Goal: Information Seeking & Learning: Learn about a topic

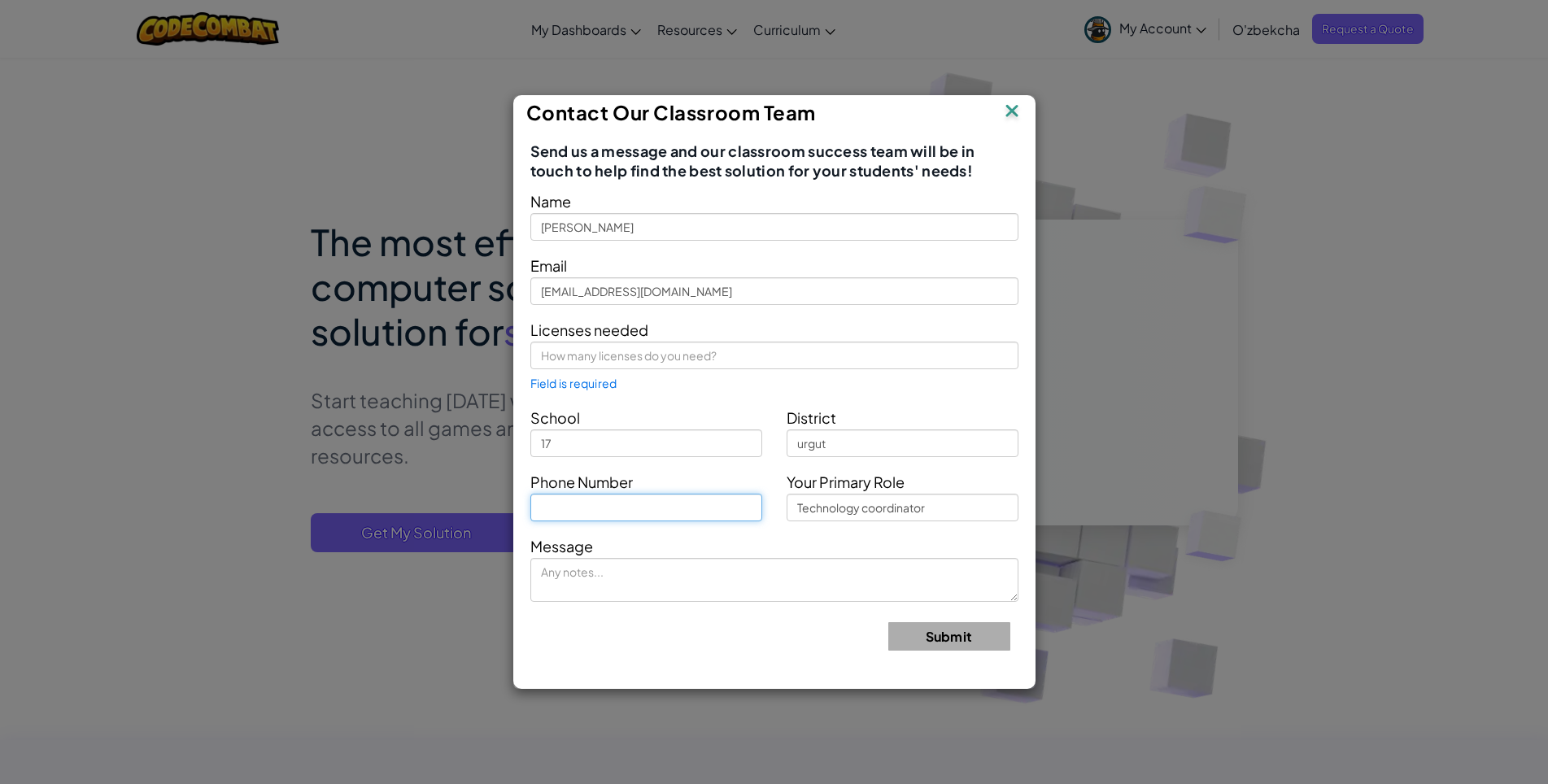
click at [608, 515] on input "text" at bounding box center [646, 507] width 232 height 28
type input "990252539"
click at [1017, 114] on img at bounding box center [1011, 111] width 21 height 24
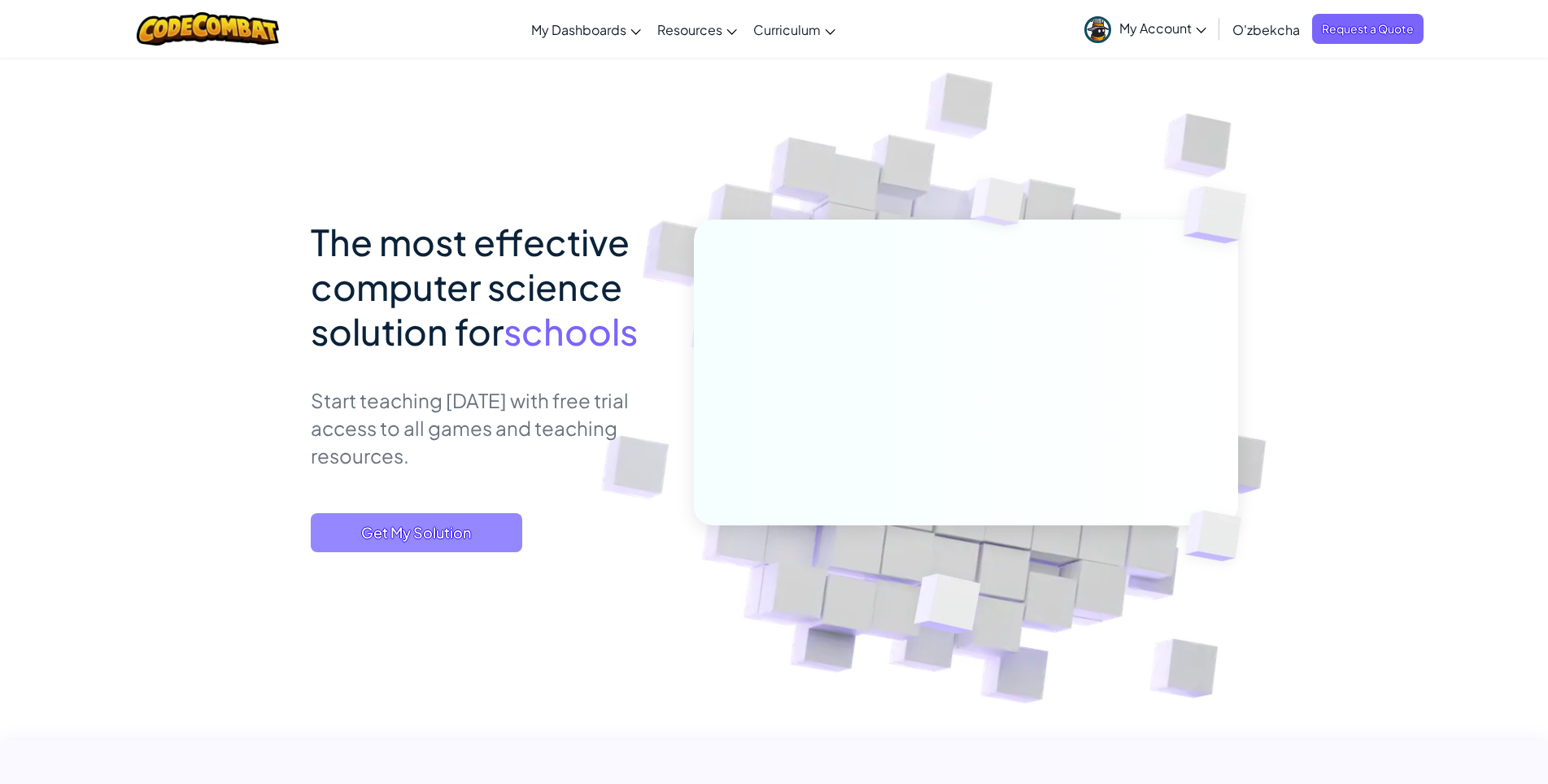
click at [432, 537] on span "Get My Solution" at bounding box center [416, 532] width 212 height 39
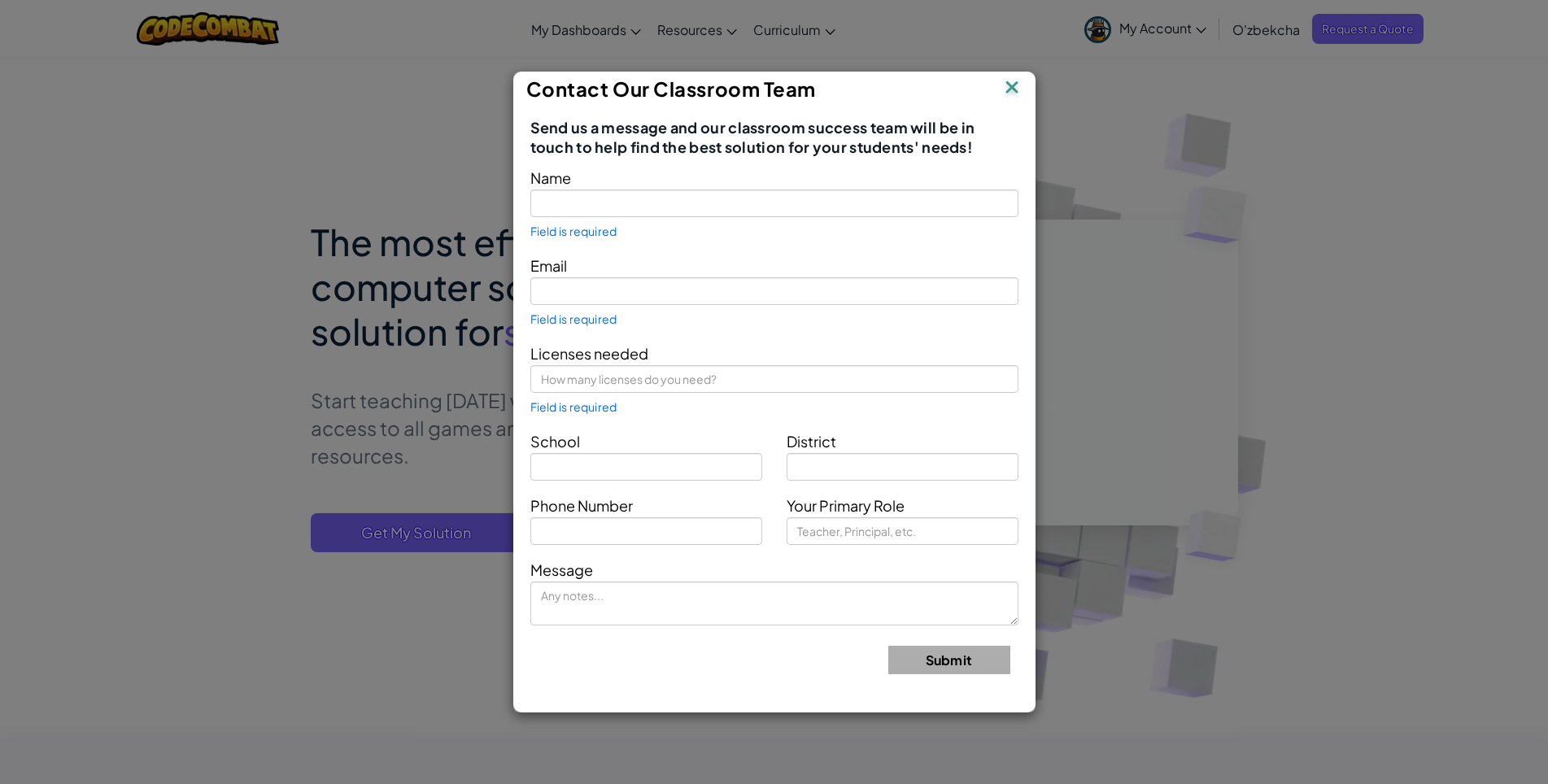
click at [1016, 88] on img at bounding box center [1011, 88] width 21 height 24
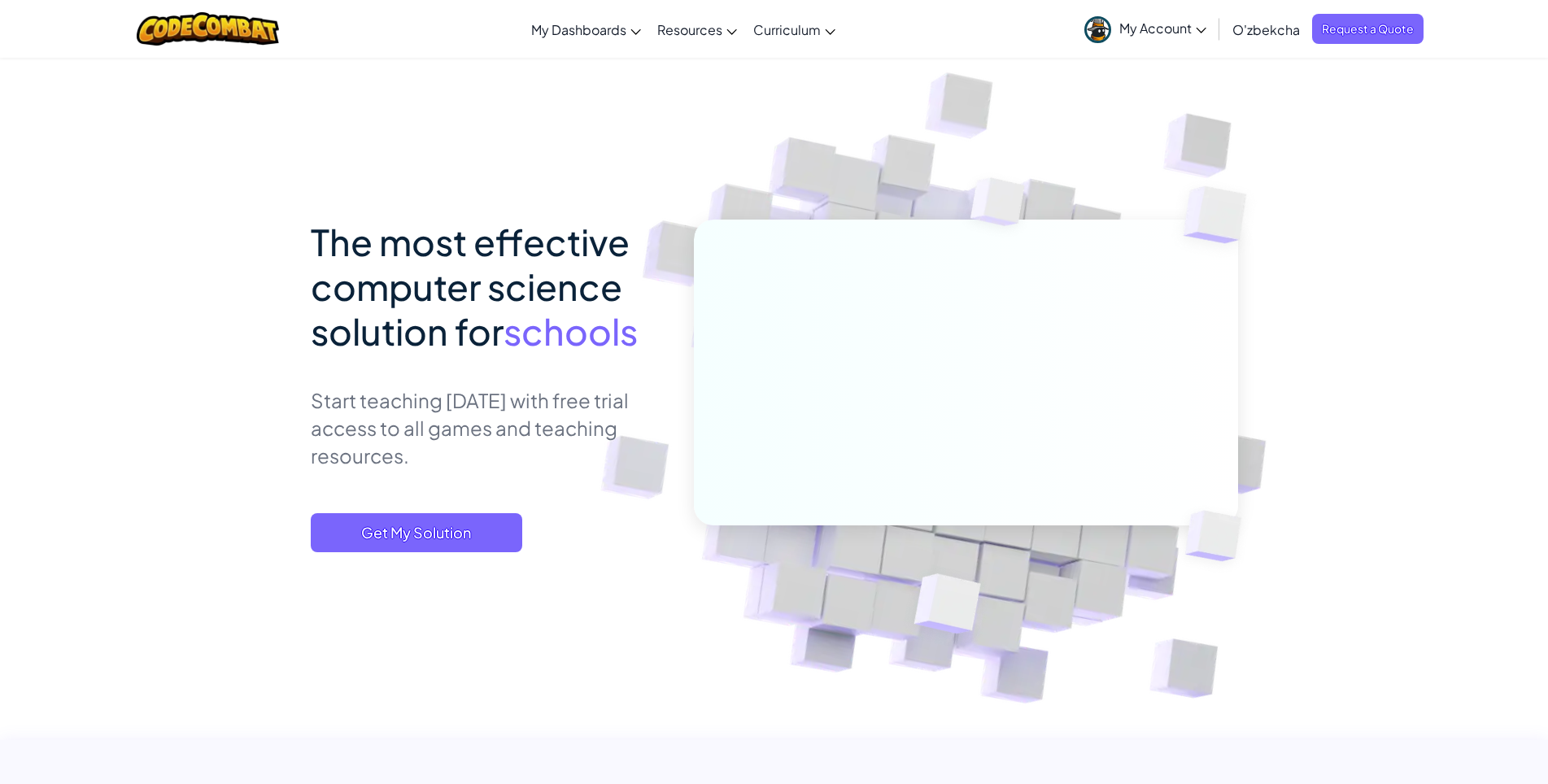
click at [1207, 9] on link "My Account" at bounding box center [1144, 28] width 138 height 51
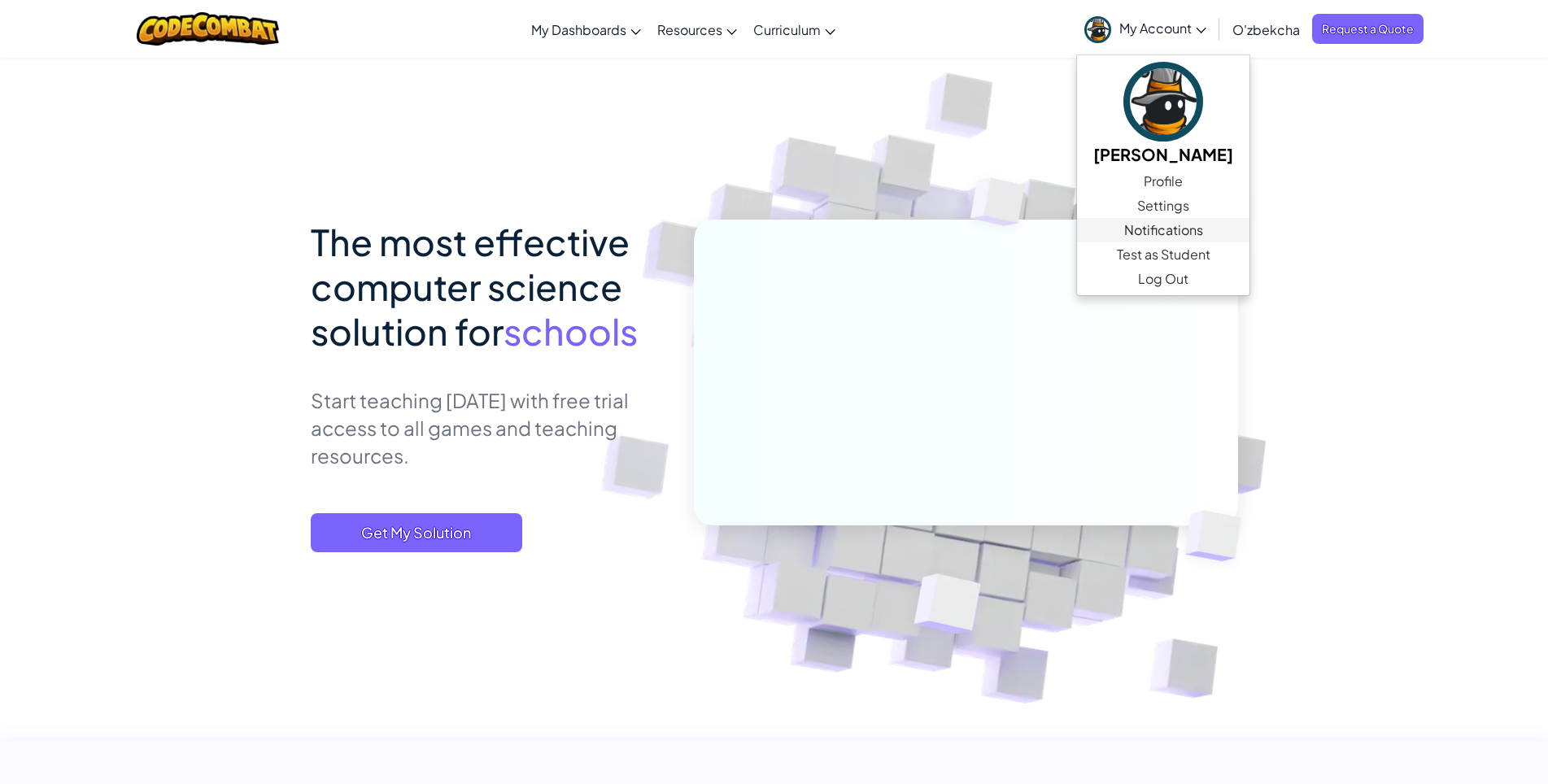
click at [1192, 230] on span "Notifications" at bounding box center [1163, 230] width 79 height 19
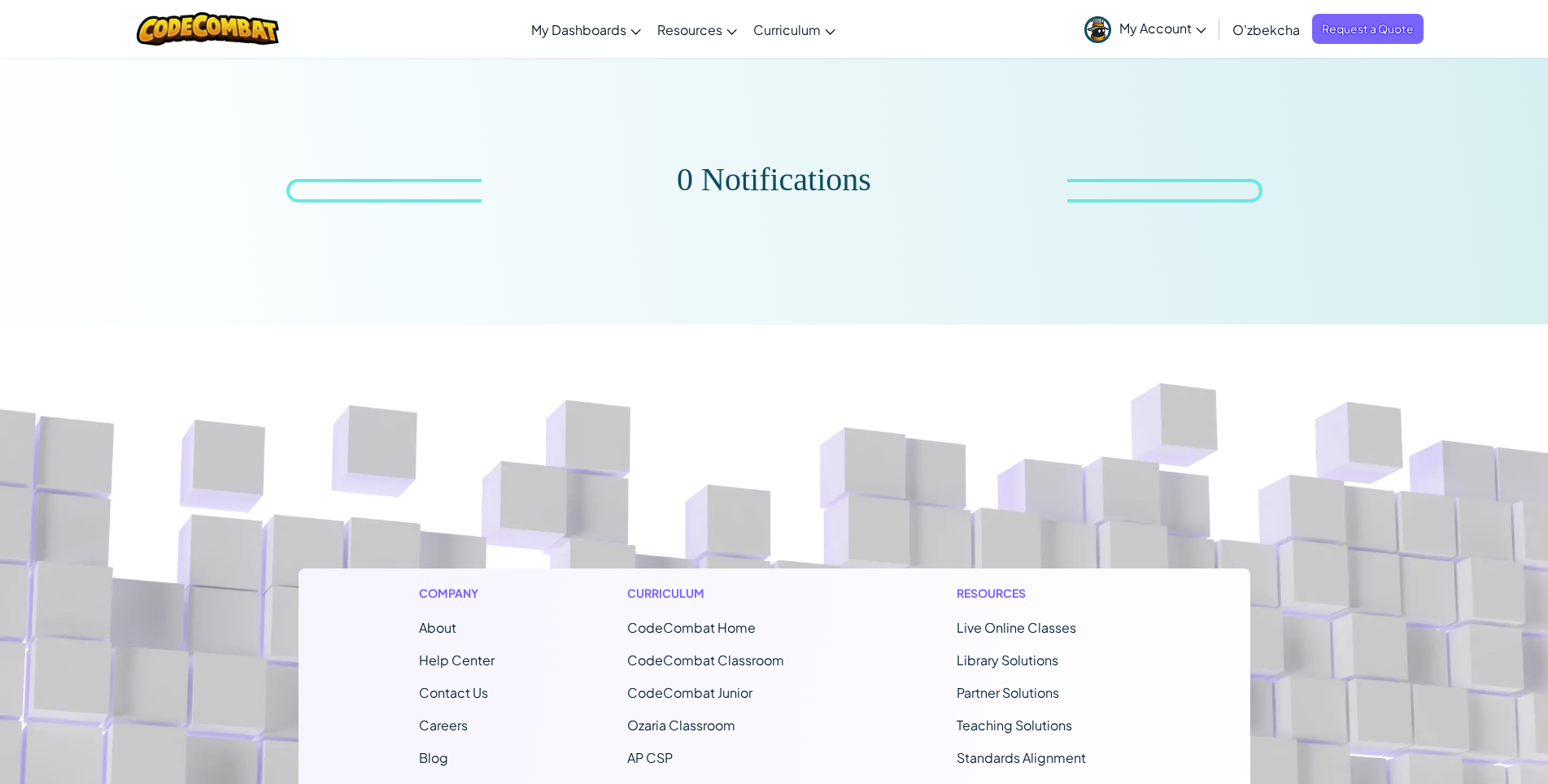
click at [1198, 30] on icon at bounding box center [1200, 31] width 11 height 6
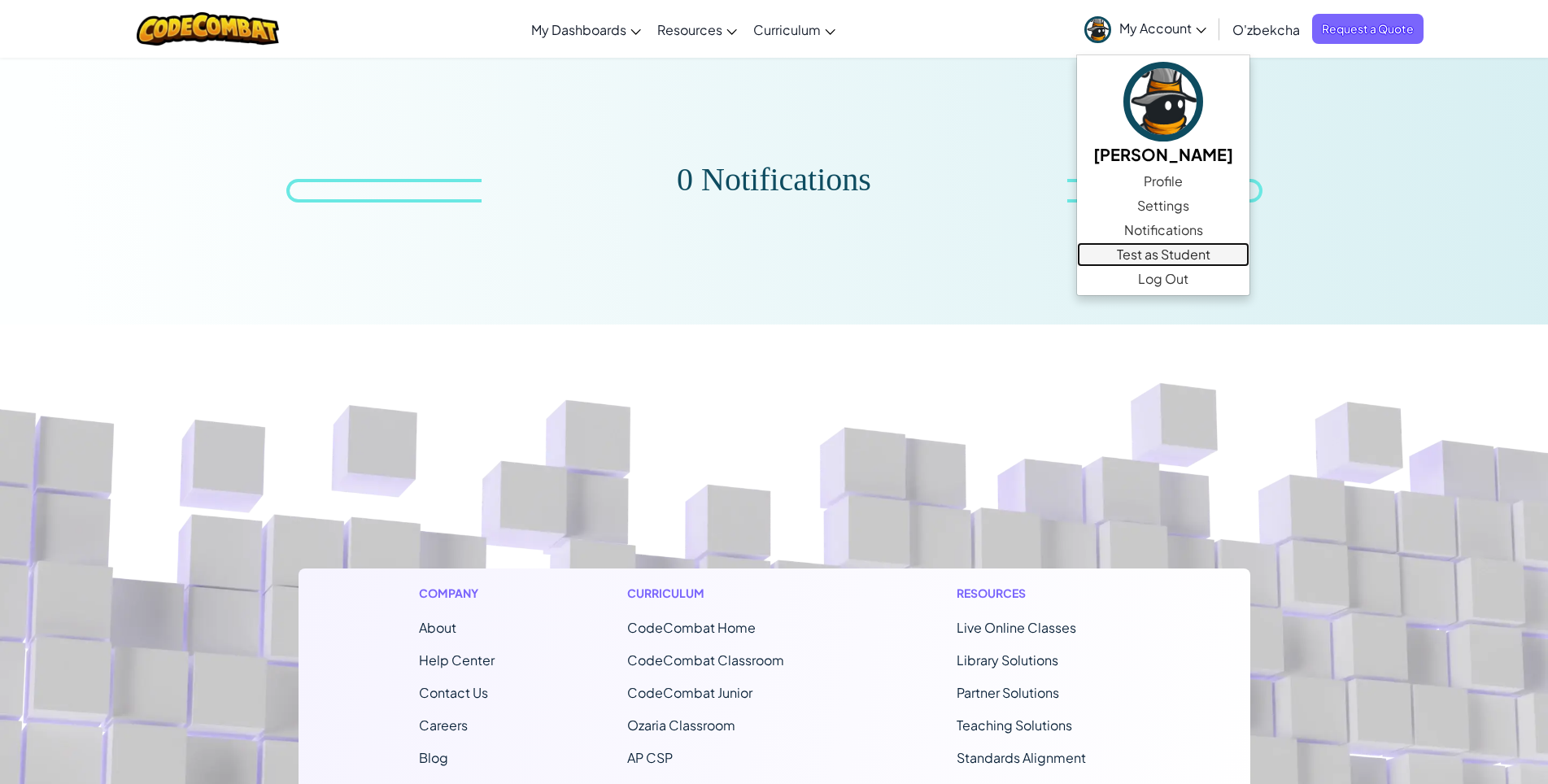
click at [1177, 256] on link "Test as Student" at bounding box center [1163, 254] width 173 height 24
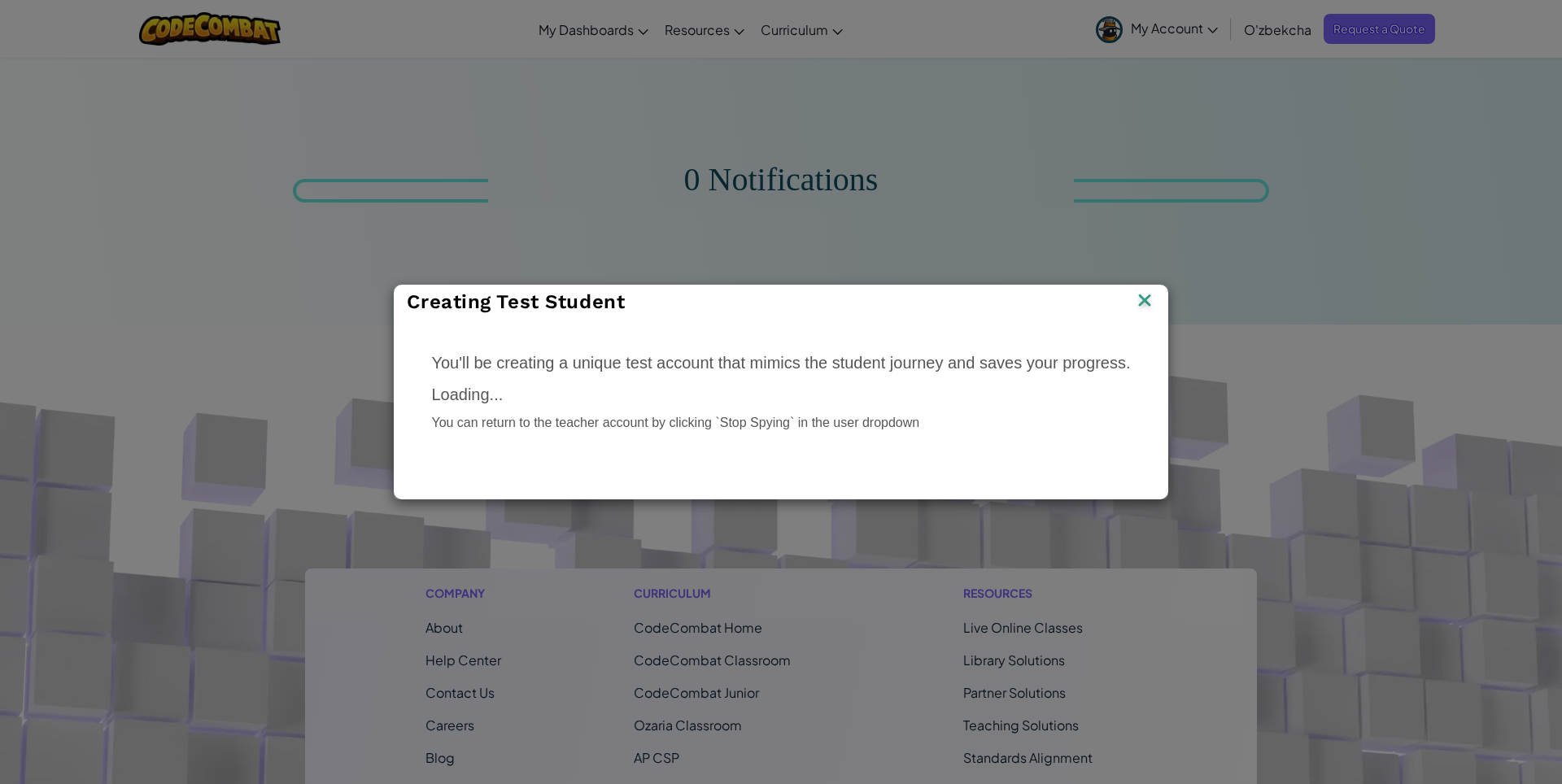
click at [1146, 302] on img at bounding box center [1145, 301] width 21 height 24
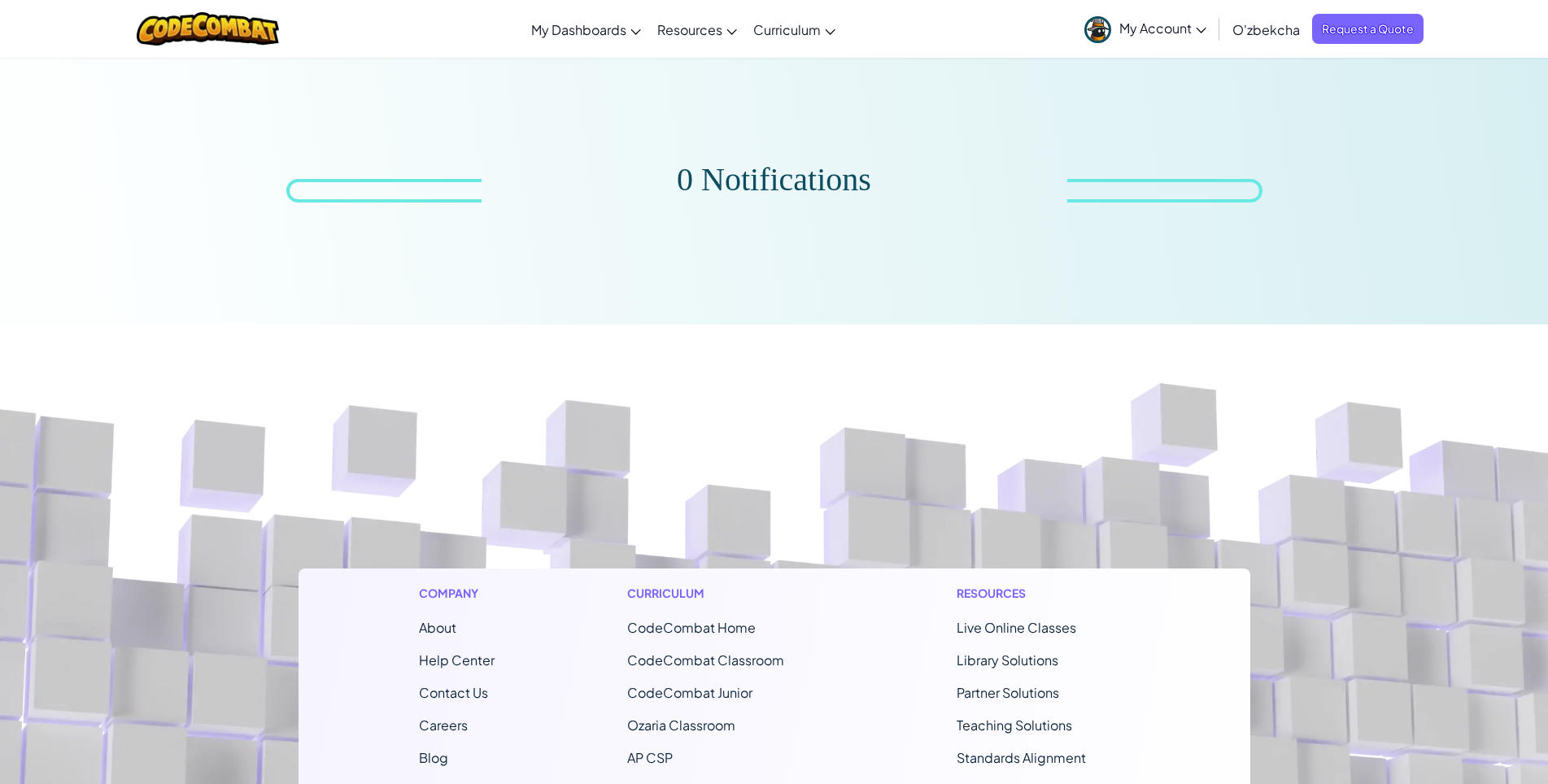
click at [1198, 35] on span "My Account" at bounding box center [1162, 28] width 87 height 17
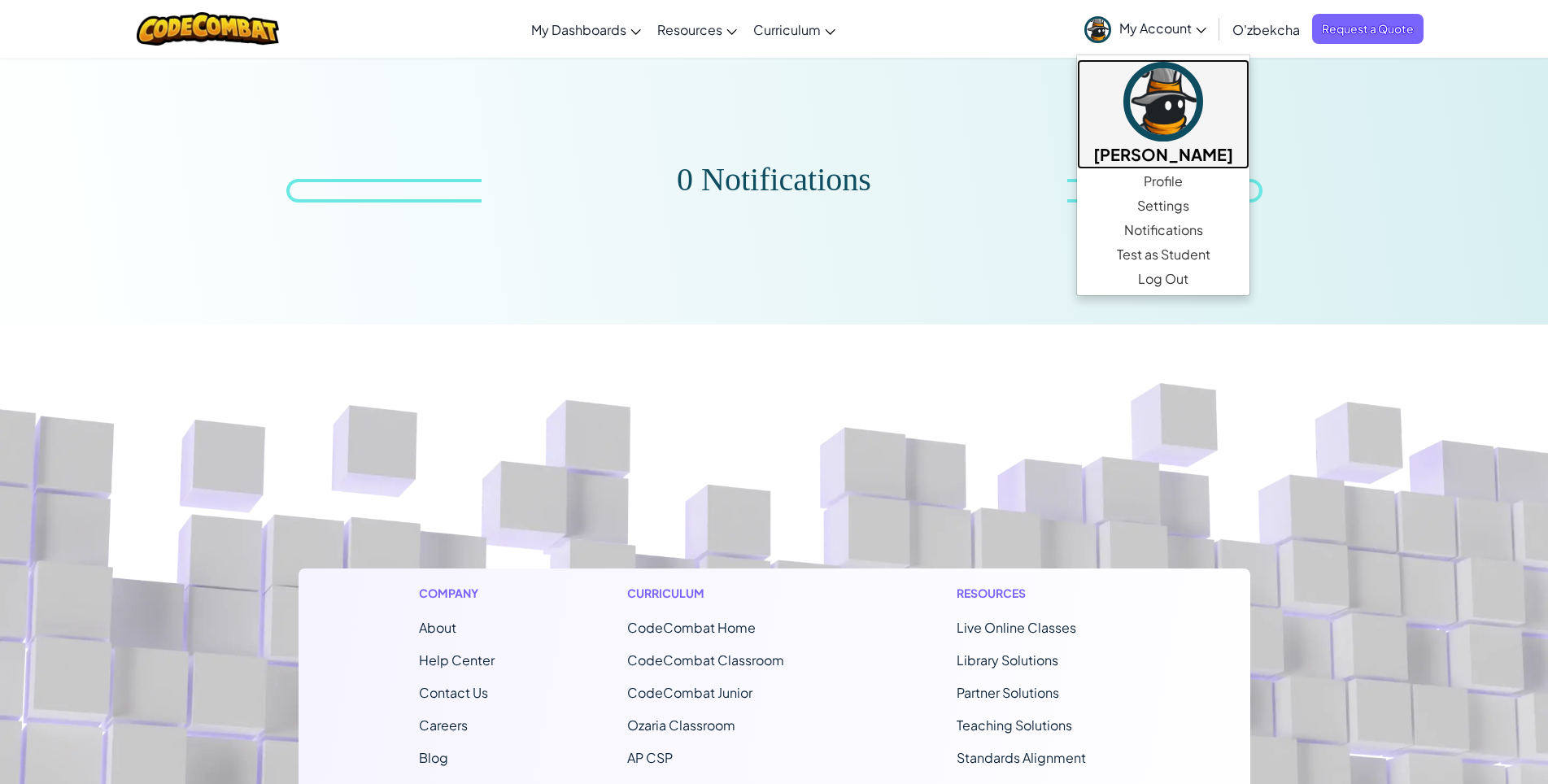
click at [1179, 107] on img at bounding box center [1163, 101] width 80 height 80
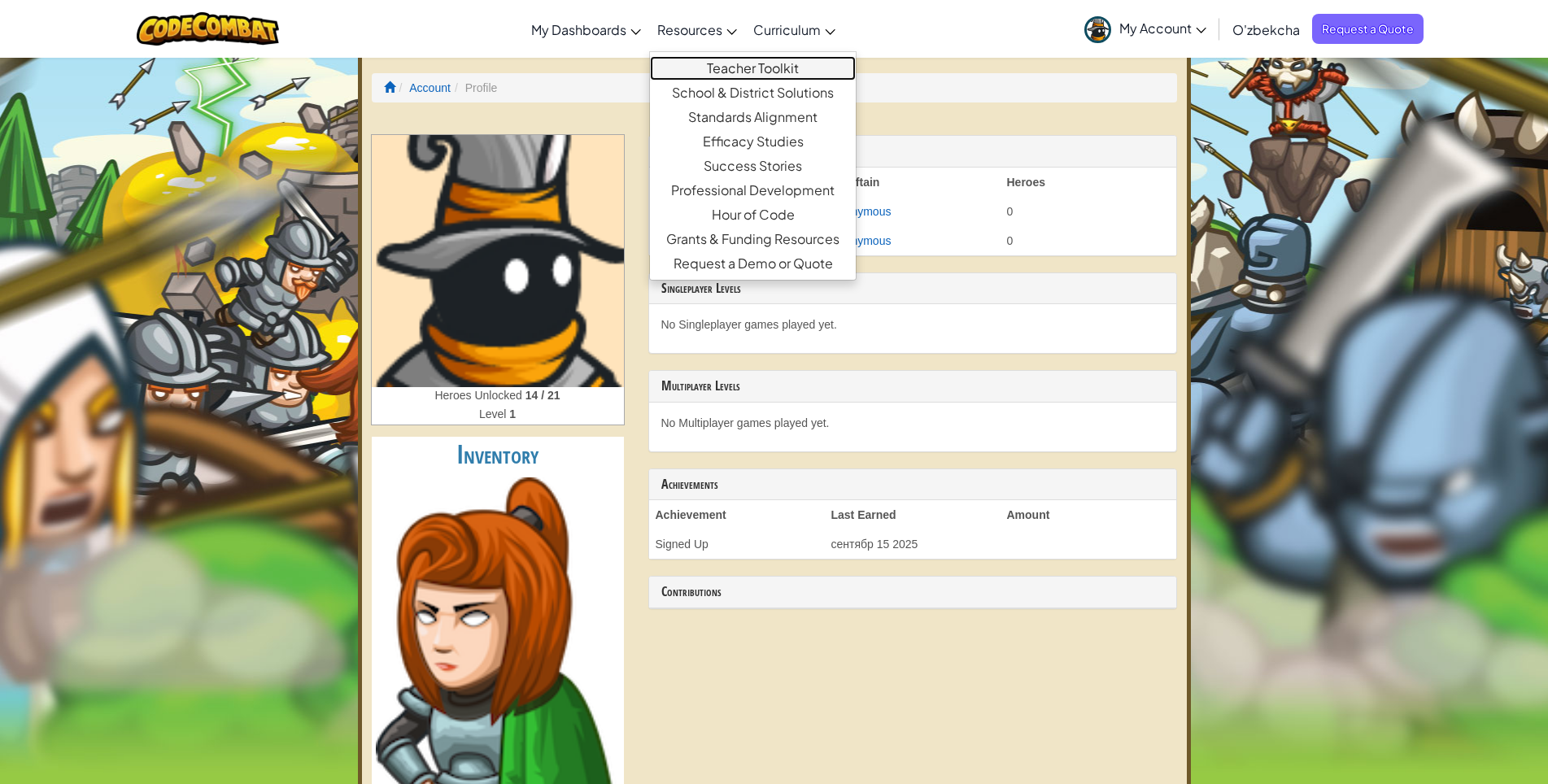
click at [734, 70] on link "Teacher Toolkit" at bounding box center [752, 68] width 206 height 24
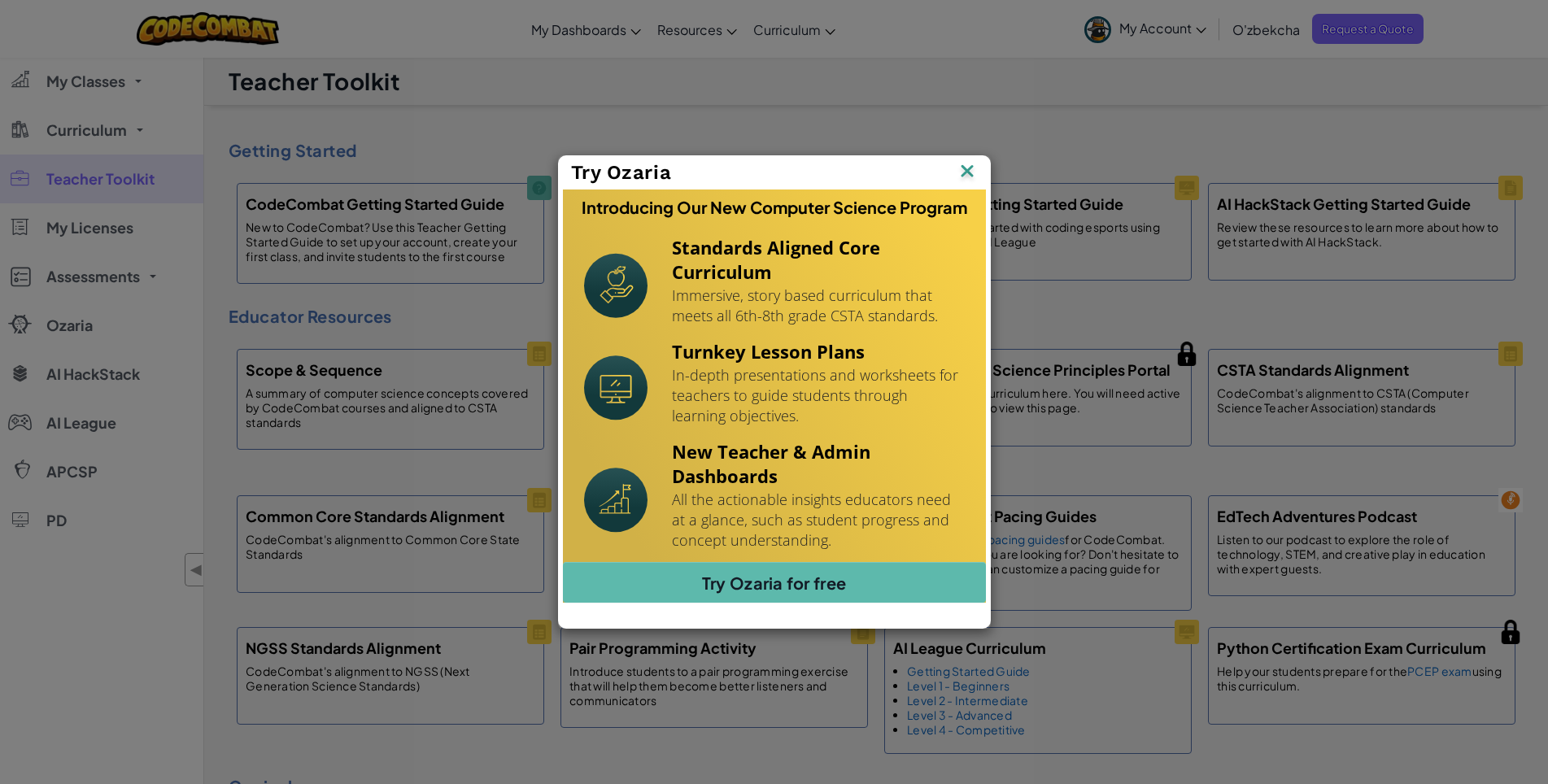
click at [982, 169] on div "Try Ozaria" at bounding box center [774, 173] width 431 height 34
click at [971, 169] on img at bounding box center [967, 172] width 21 height 24
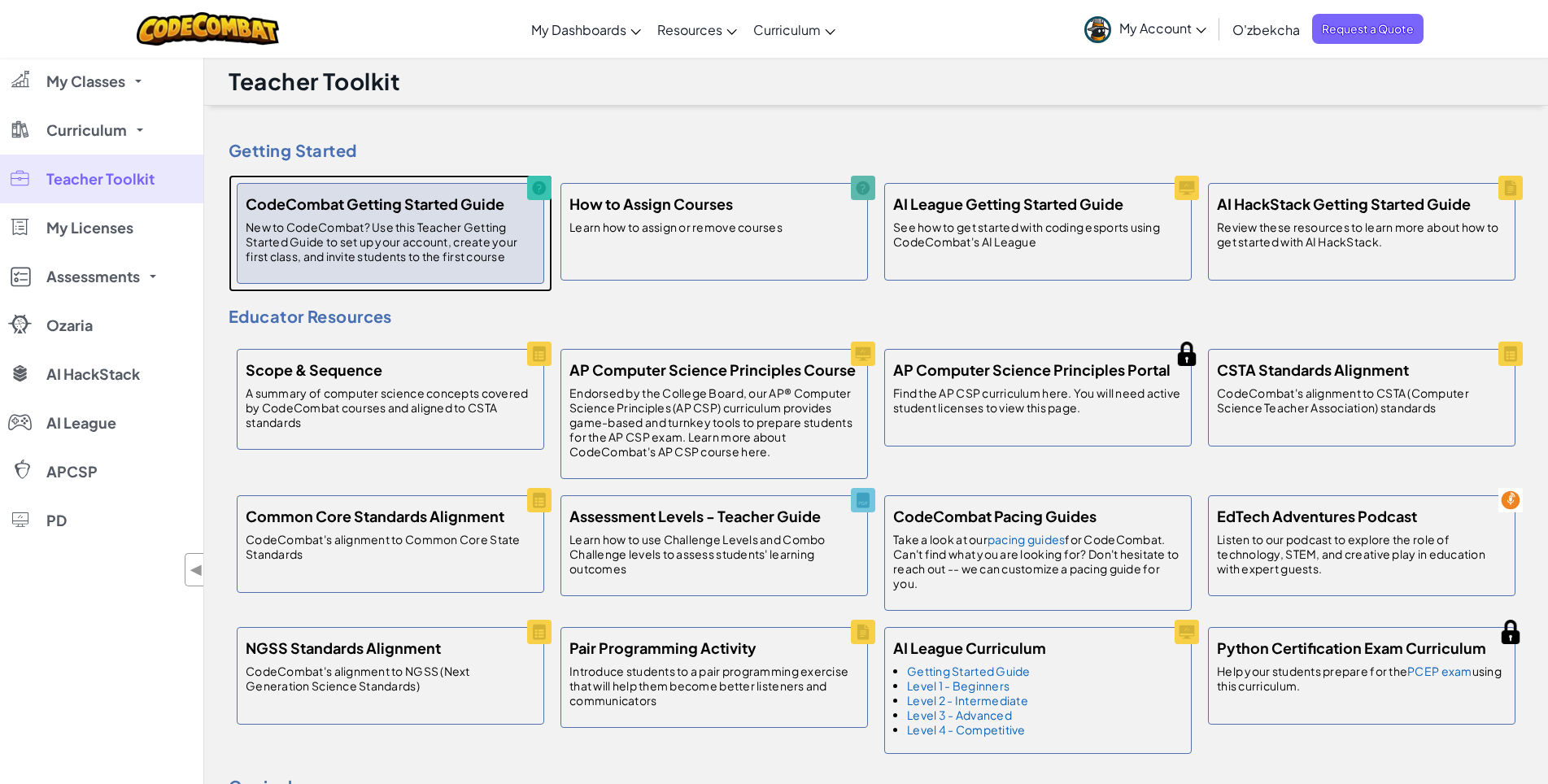
click at [313, 212] on h5 "CodeCombat Getting Started Guide" at bounding box center [375, 203] width 259 height 24
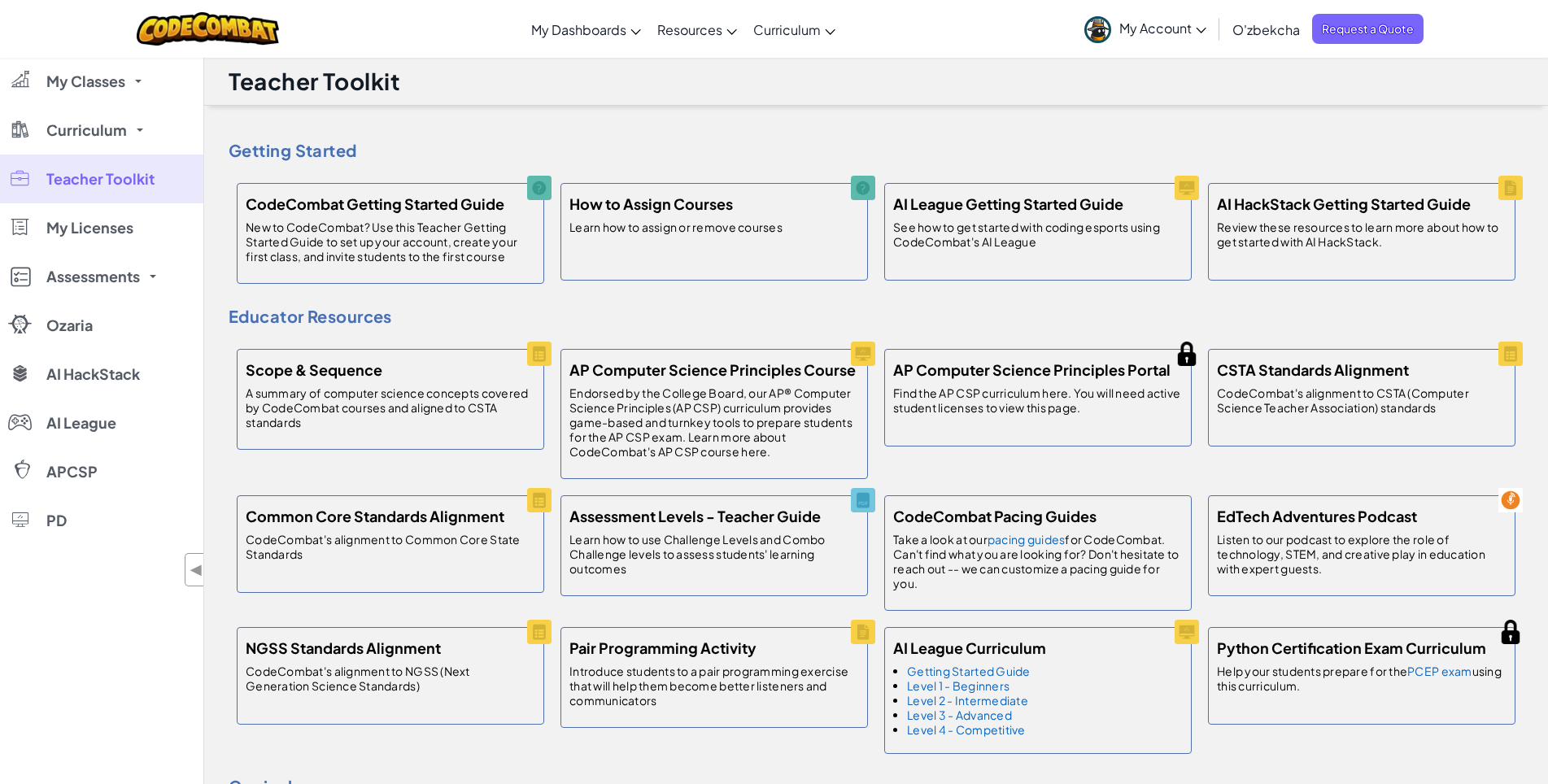
click at [1206, 26] on span "My Account" at bounding box center [1162, 28] width 87 height 17
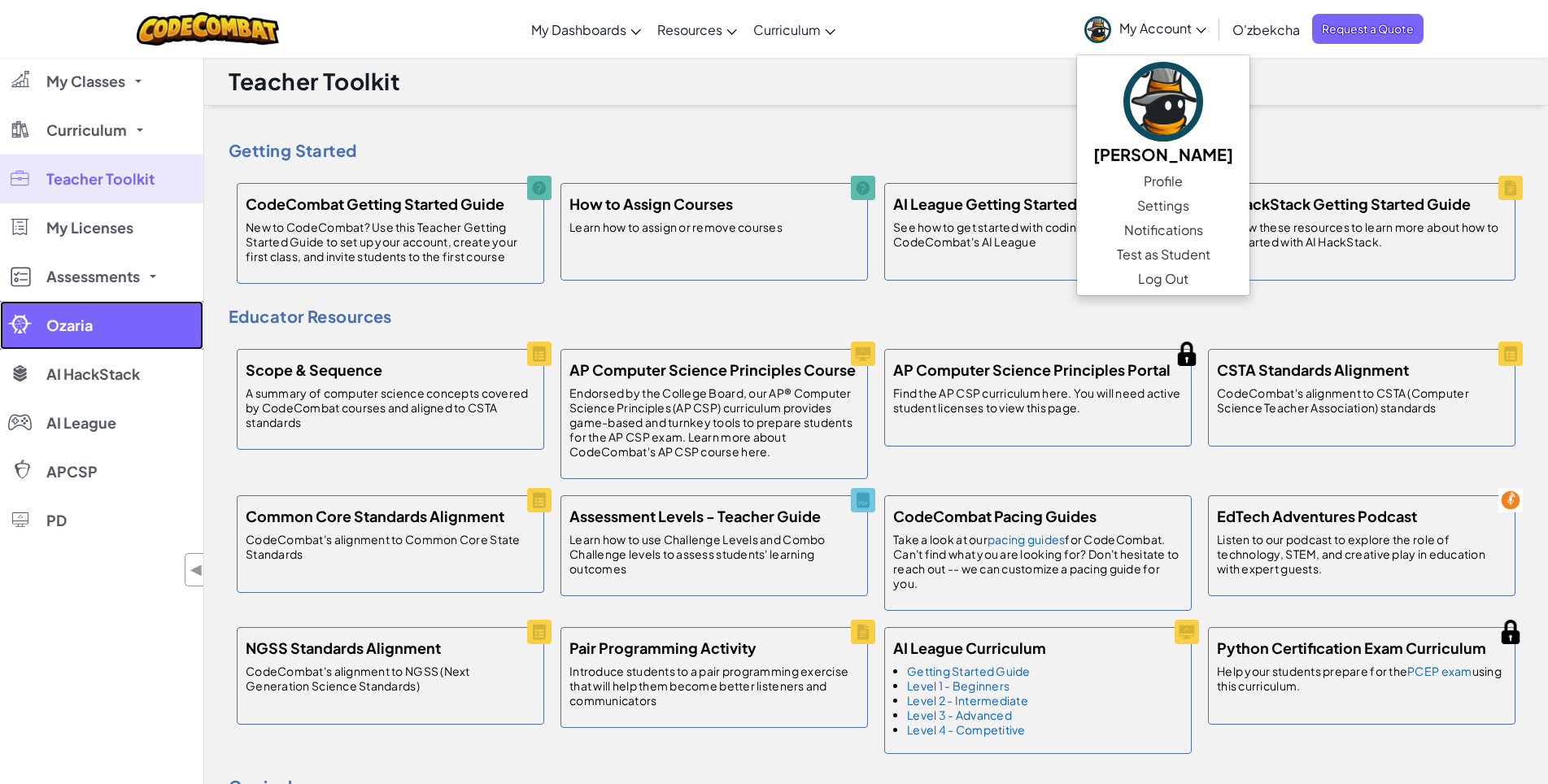
click at [89, 342] on link "Ozaria" at bounding box center [102, 325] width 203 height 49
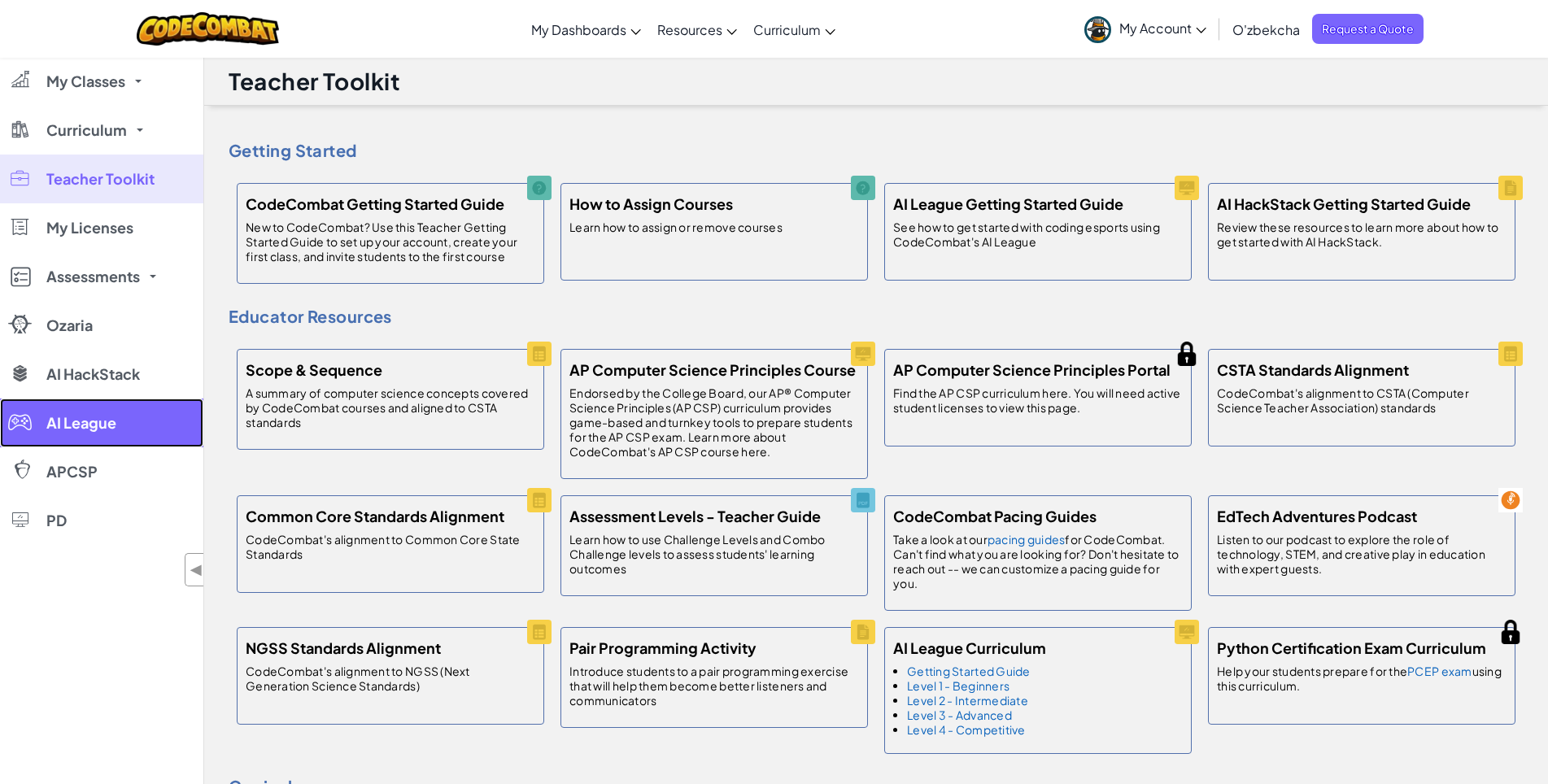
click at [107, 427] on span "AI League" at bounding box center [81, 423] width 70 height 14
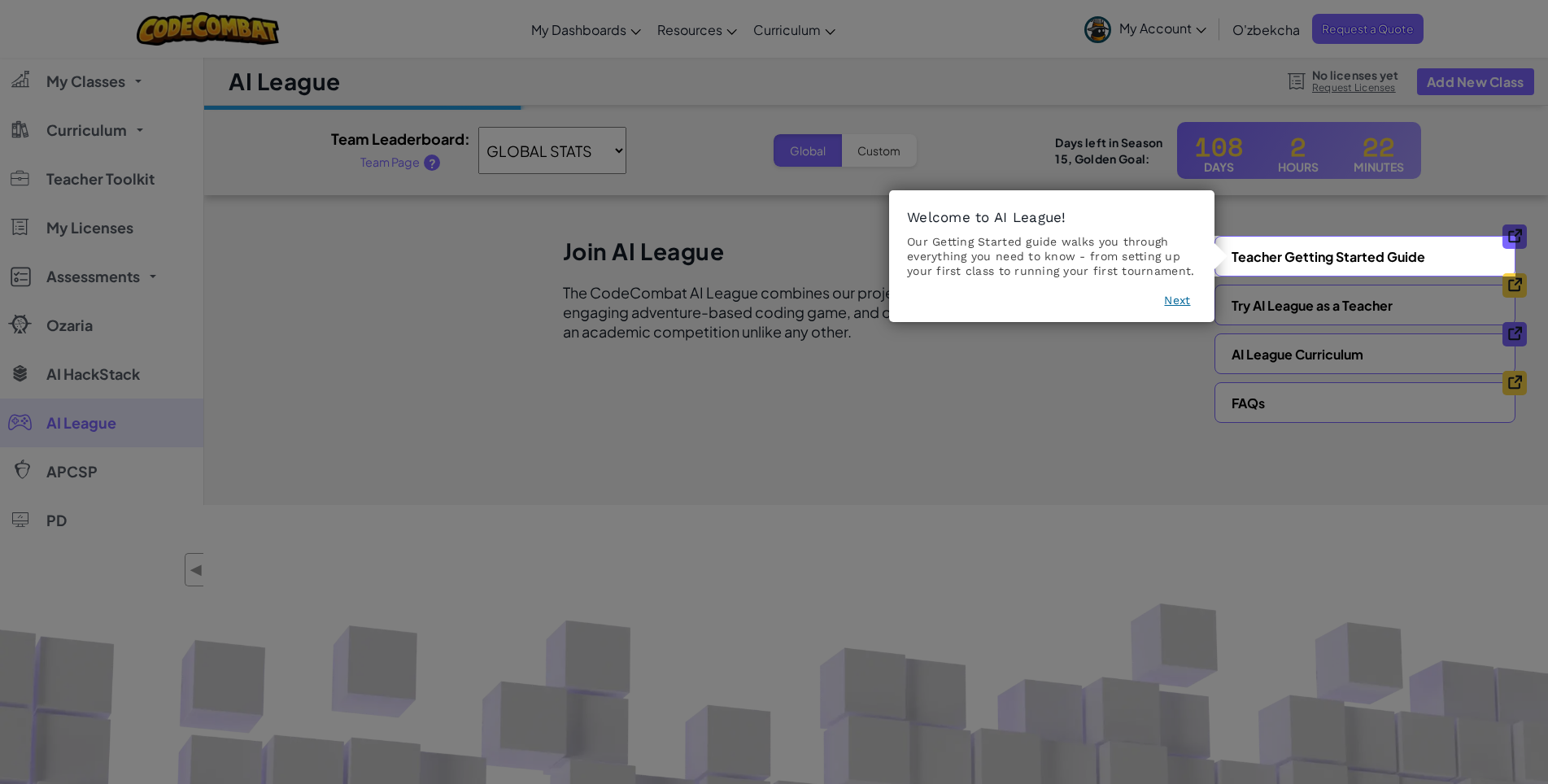
click at [1183, 305] on button "Next" at bounding box center [1176, 300] width 26 height 16
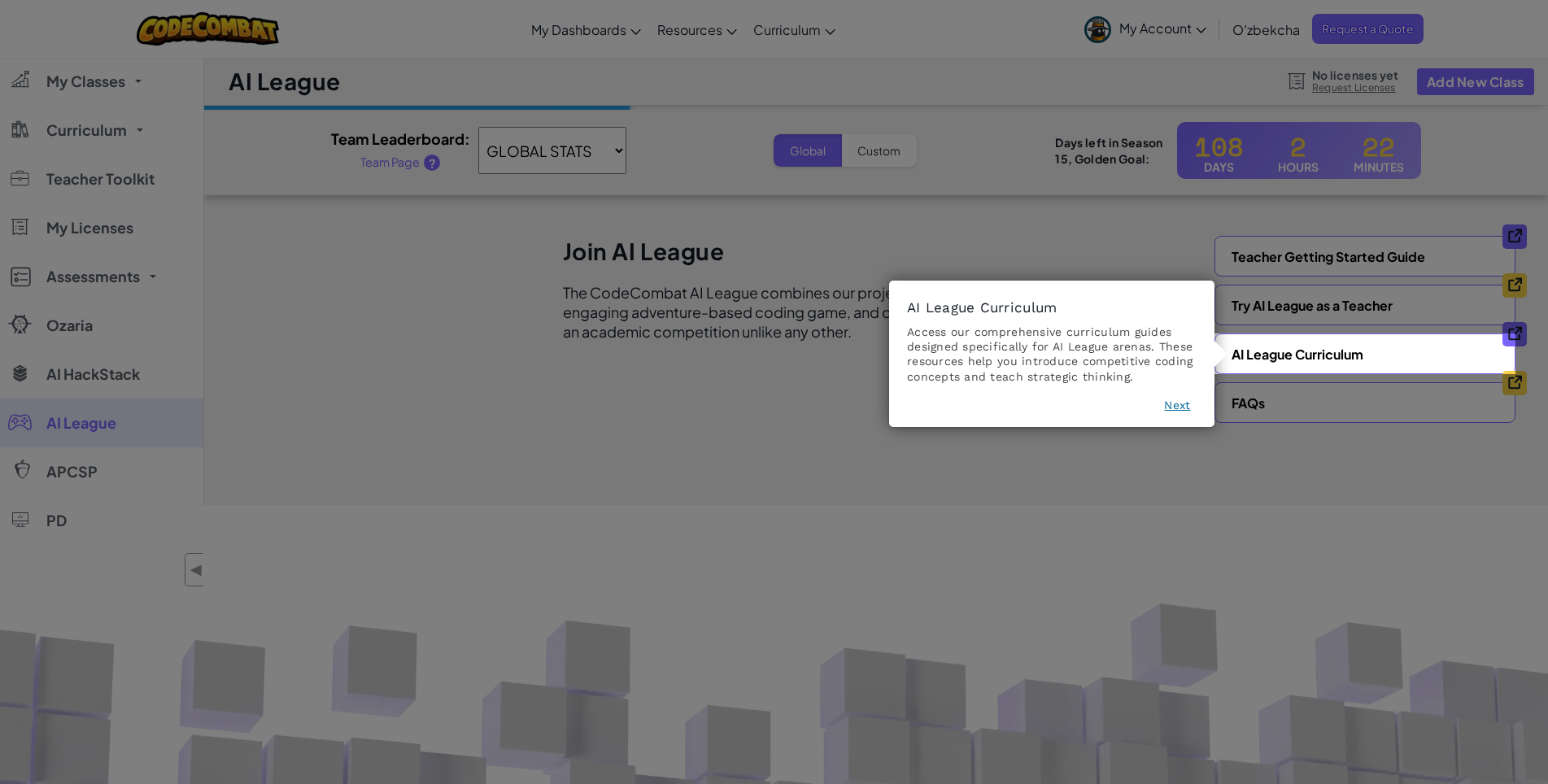
click at [22, 84] on icon at bounding box center [780, 392] width 1561 height 784
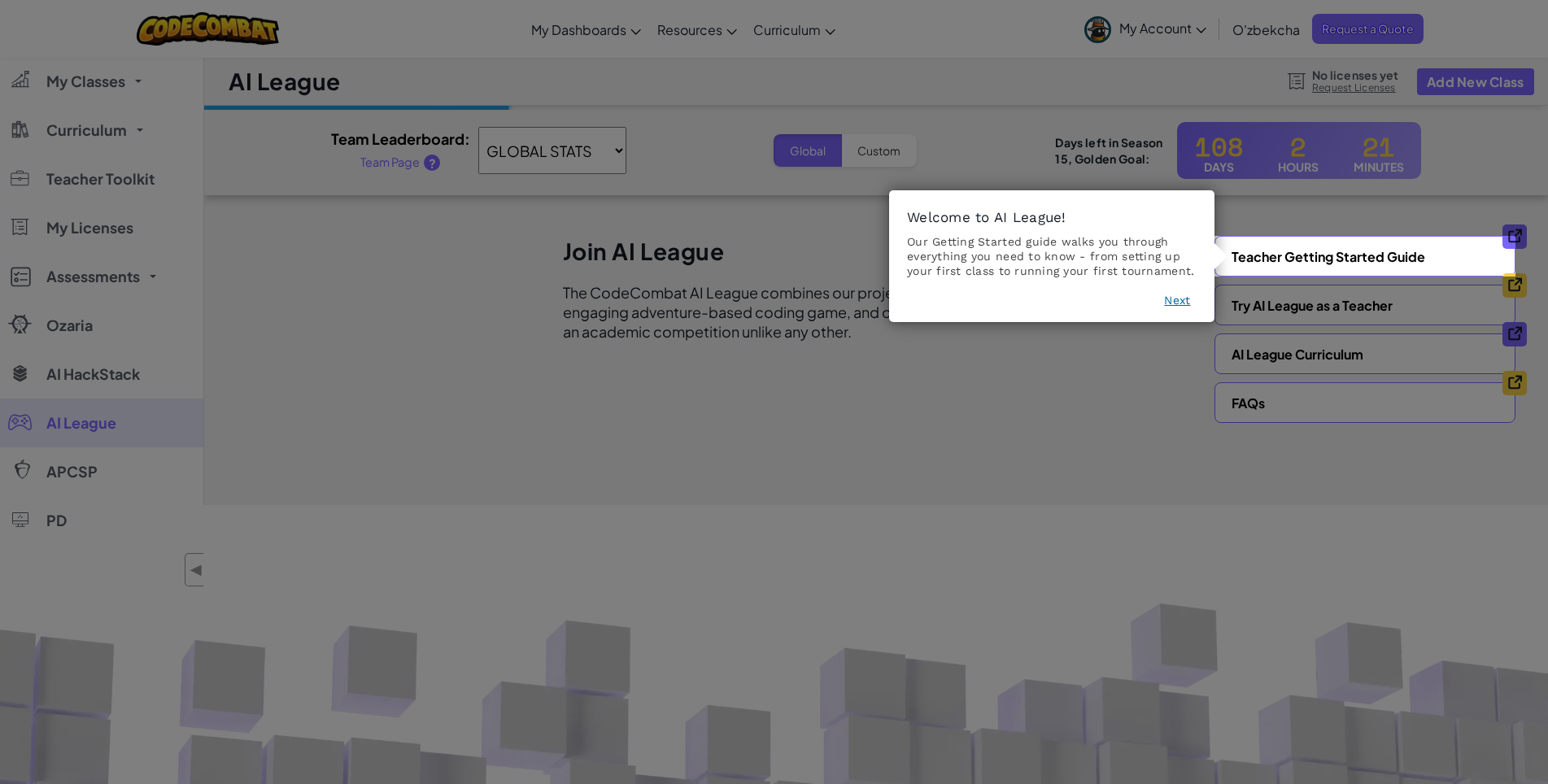
click at [1175, 306] on button "Next" at bounding box center [1176, 300] width 26 height 16
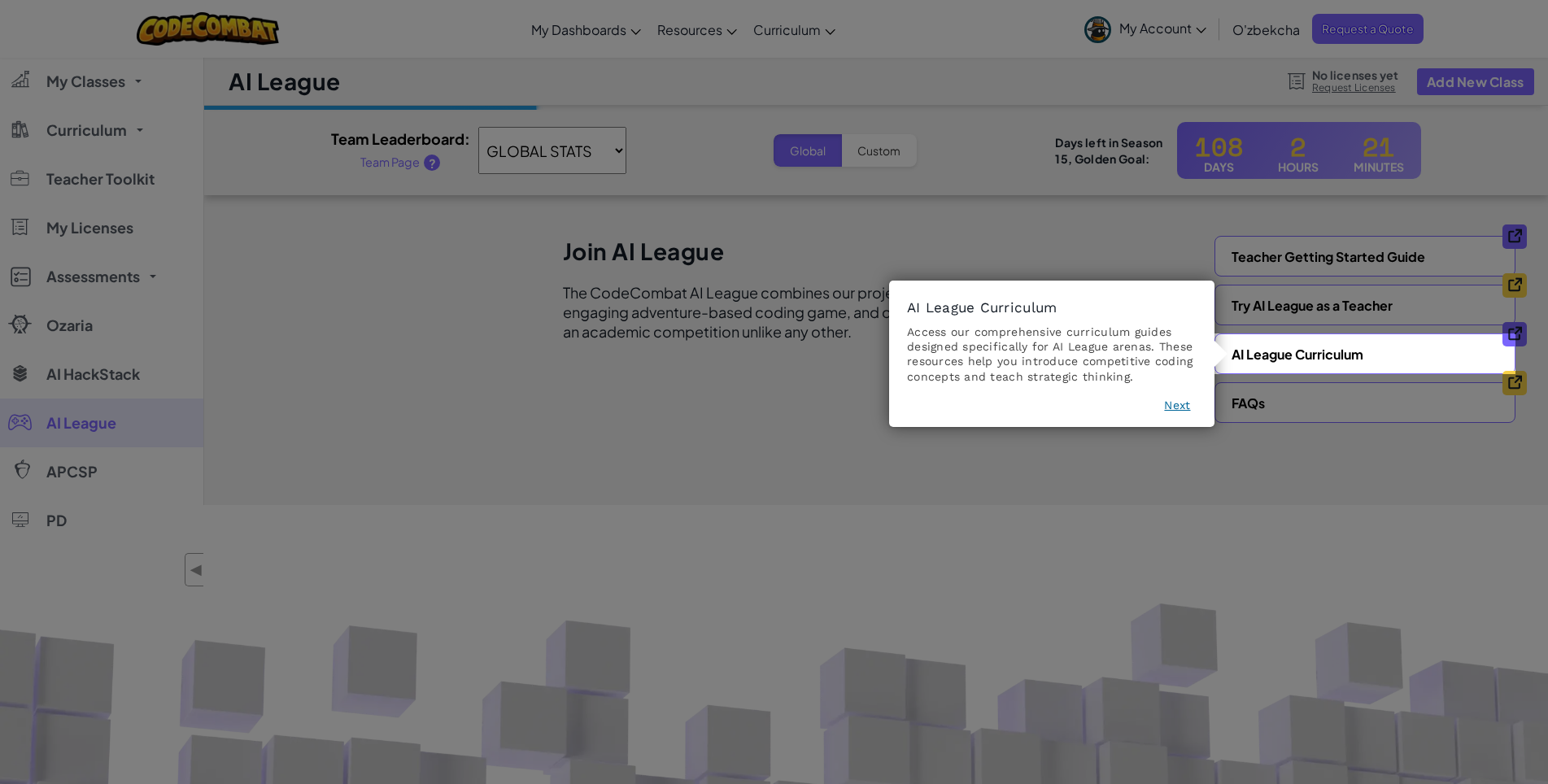
click at [1167, 408] on button "Next" at bounding box center [1176, 404] width 26 height 16
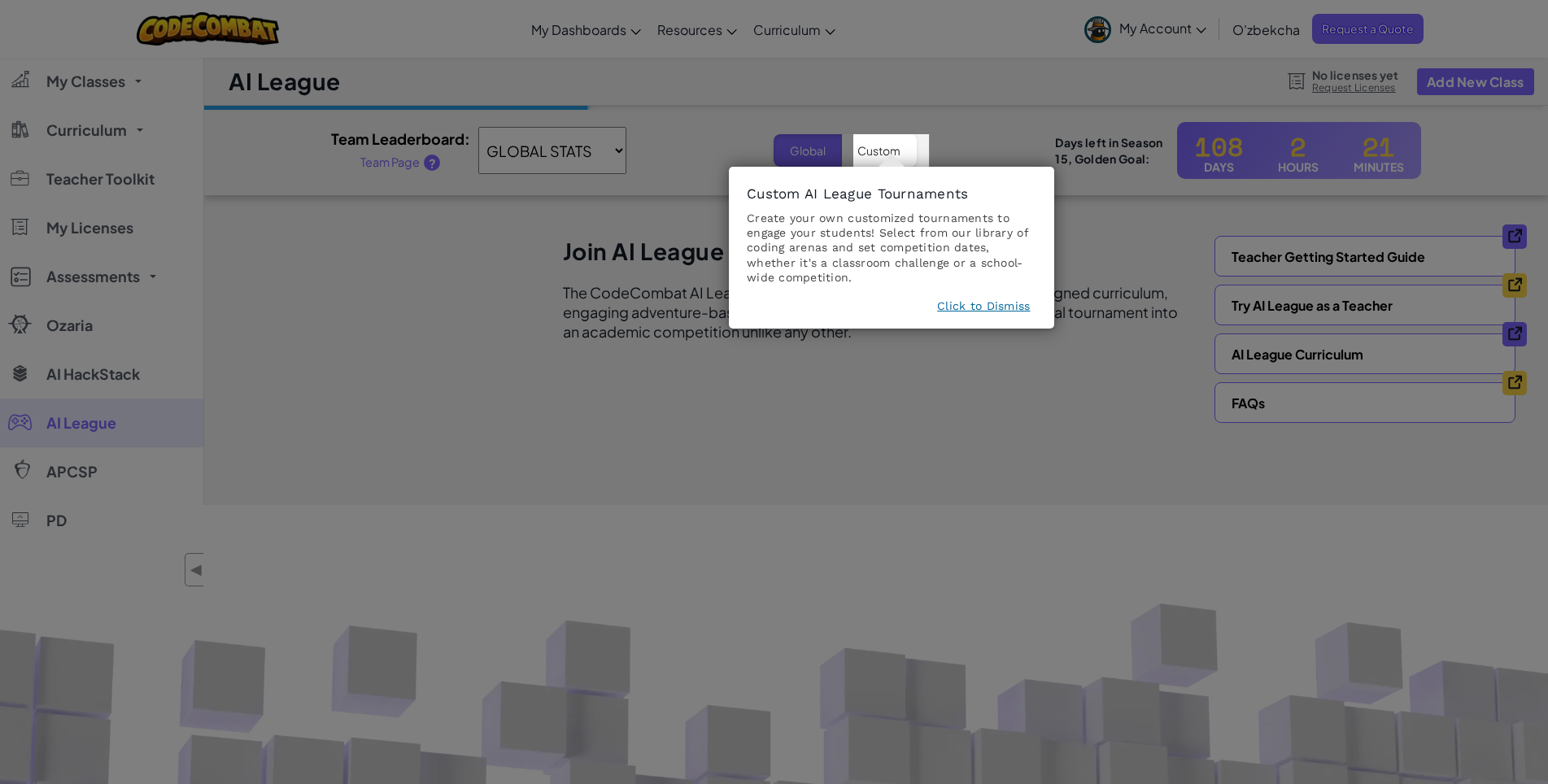
click at [1365, 34] on icon at bounding box center [780, 392] width 1561 height 784
click at [854, 411] on icon at bounding box center [780, 392] width 1561 height 784
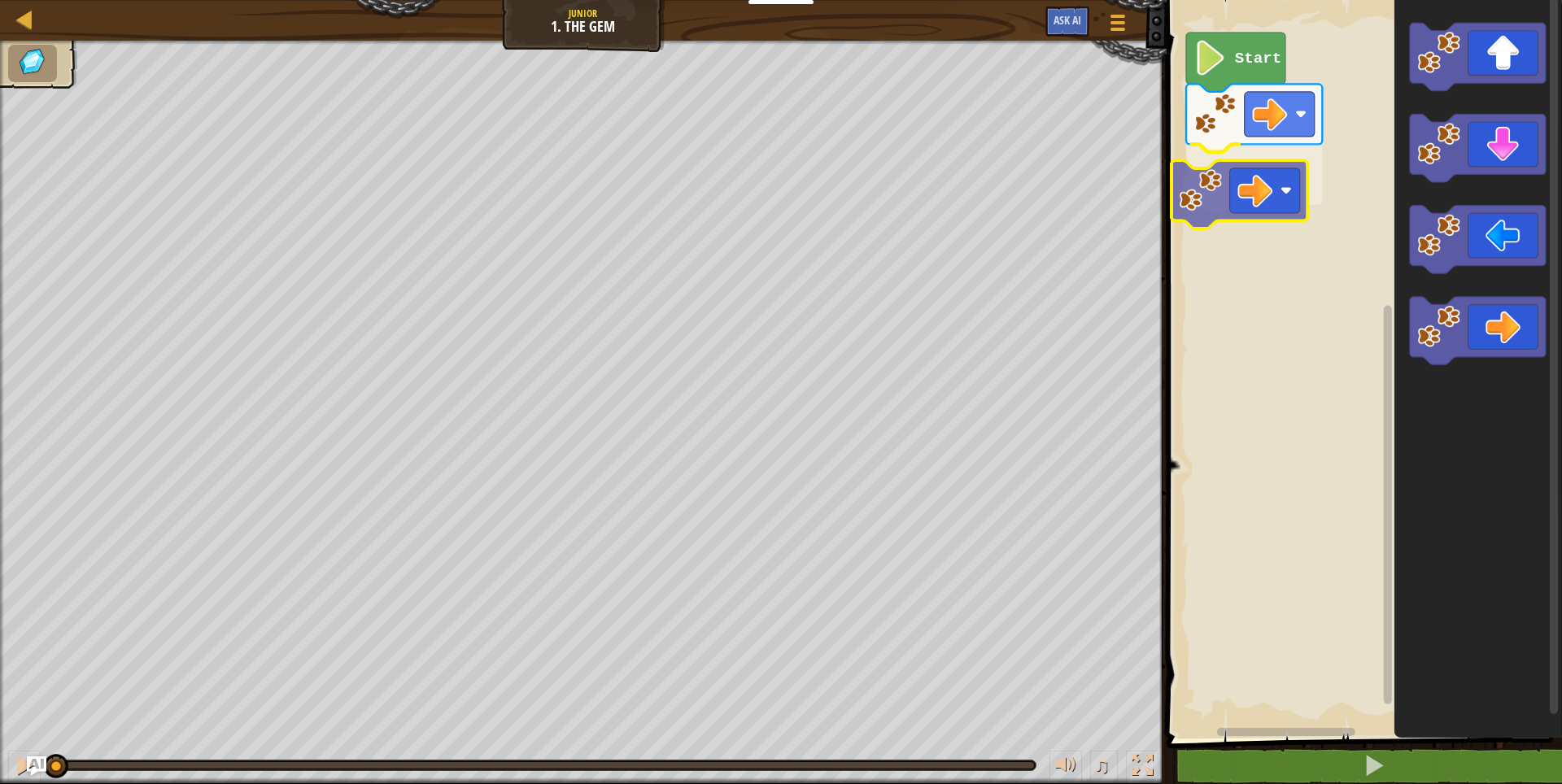
click at [1264, 205] on div "Start" at bounding box center [1362, 365] width 400 height 747
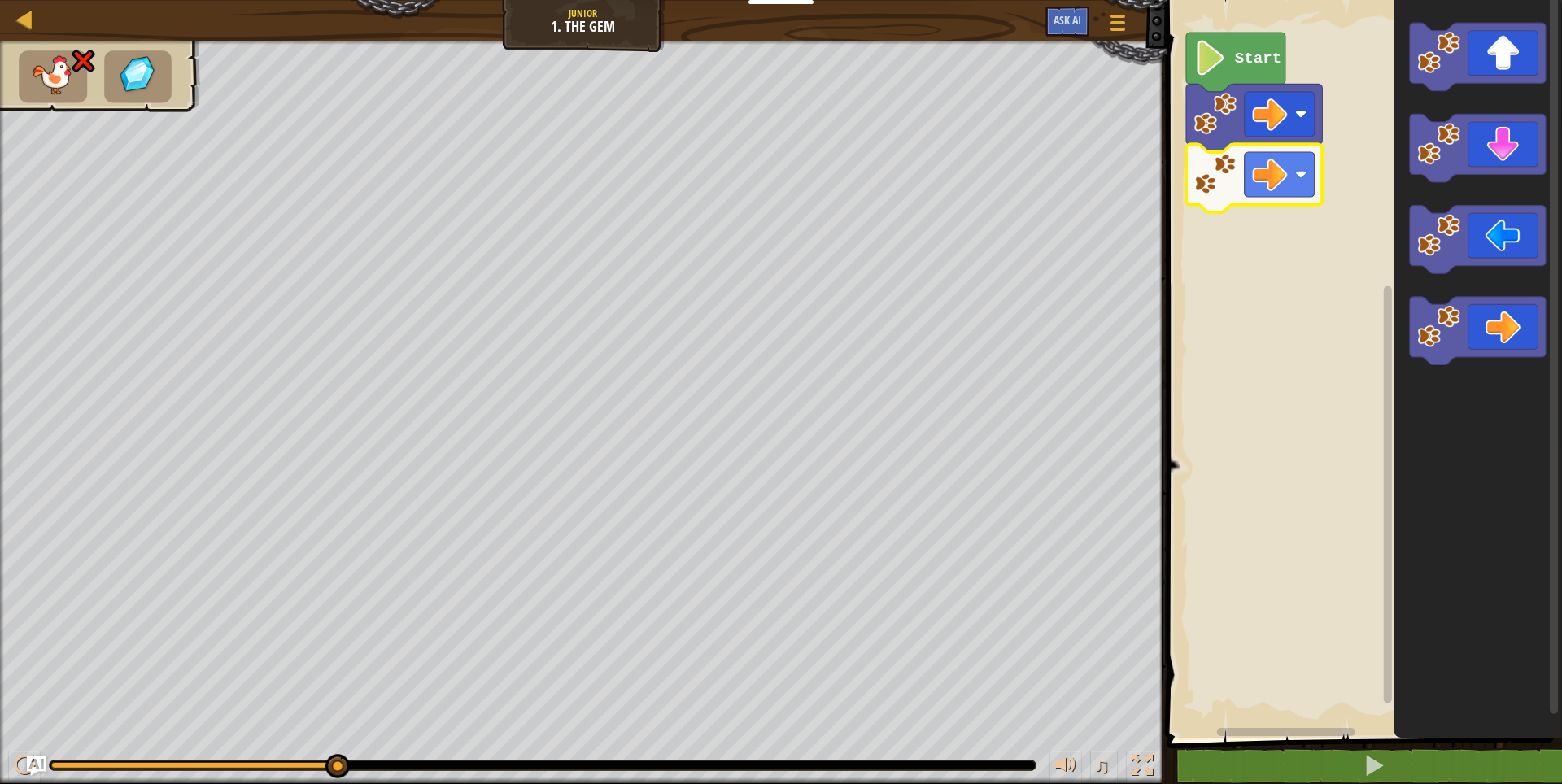
click at [1203, 72] on image "Blockly Workspace" at bounding box center [1210, 58] width 34 height 35
click at [694, 377] on div "Courses Junior 1. The Gem Game Menu Ask AI 1 הההההההההההההההההההההההההההההההההה…" at bounding box center [781, 392] width 1562 height 784
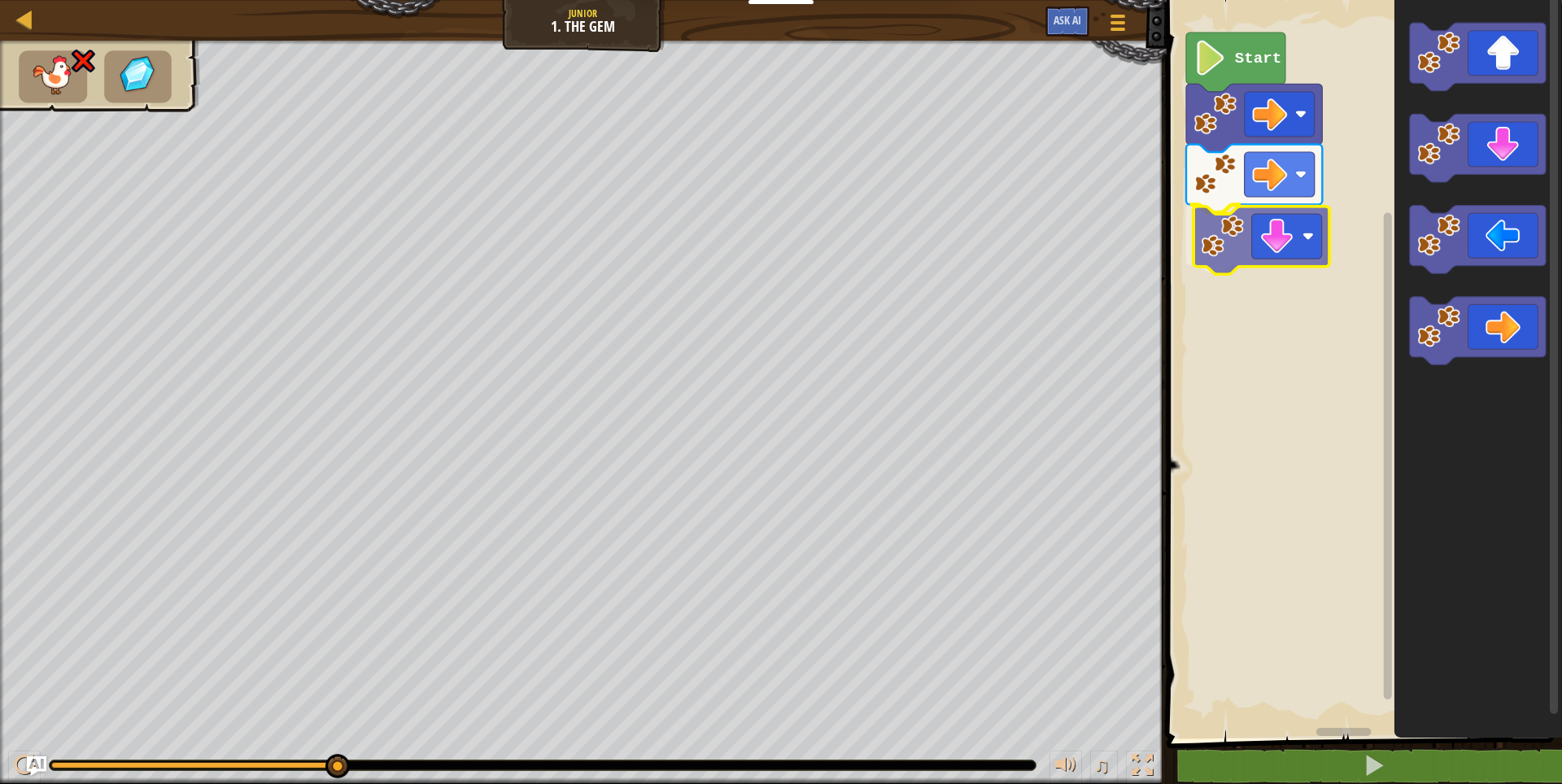
click at [1247, 249] on div "Start" at bounding box center [1362, 365] width 400 height 747
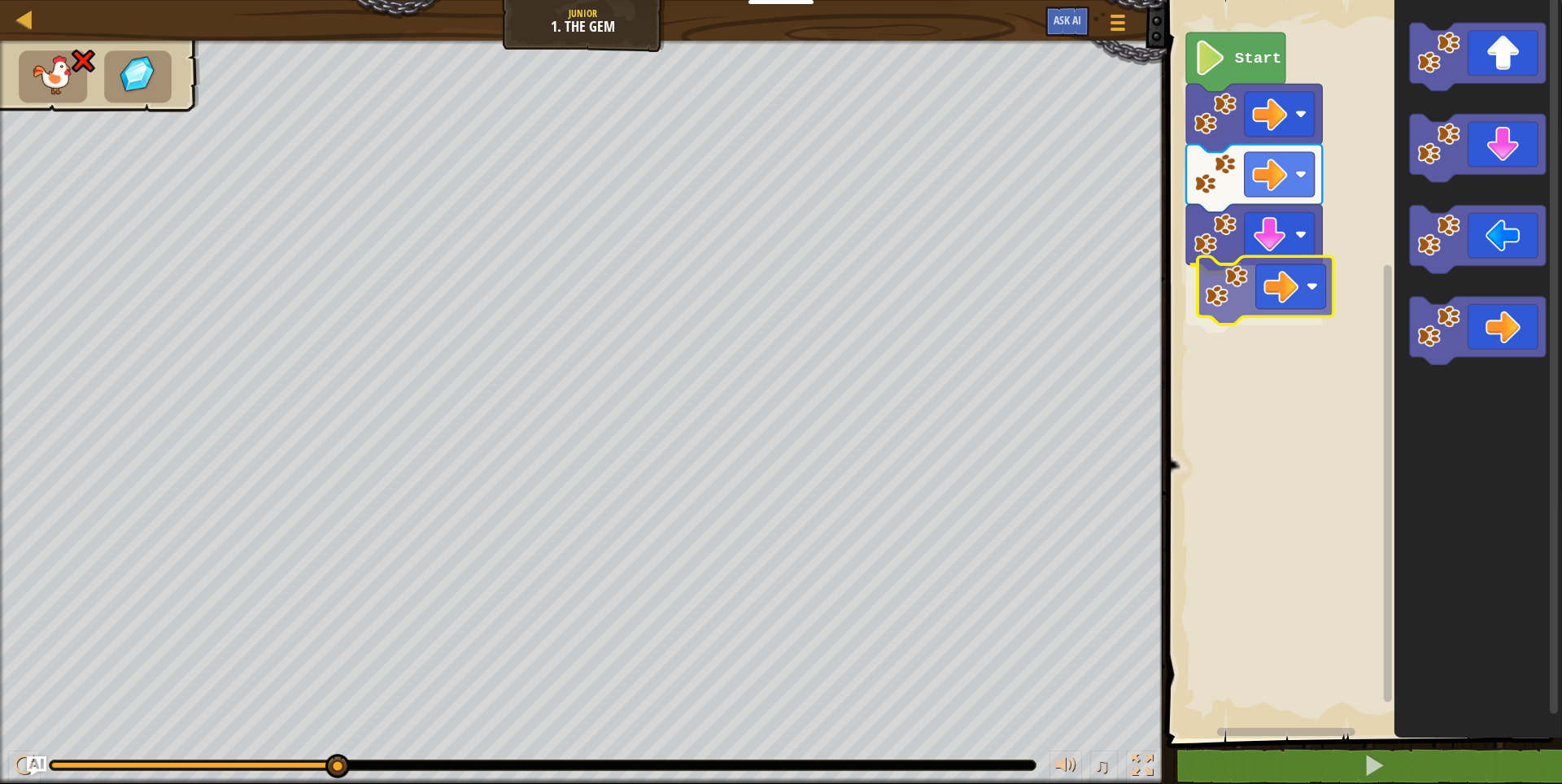
click at [1244, 282] on div "Start" at bounding box center [1362, 365] width 400 height 747
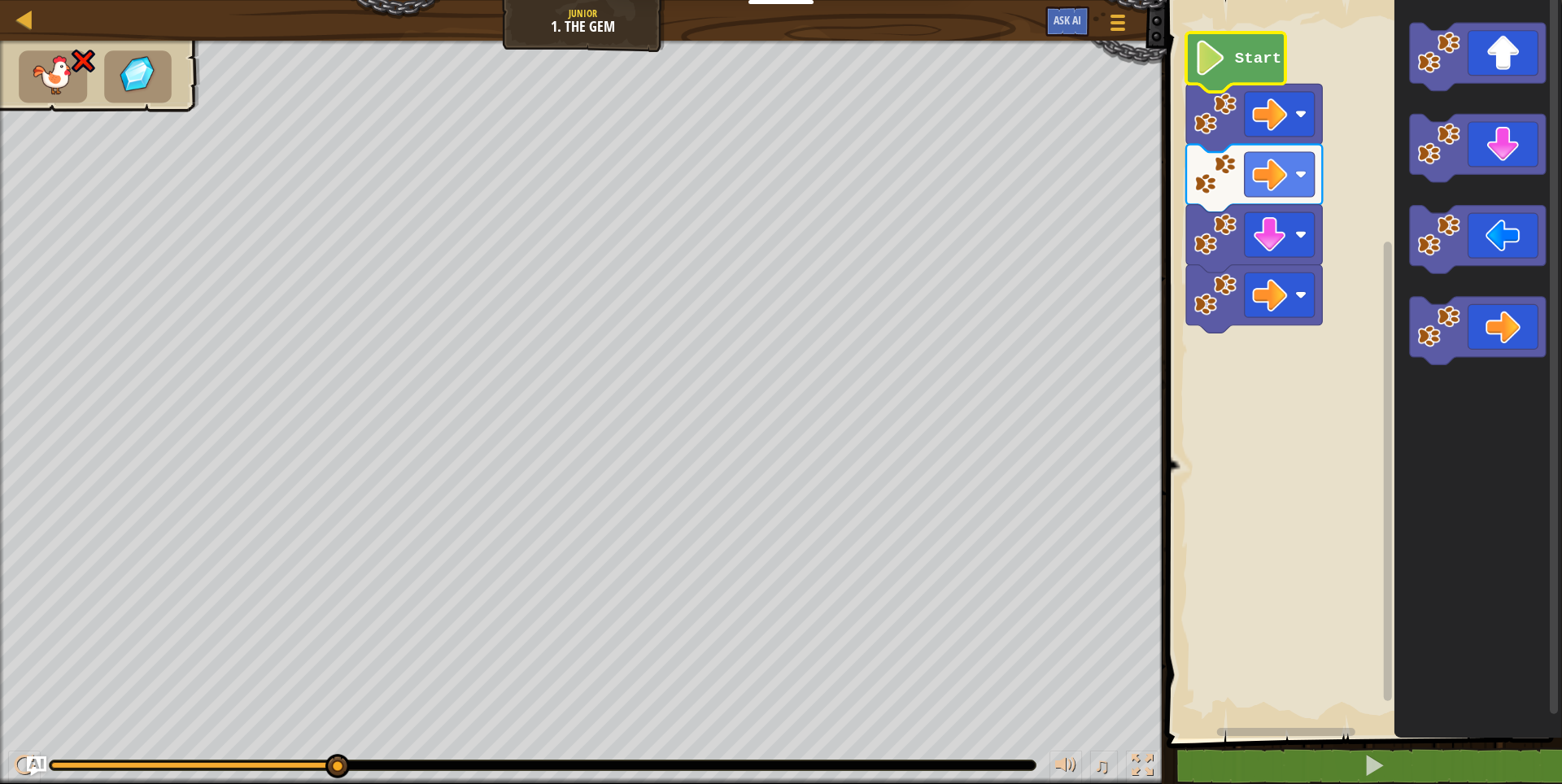
click at [1237, 66] on text "Start" at bounding box center [1258, 58] width 46 height 18
click at [1219, 67] on image "Blockly Workspace" at bounding box center [1210, 58] width 34 height 35
click at [1296, 117] on image "Blockly Workspace" at bounding box center [1301, 114] width 12 height 12
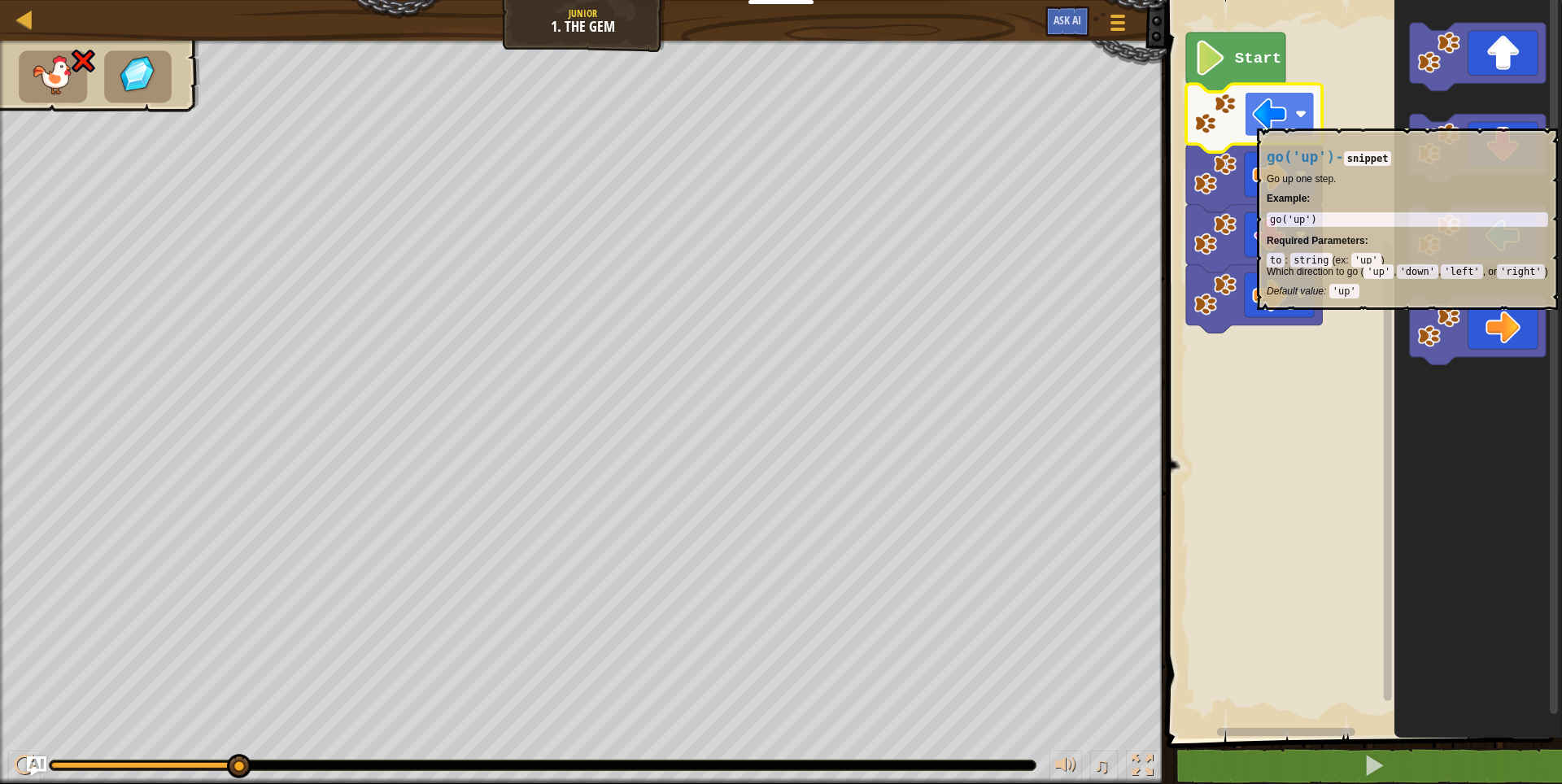
click at [1297, 121] on rect "Blockly Workspace" at bounding box center [1279, 114] width 70 height 45
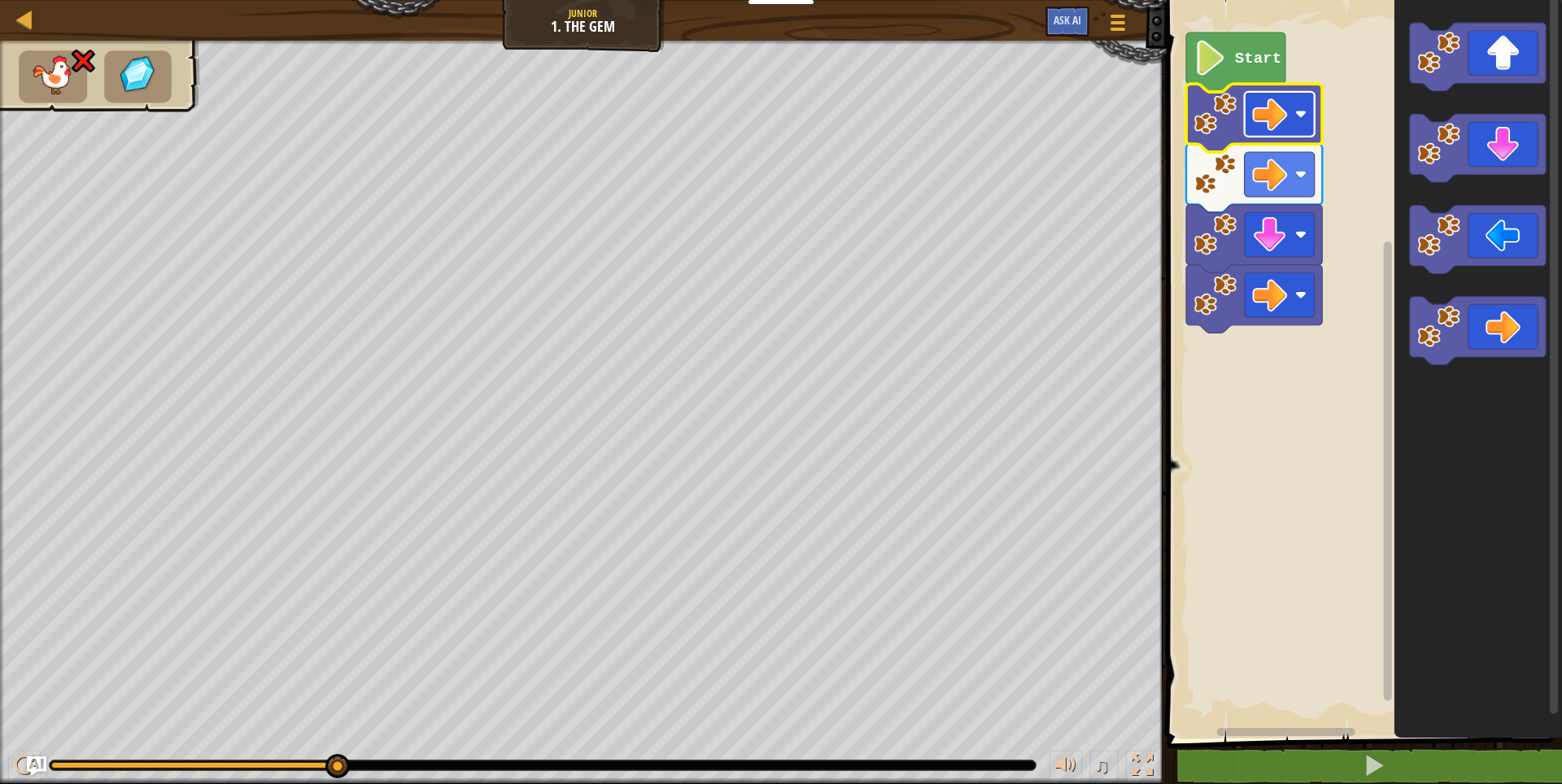
click at [1305, 121] on rect "Blockly Workspace" at bounding box center [1279, 114] width 70 height 45
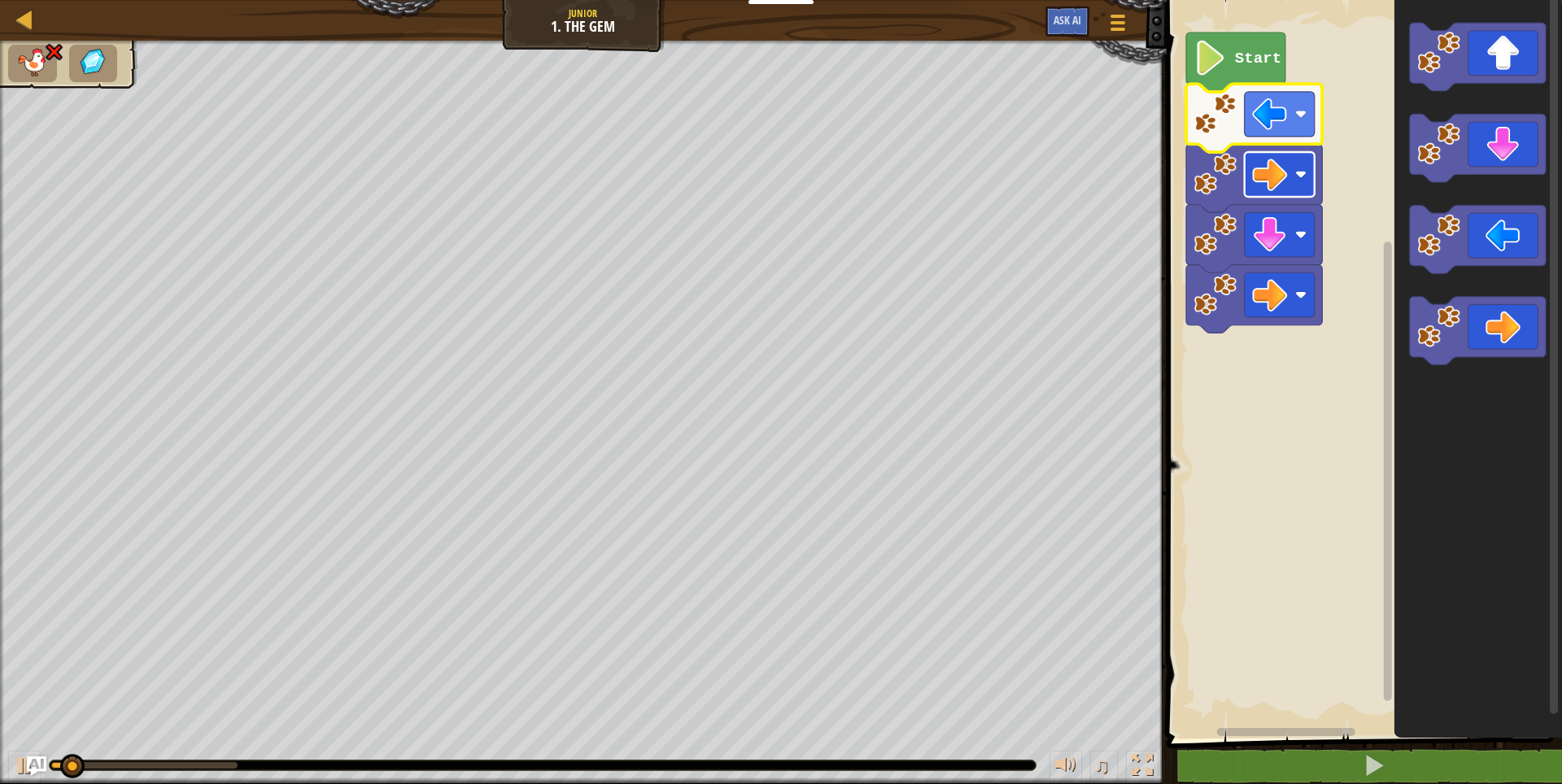
click at [1303, 185] on rect "Blockly Workspace" at bounding box center [1279, 174] width 70 height 45
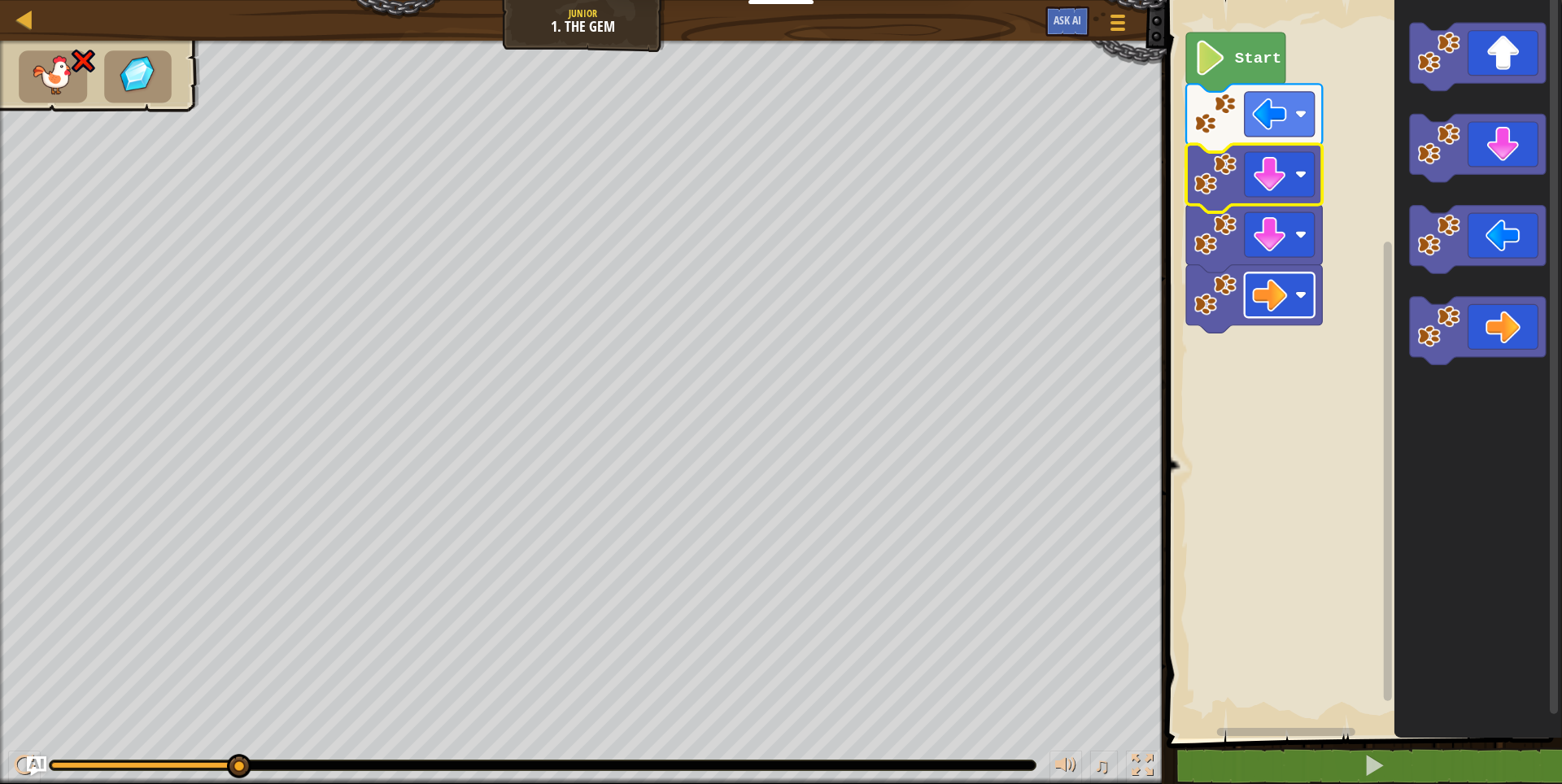
click at [1294, 297] on rect "Blockly Workspace" at bounding box center [1279, 294] width 70 height 45
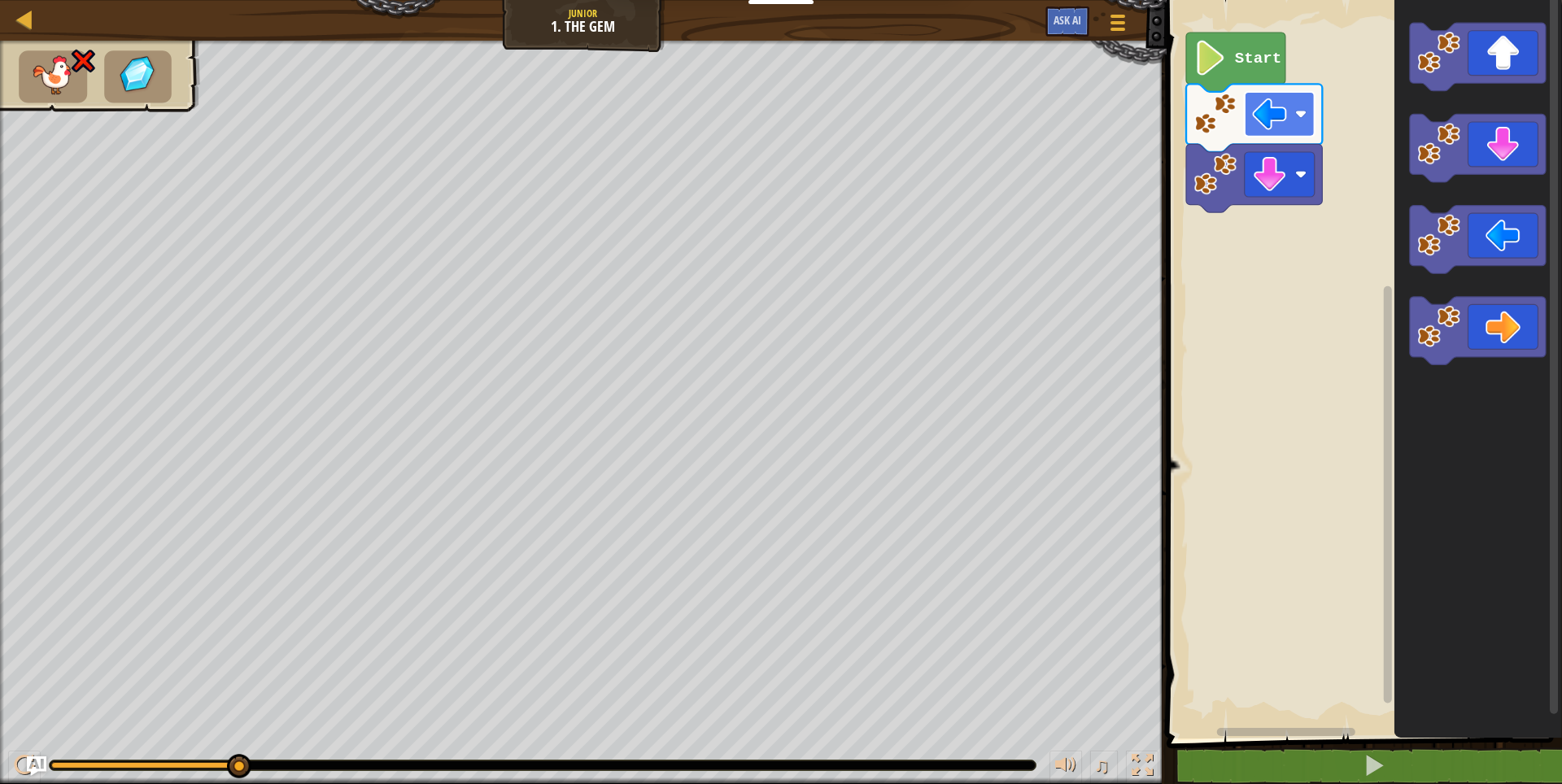
click at [1300, 110] on image "Blockly Workspace" at bounding box center [1301, 114] width 12 height 12
click at [1301, 111] on image "Blockly Workspace" at bounding box center [1301, 114] width 12 height 12
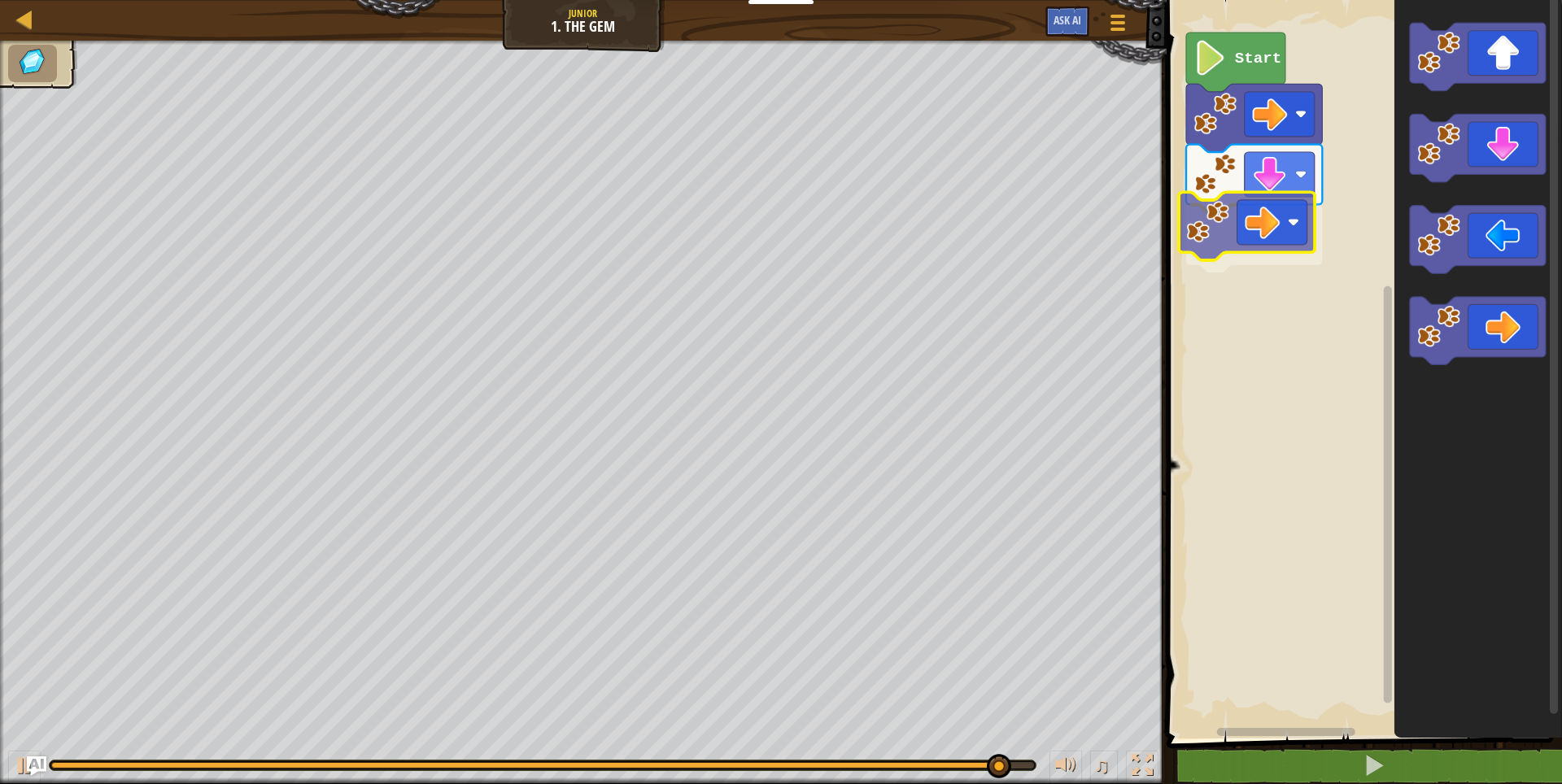
click at [1268, 214] on div "Start" at bounding box center [1362, 365] width 400 height 747
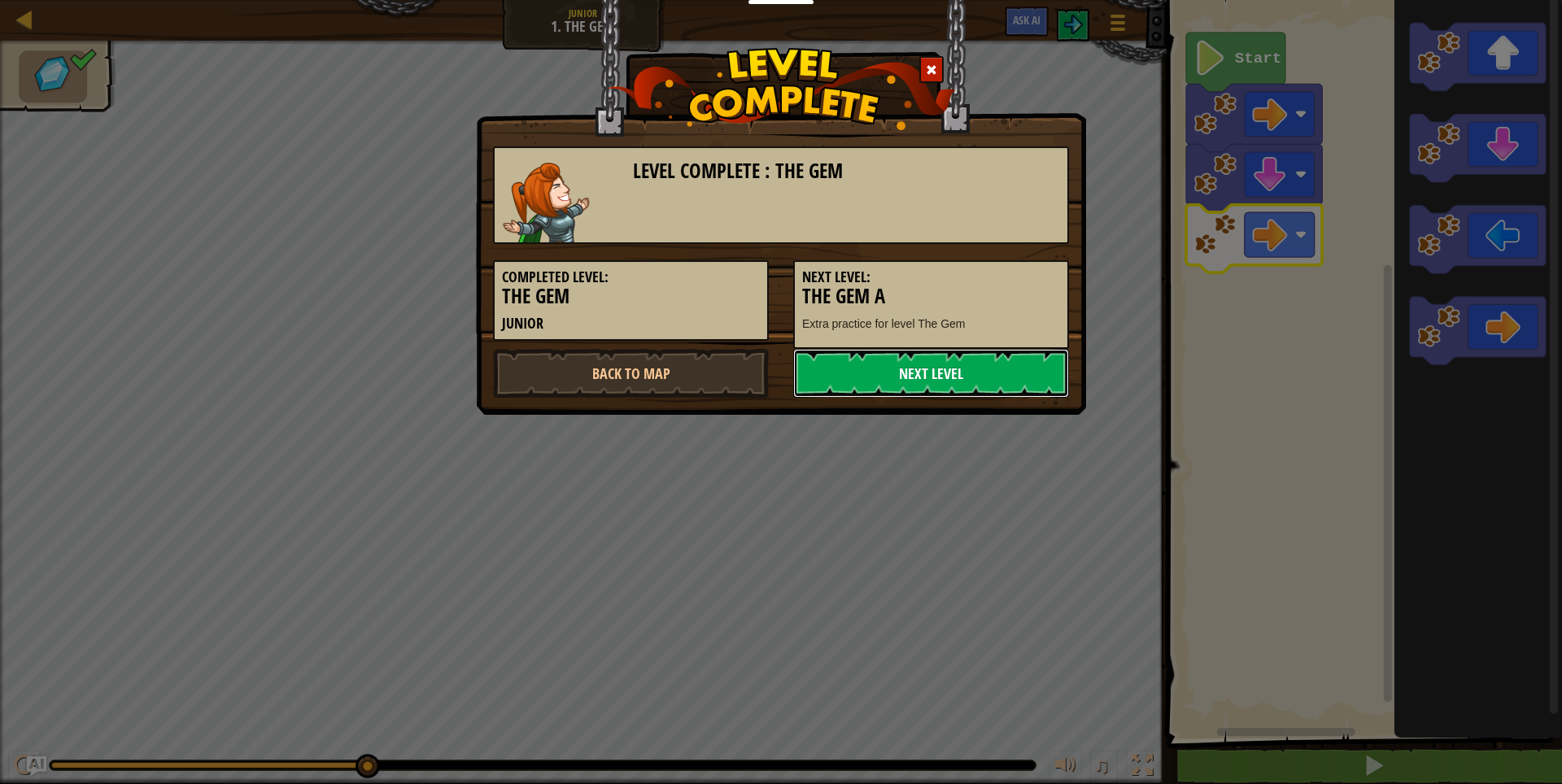
click at [958, 378] on link "Next Level" at bounding box center [931, 373] width 276 height 49
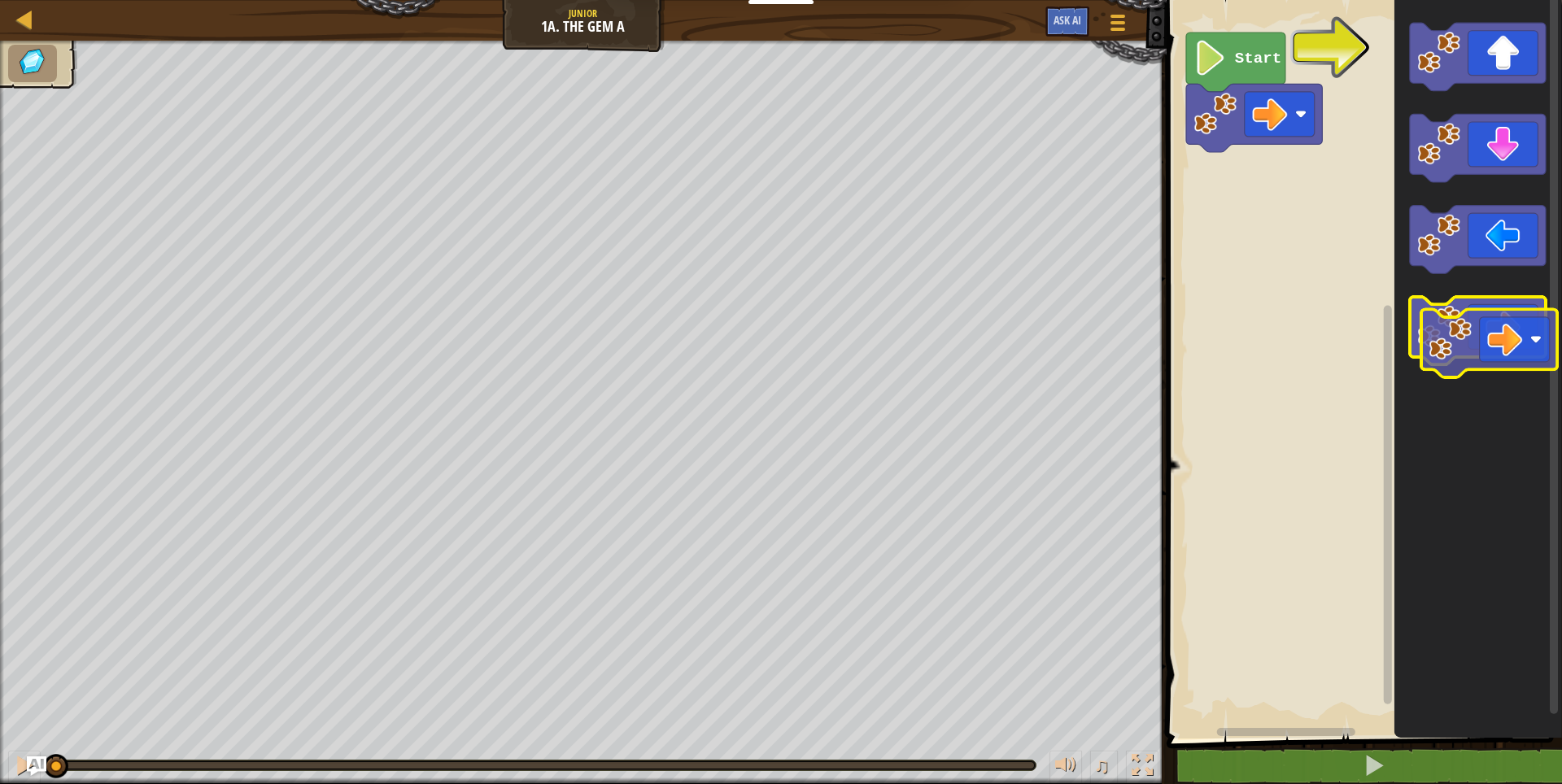
click at [1516, 350] on icon "Blockly Workspace" at bounding box center [1478, 331] width 136 height 68
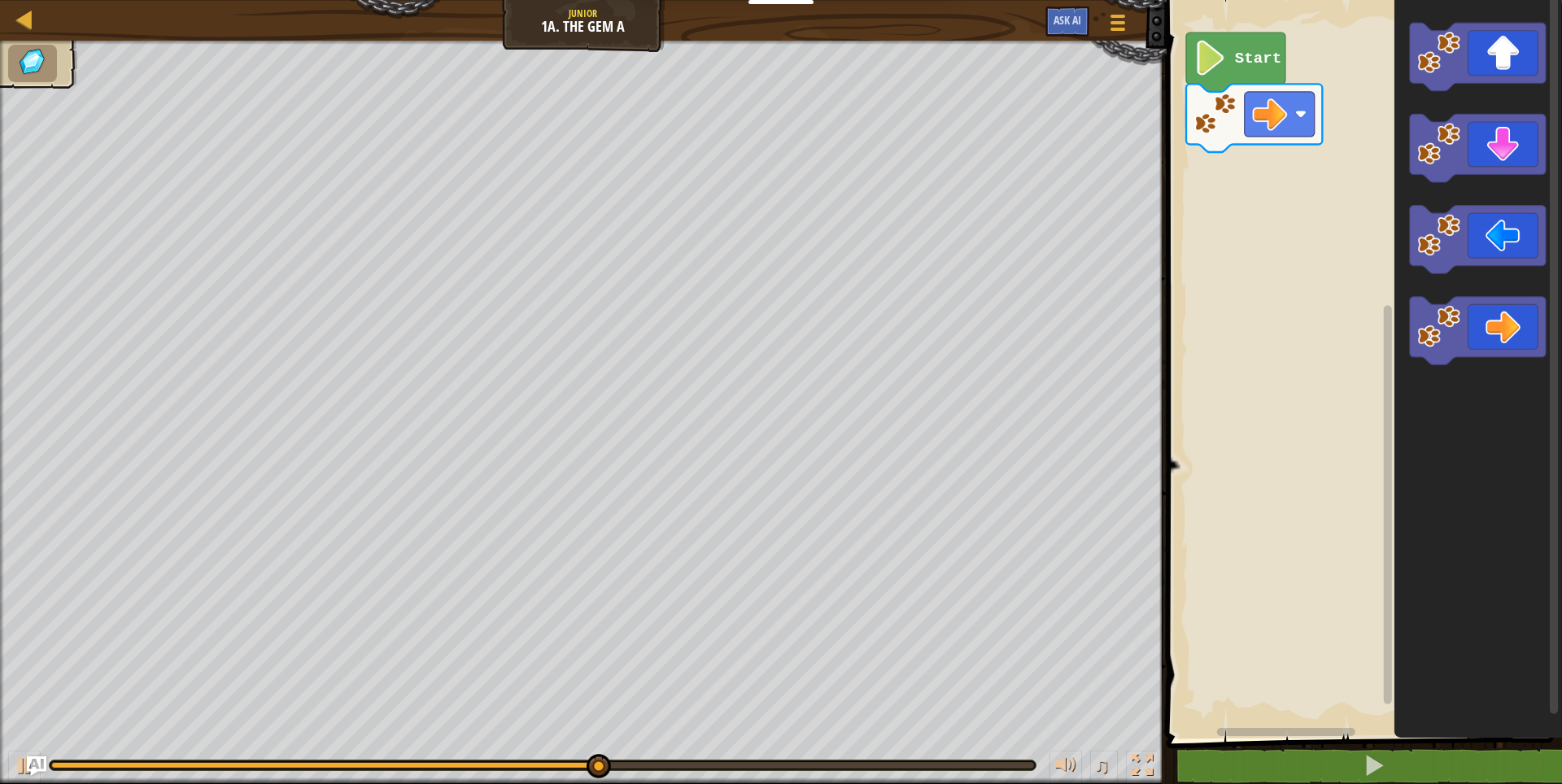
click at [1292, 184] on div "Start" at bounding box center [1362, 365] width 400 height 747
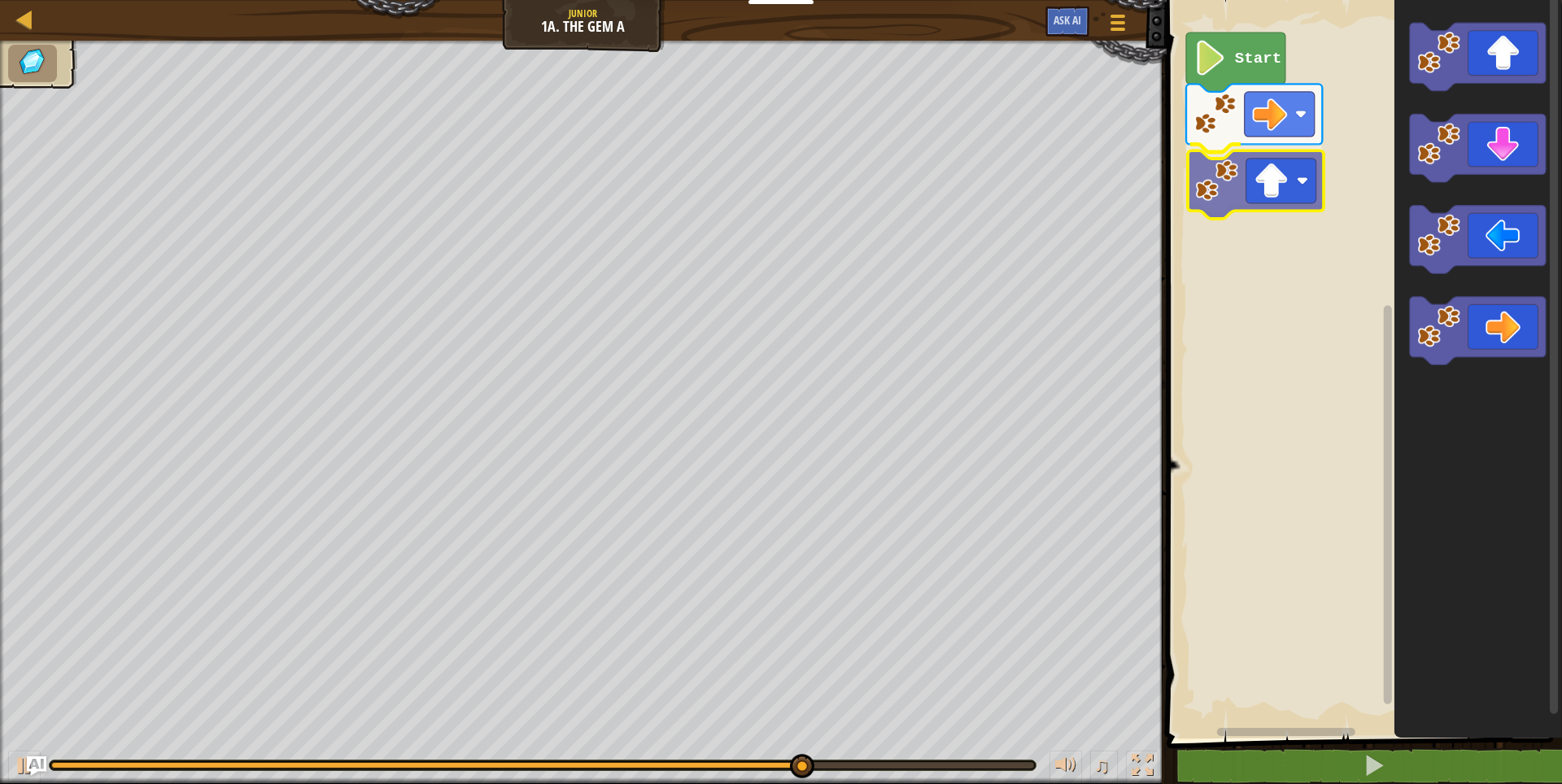
click at [1253, 202] on div "Start" at bounding box center [1362, 365] width 400 height 747
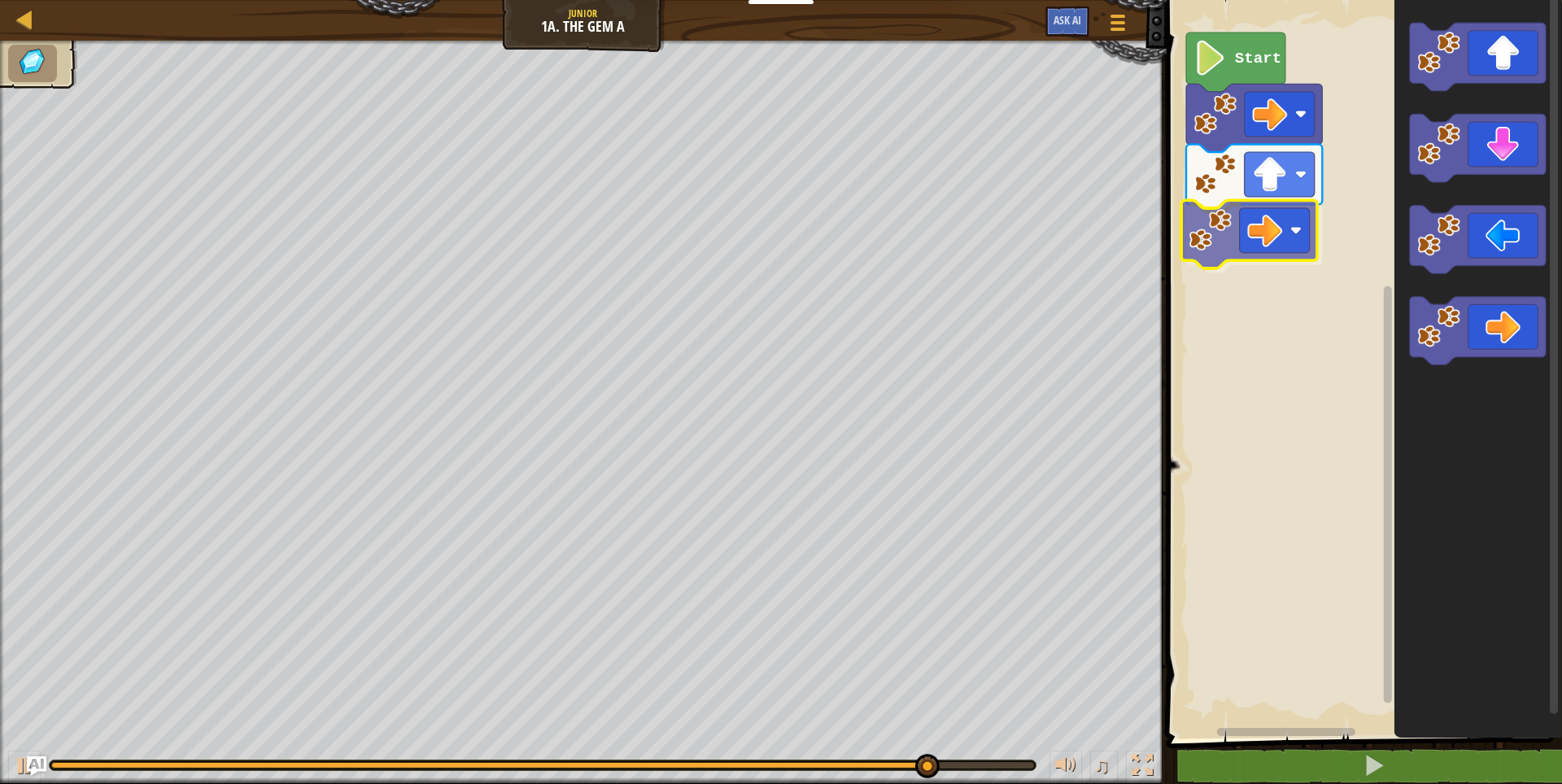
click at [1275, 228] on div "Start" at bounding box center [1362, 365] width 400 height 747
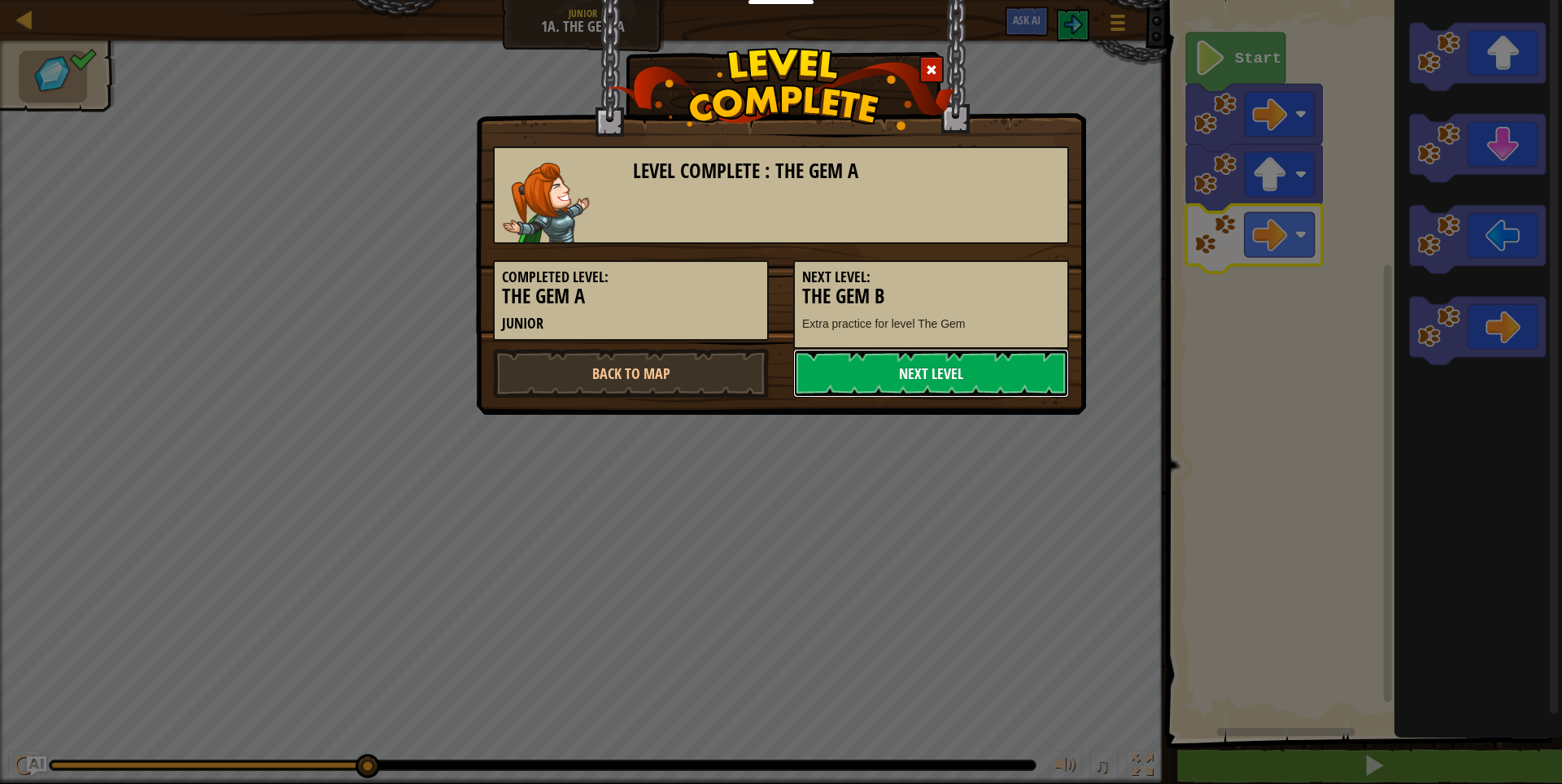
click at [946, 373] on link "Next Level" at bounding box center [931, 373] width 276 height 49
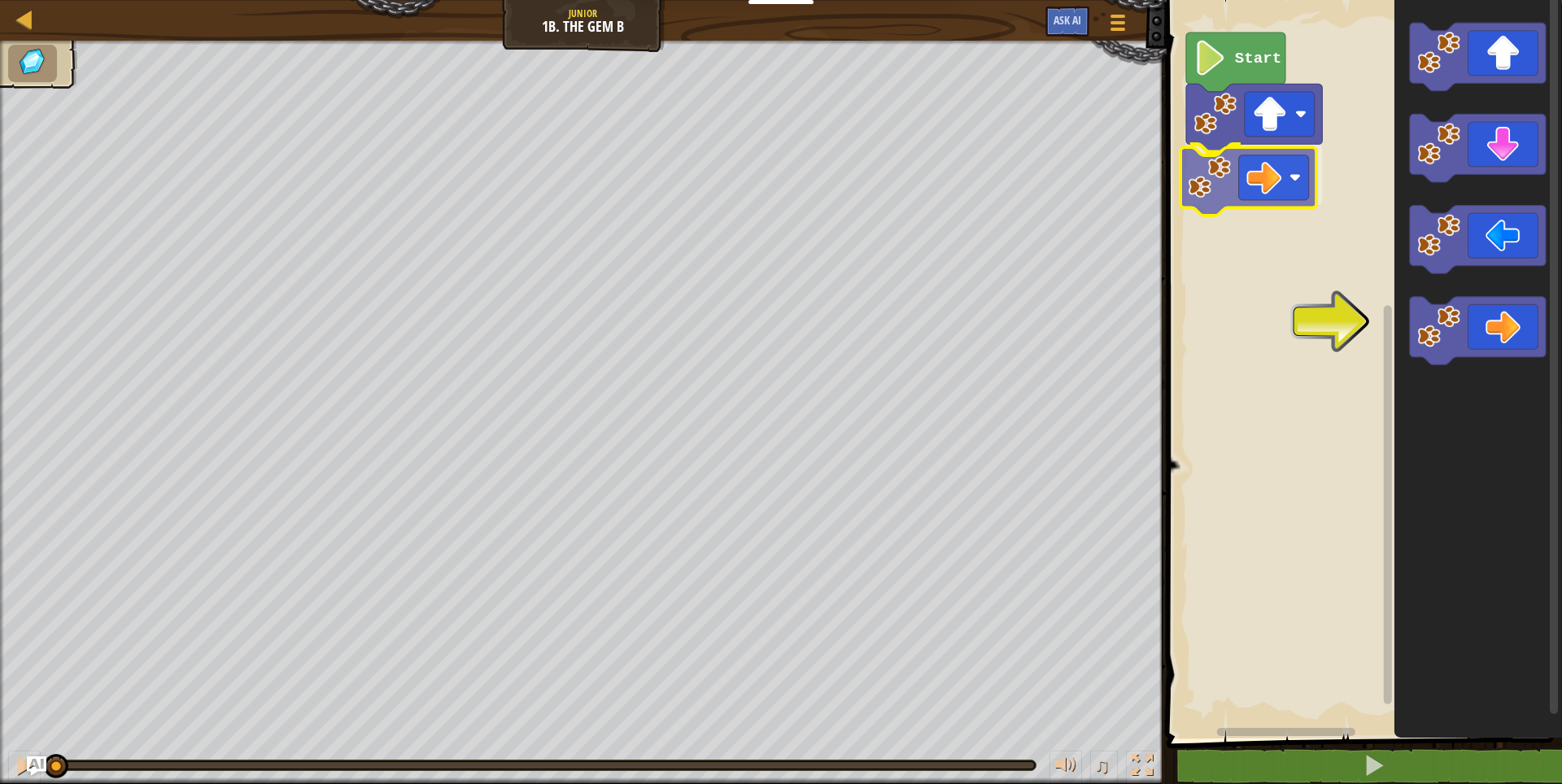
click at [1255, 186] on div "Start" at bounding box center [1362, 365] width 400 height 747
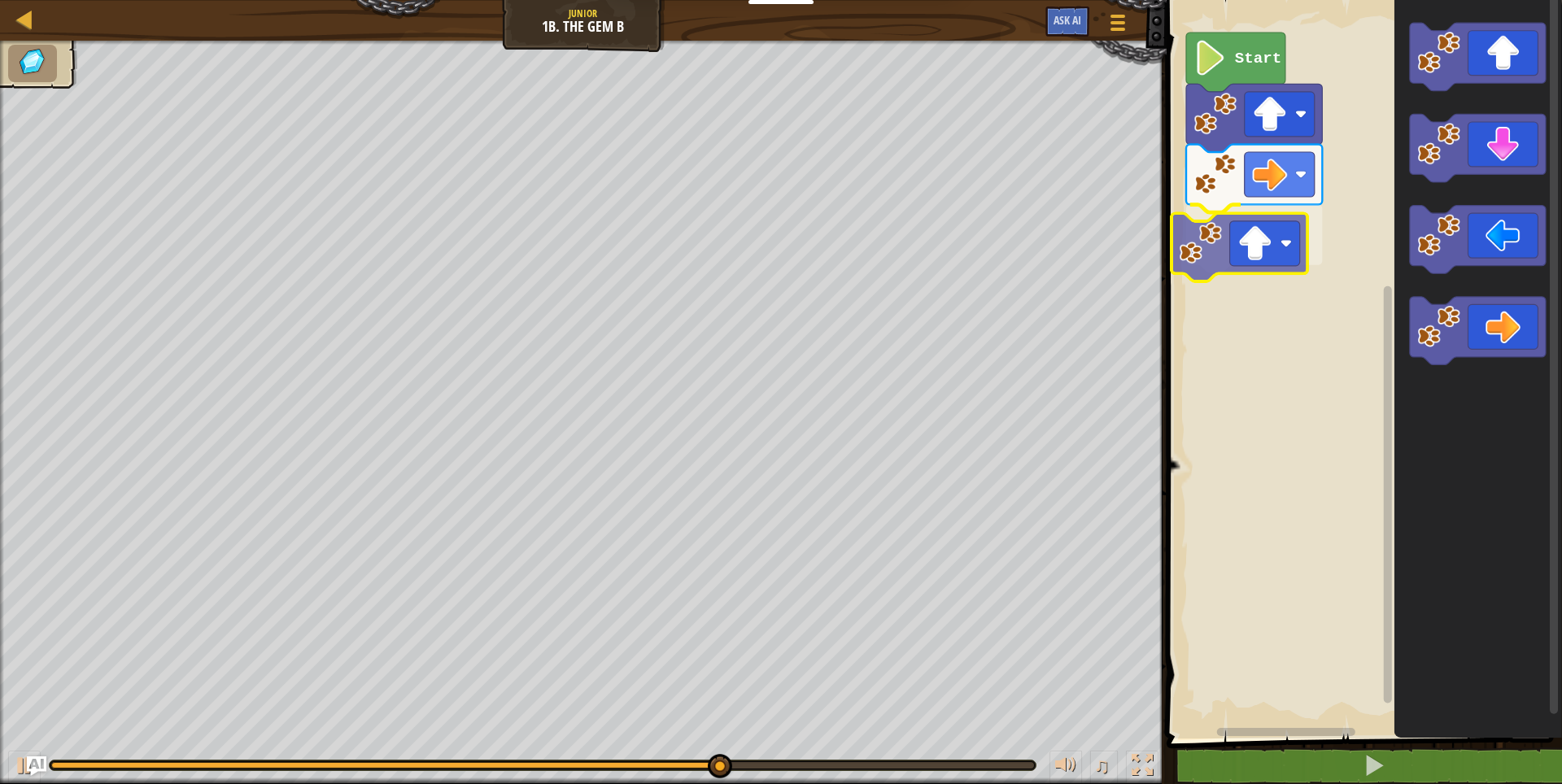
click at [1276, 241] on div "Start" at bounding box center [1362, 365] width 400 height 747
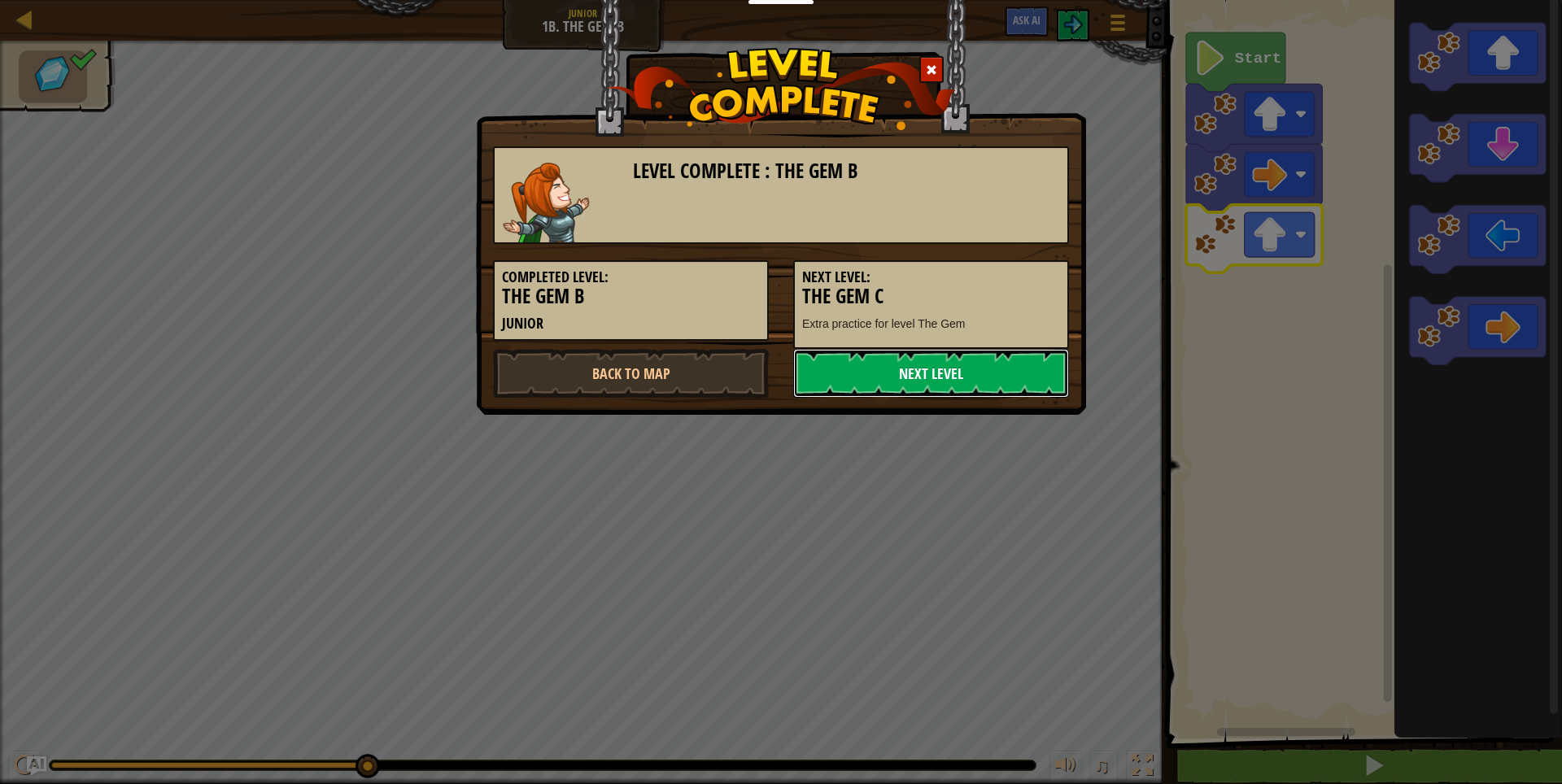
click at [991, 374] on link "Next Level" at bounding box center [931, 373] width 276 height 49
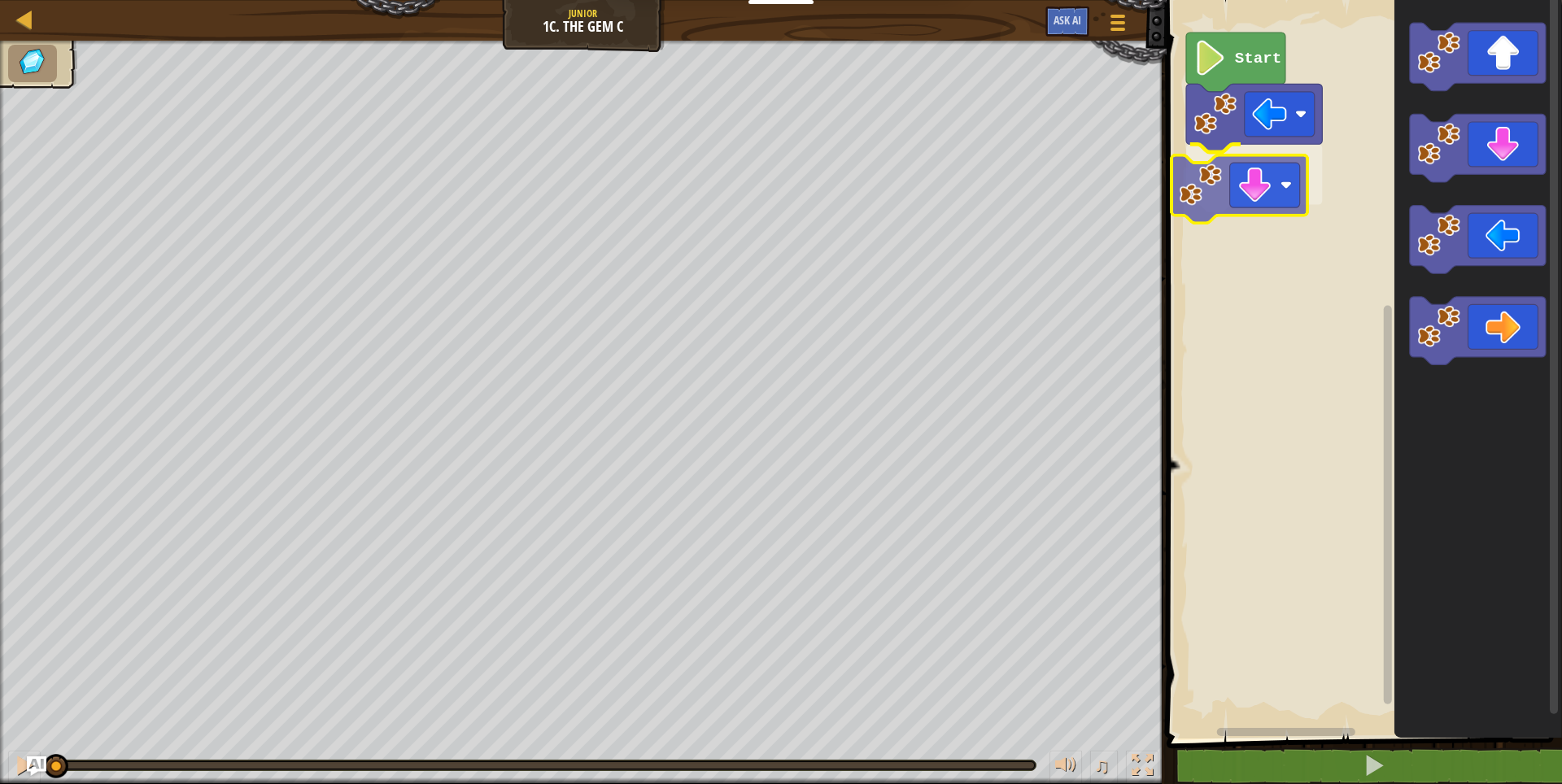
click at [1264, 196] on div "Start" at bounding box center [1362, 365] width 400 height 747
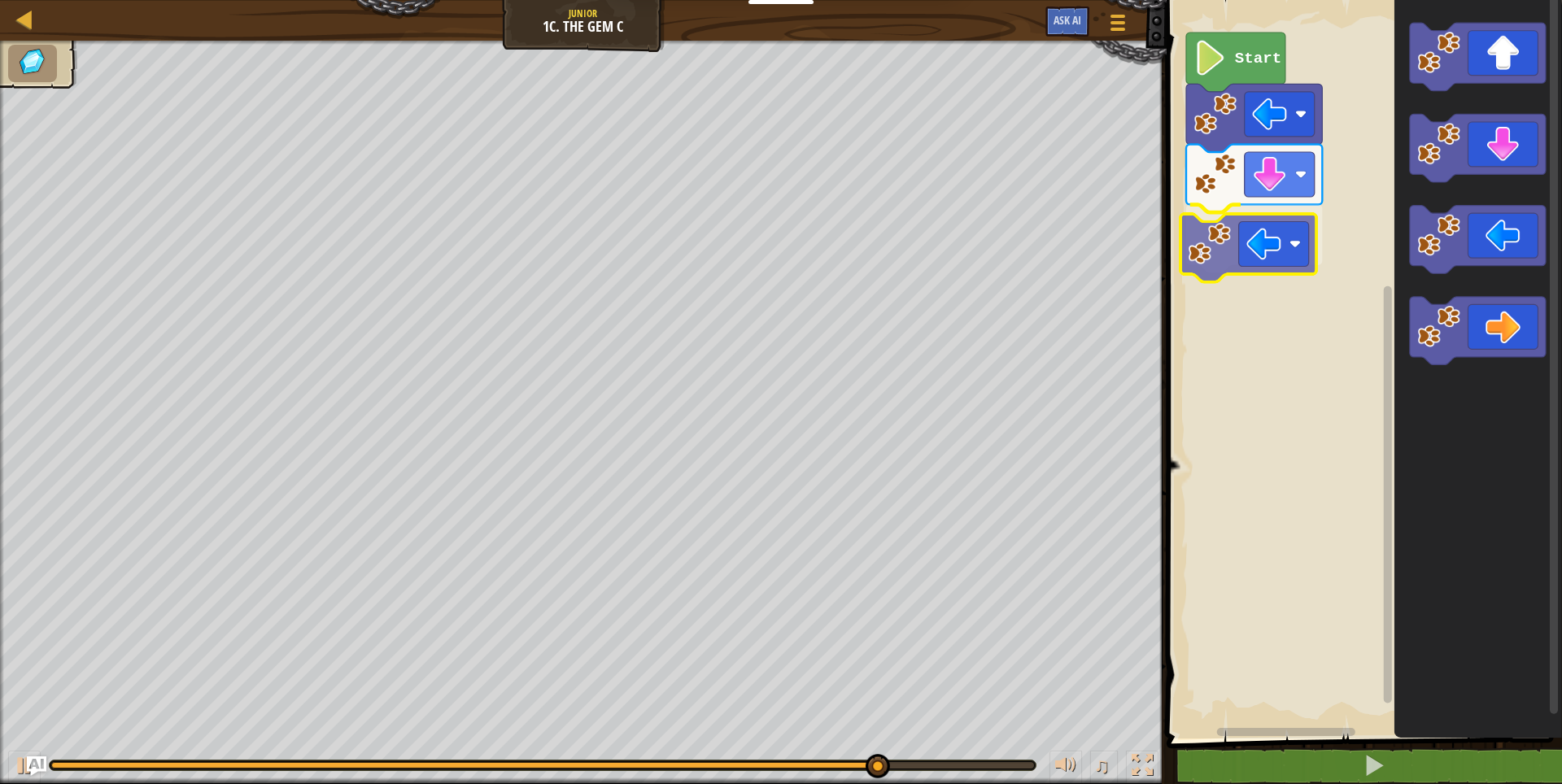
click at [1278, 256] on div "Start" at bounding box center [1362, 365] width 400 height 747
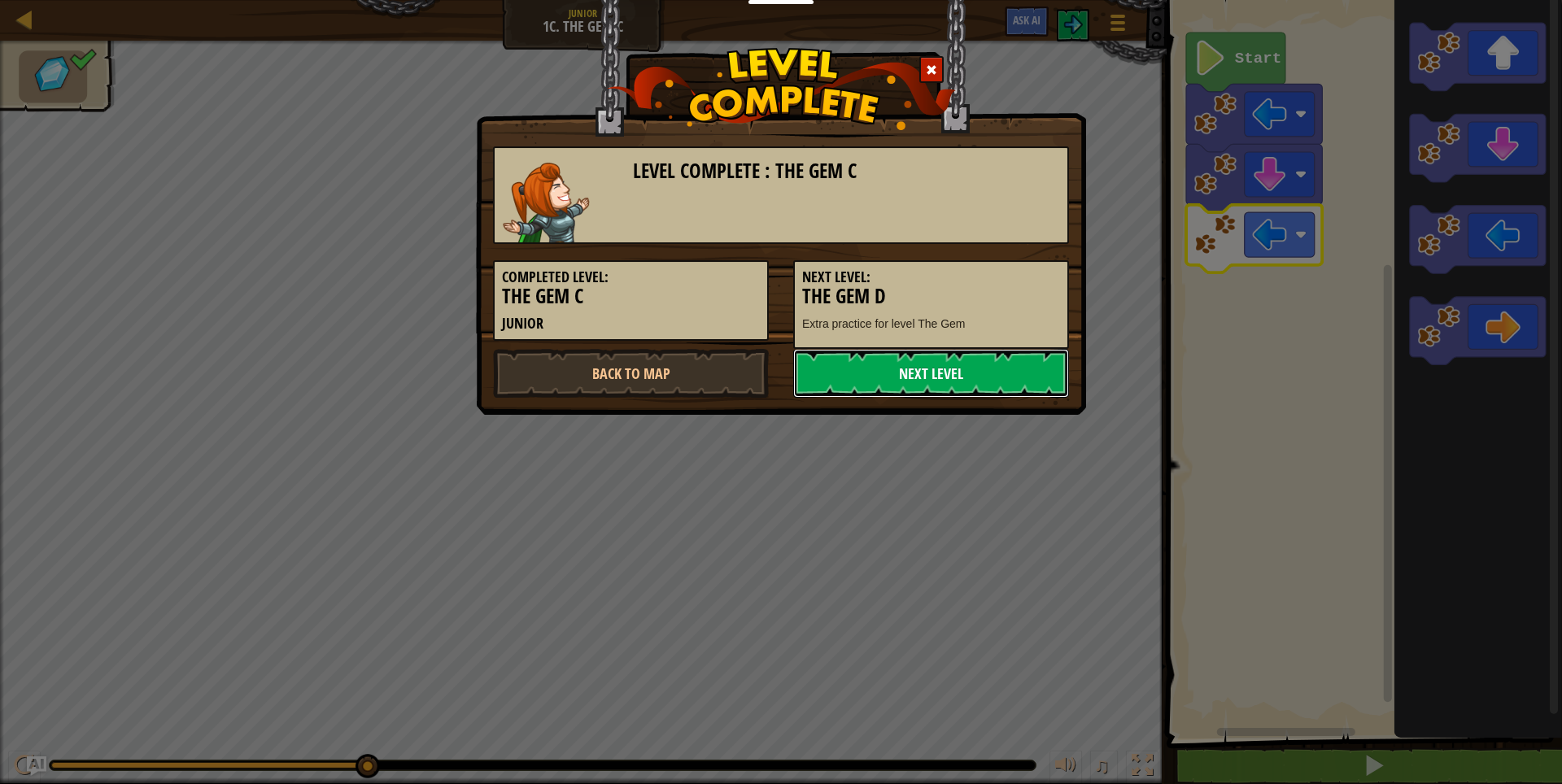
click at [915, 389] on link "Next Level" at bounding box center [931, 373] width 276 height 49
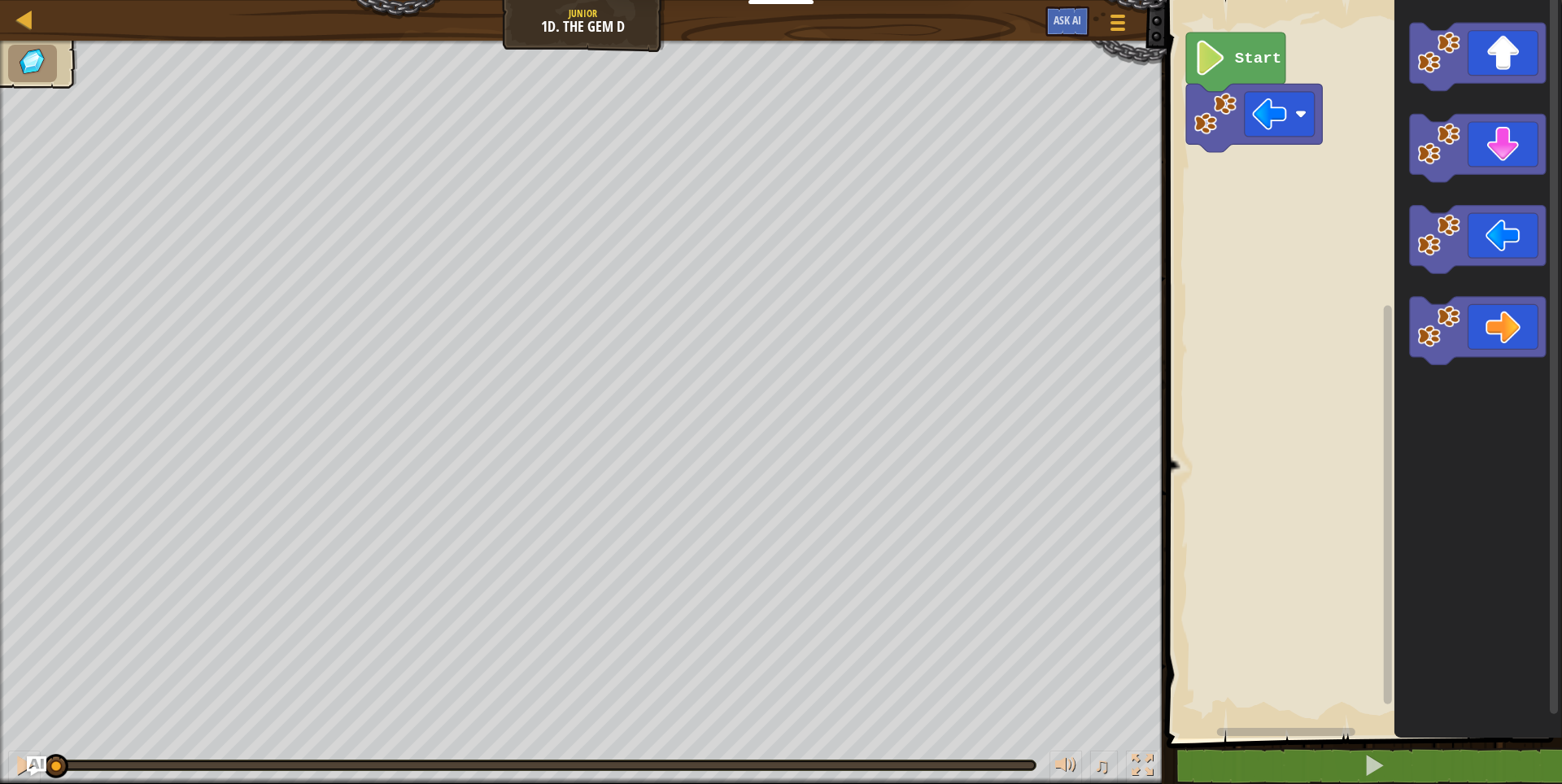
click at [1249, 214] on div "Start" at bounding box center [1362, 365] width 400 height 747
click at [1305, 158] on div "Start" at bounding box center [1362, 365] width 400 height 747
click at [1197, 179] on div "Start" at bounding box center [1362, 365] width 400 height 747
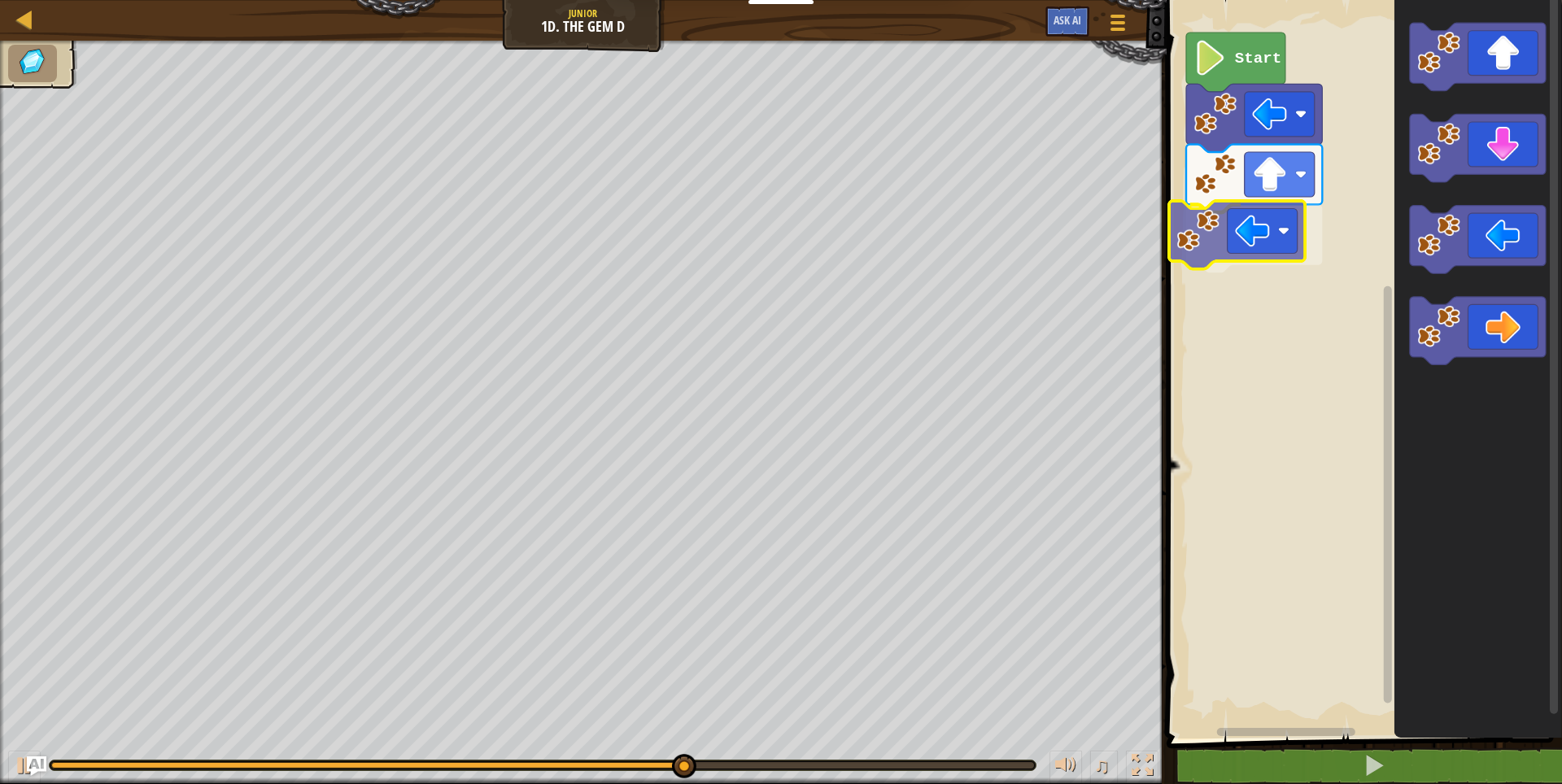
click at [1262, 243] on div "Start" at bounding box center [1362, 365] width 400 height 747
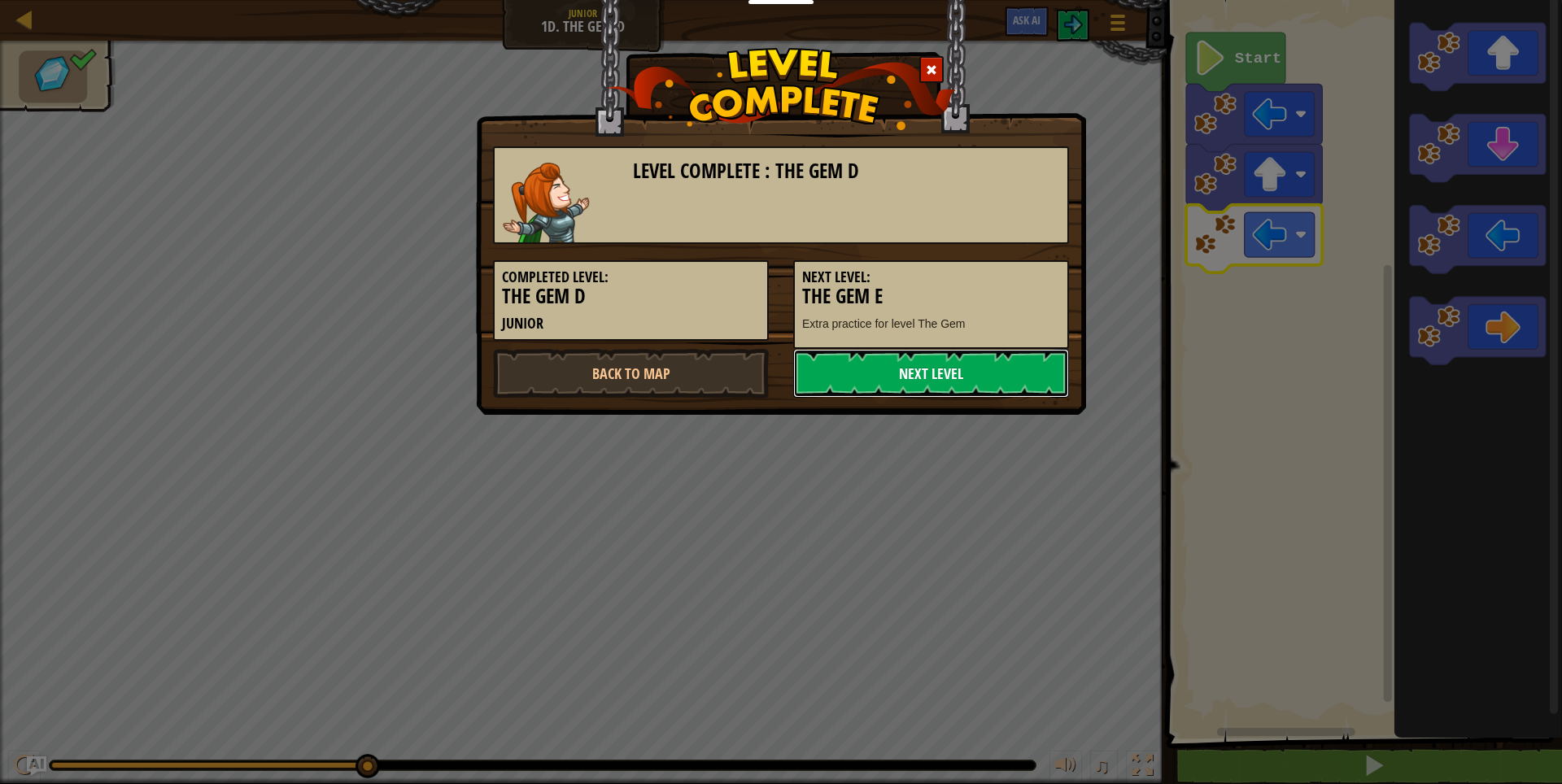
click at [937, 382] on link "Next Level" at bounding box center [931, 373] width 276 height 49
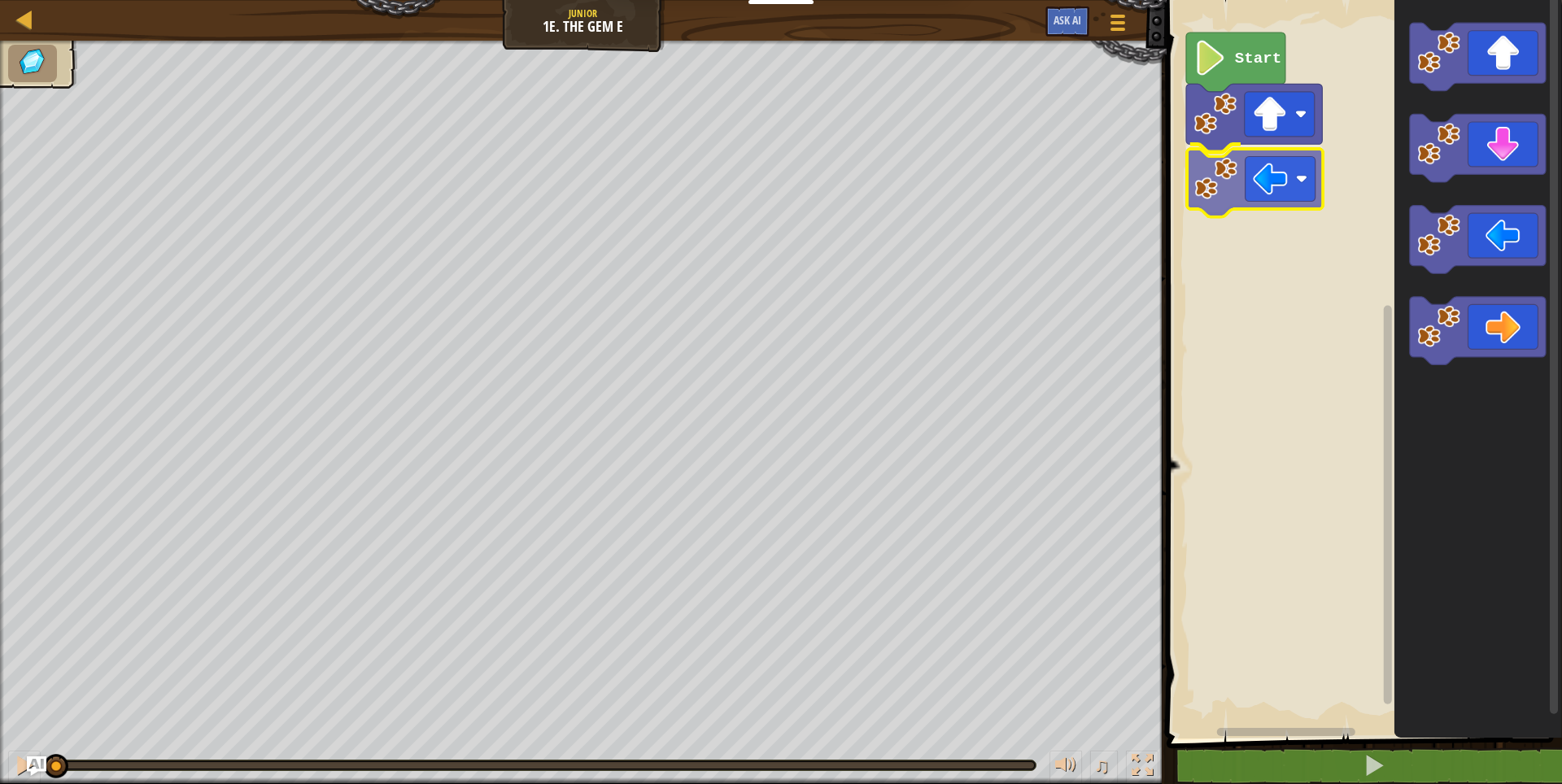
click at [1282, 199] on div "Start" at bounding box center [1362, 365] width 400 height 747
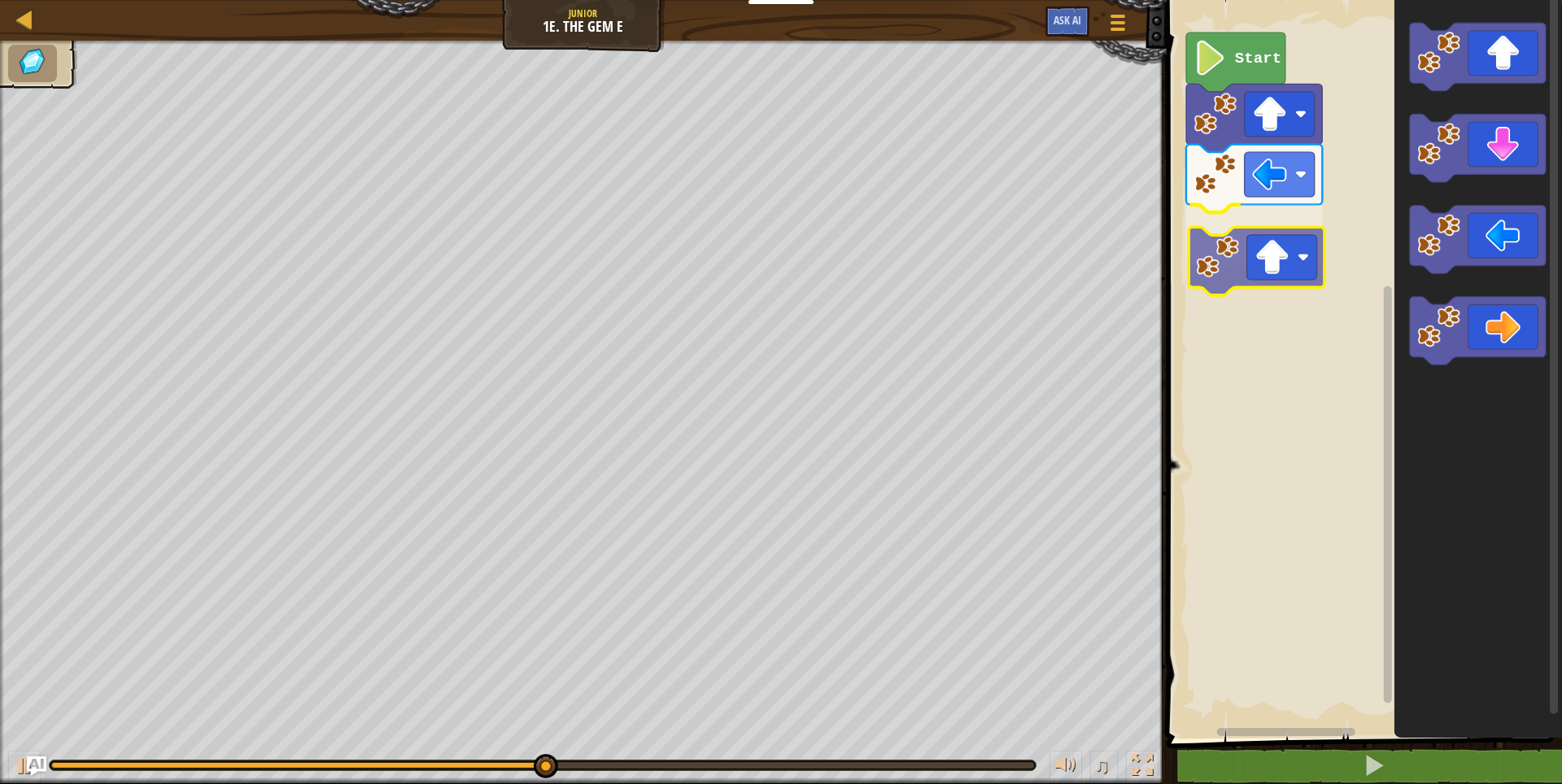
click at [1258, 265] on div "Start" at bounding box center [1362, 365] width 400 height 747
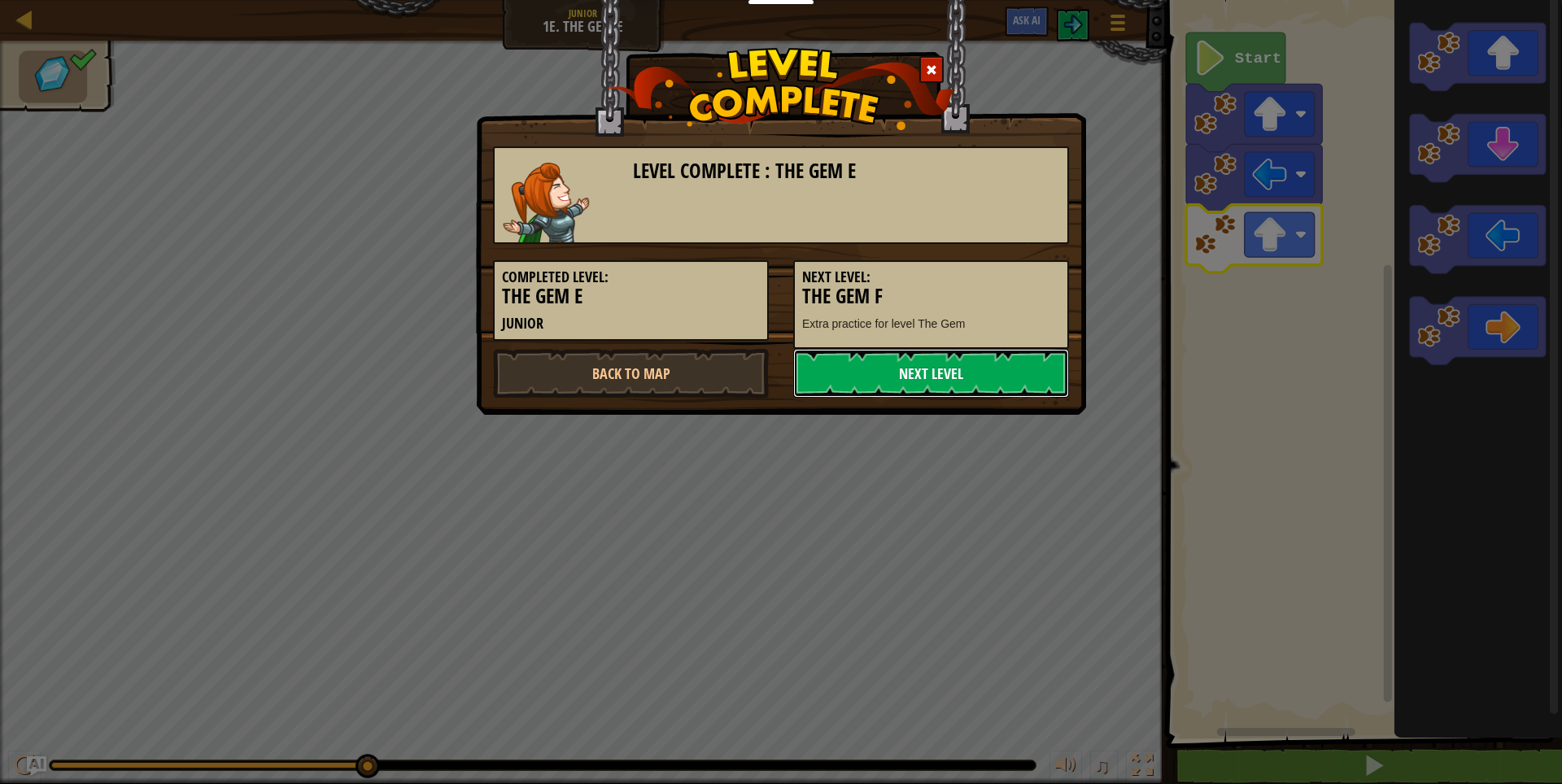
click at [974, 380] on link "Next Level" at bounding box center [931, 373] width 276 height 49
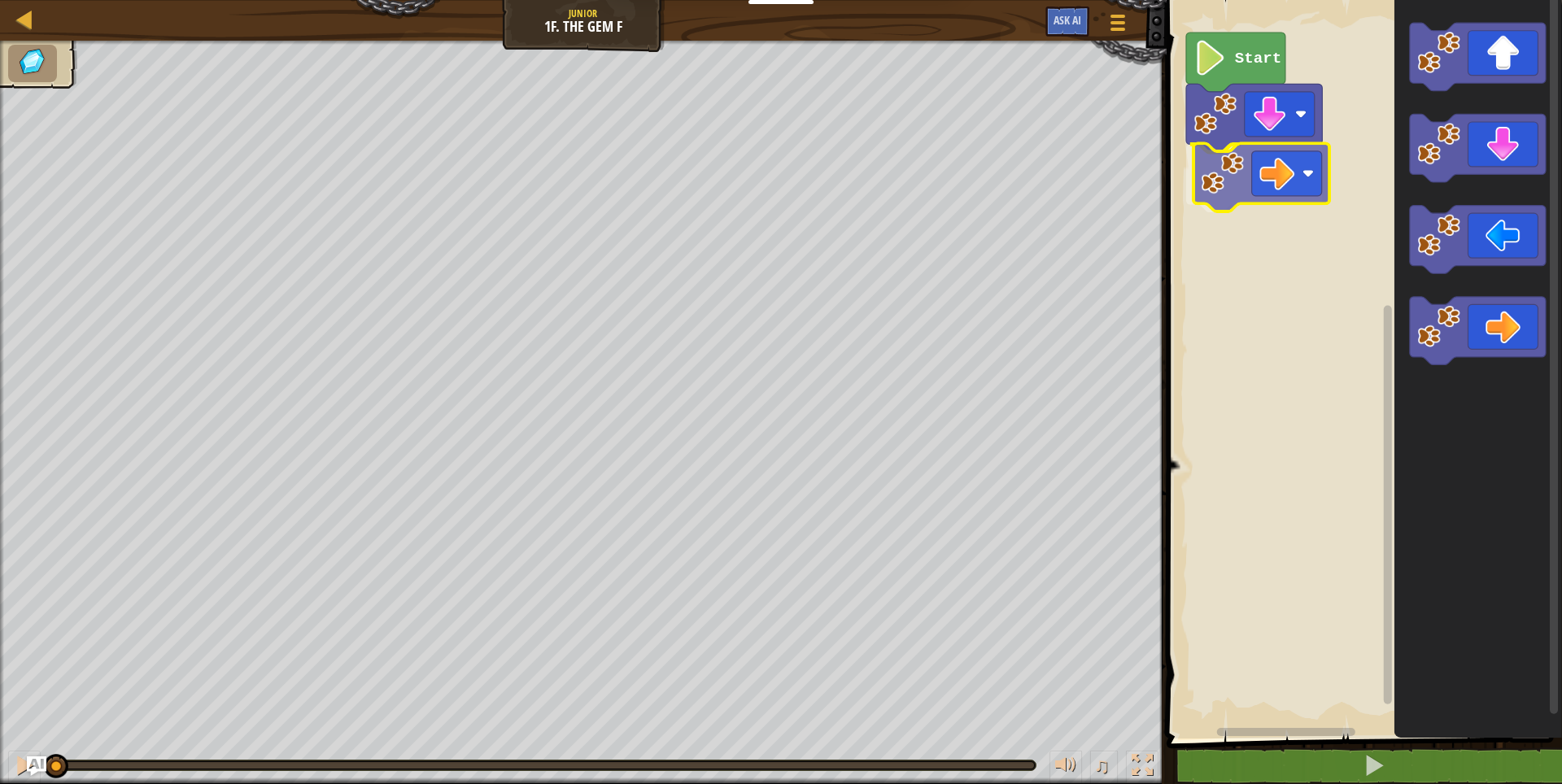
click at [1259, 180] on div "Start" at bounding box center [1362, 365] width 400 height 747
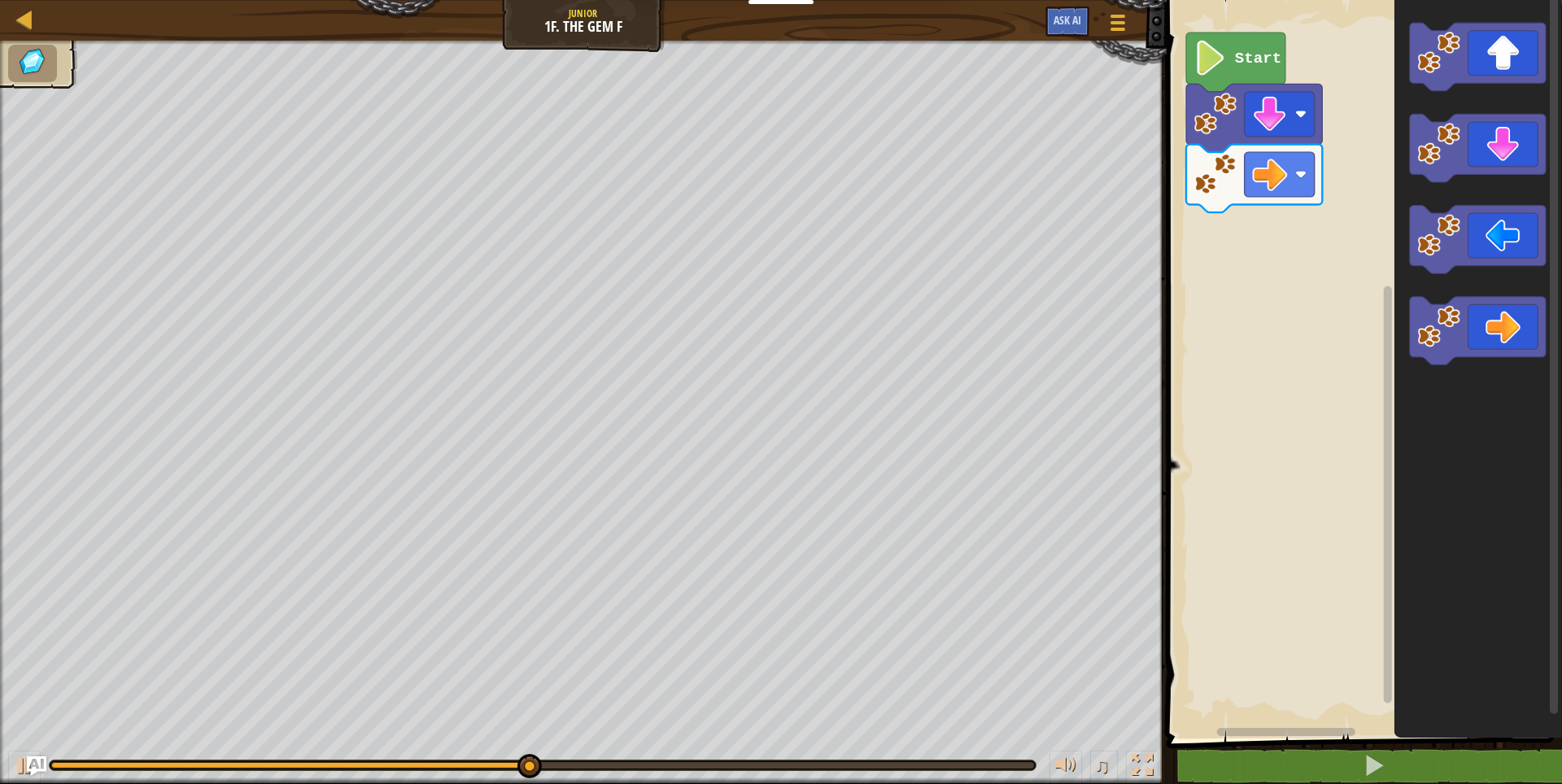
click at [1211, 232] on div "Start" at bounding box center [1362, 365] width 400 height 747
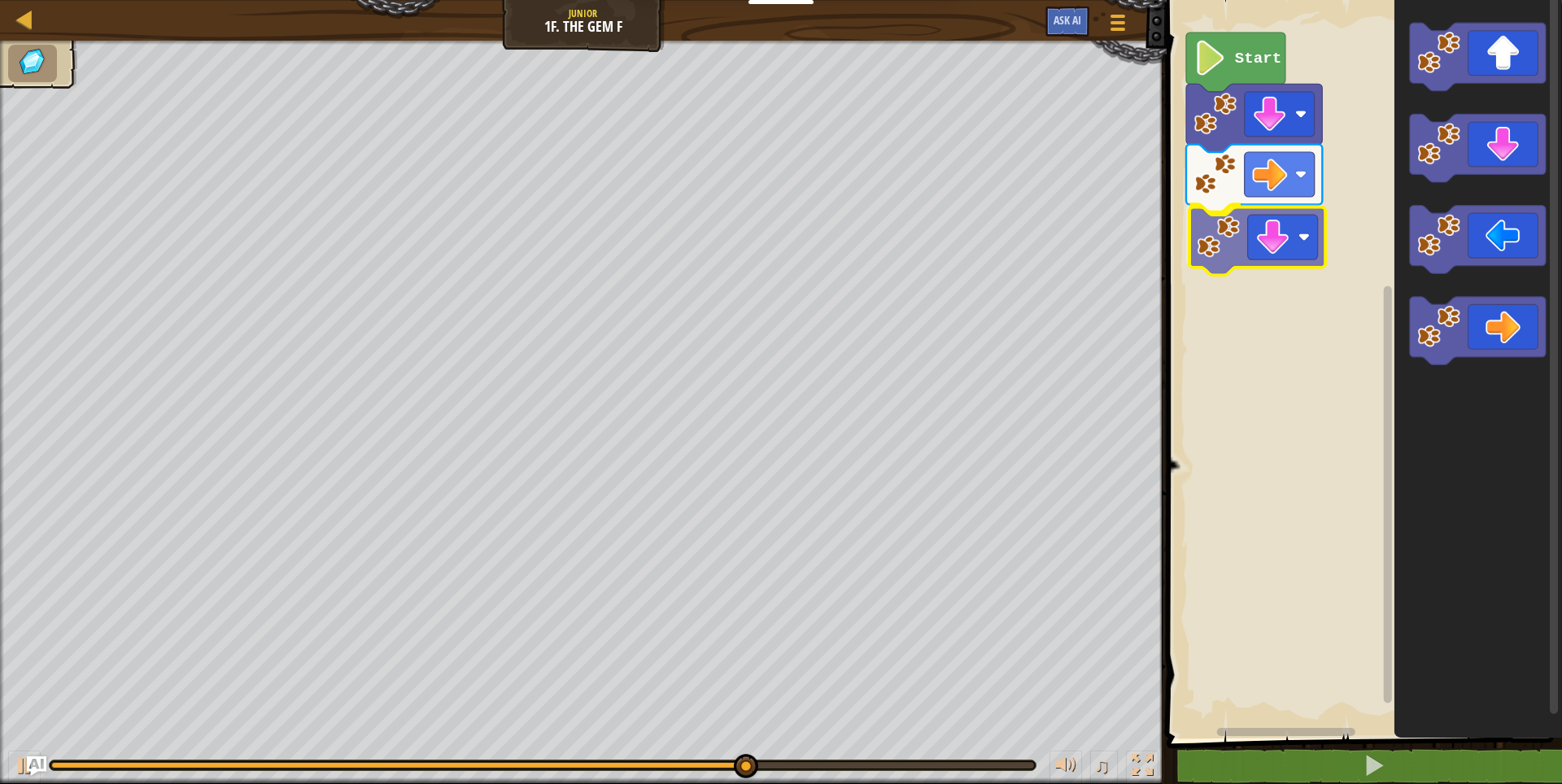
click at [1259, 242] on div "Start" at bounding box center [1362, 365] width 400 height 747
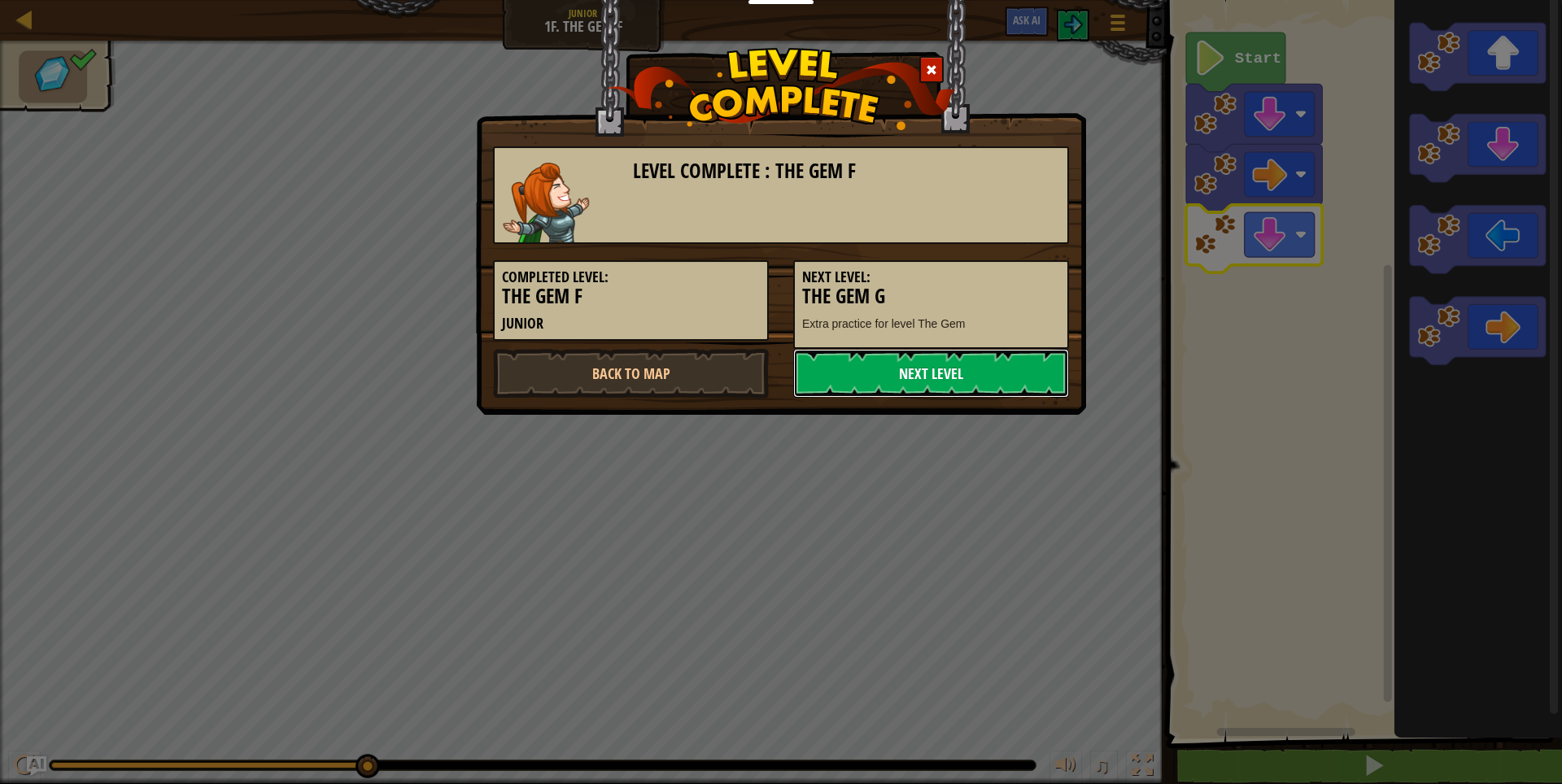
click at [952, 363] on link "Next Level" at bounding box center [931, 373] width 276 height 49
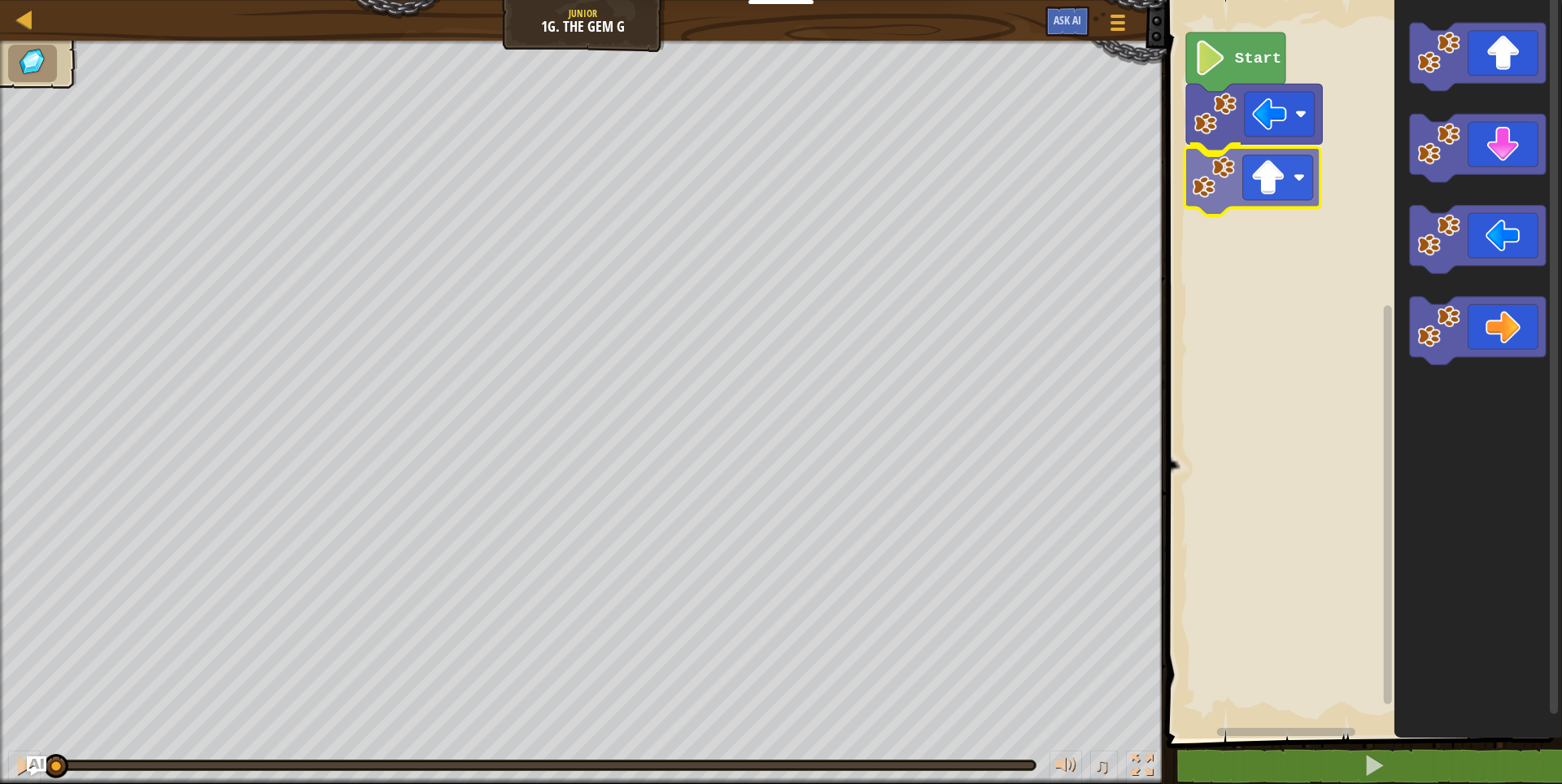
click at [1268, 192] on div "Start" at bounding box center [1362, 365] width 400 height 747
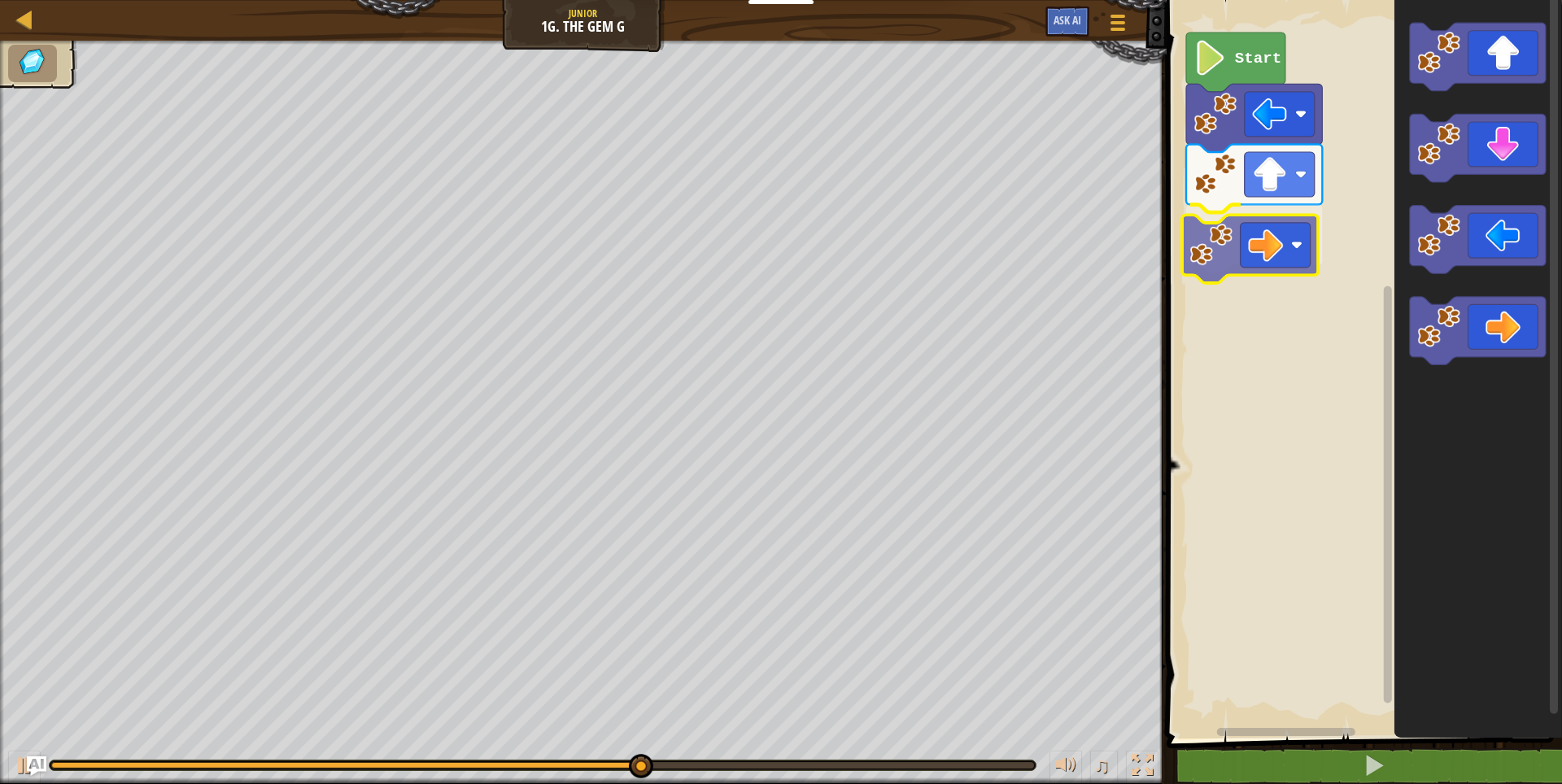
click at [1285, 270] on div "Start" at bounding box center [1362, 365] width 400 height 747
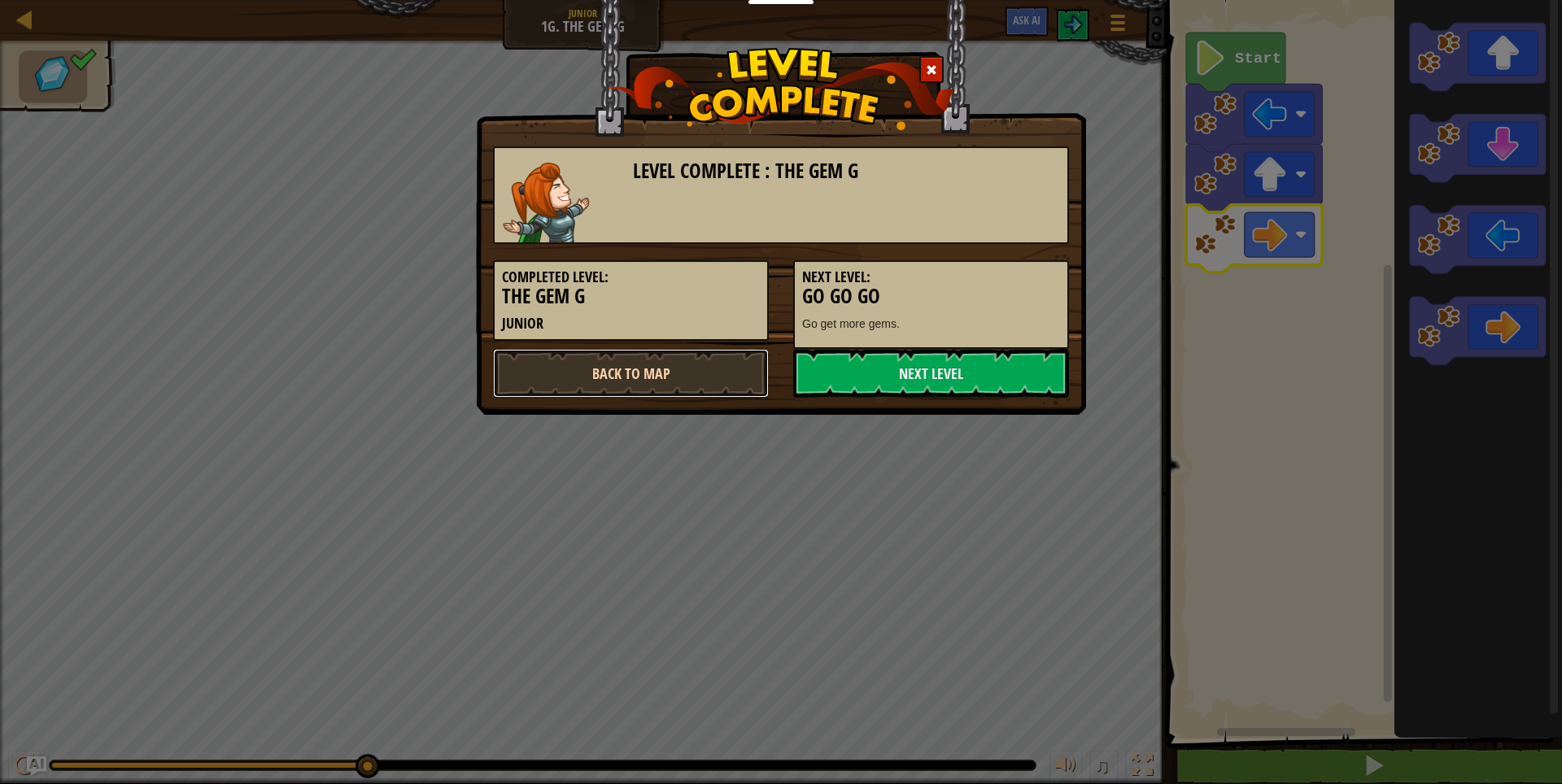
click at [636, 370] on link "Back to Map" at bounding box center [631, 373] width 276 height 49
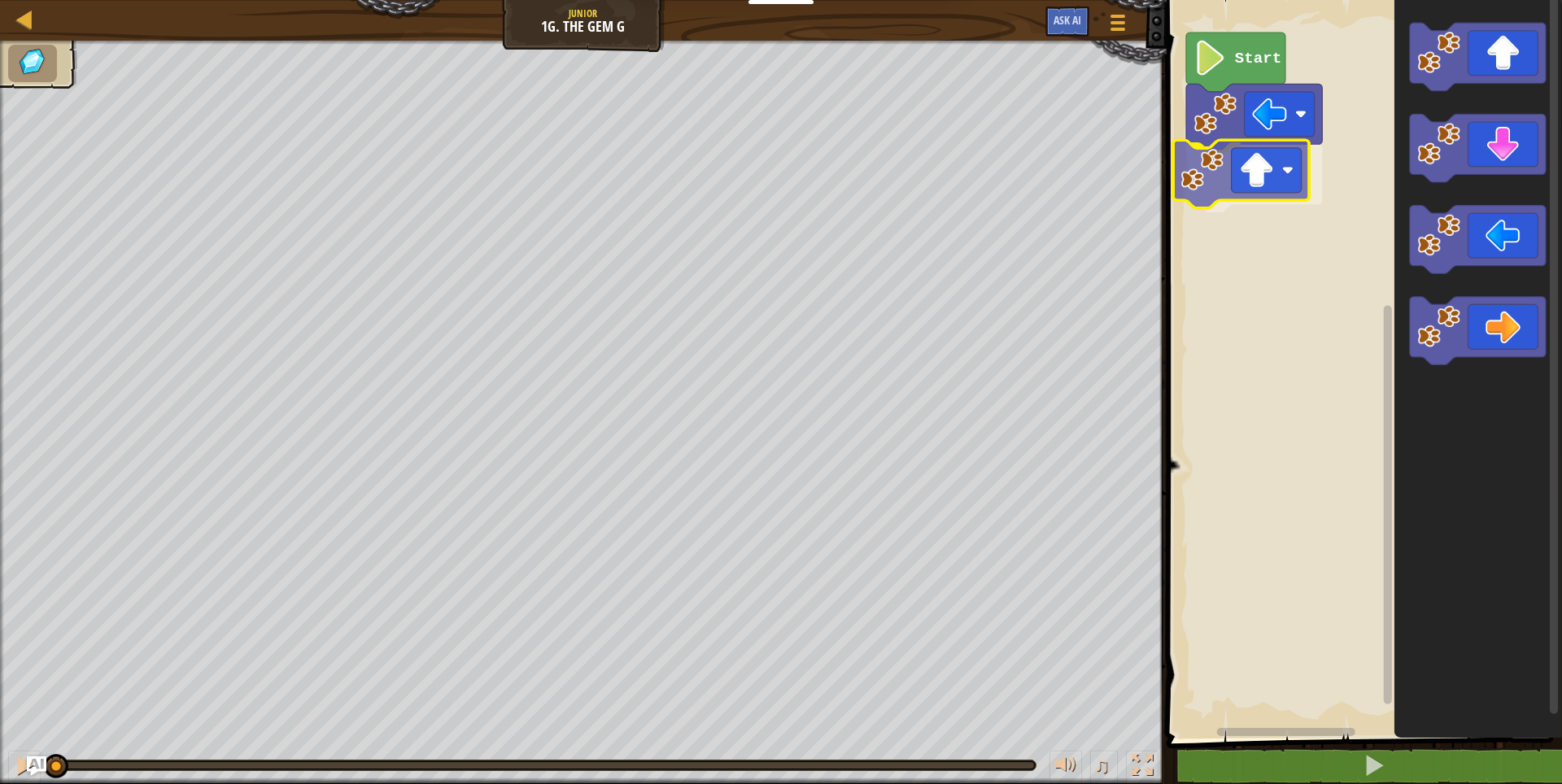
click at [1262, 184] on div "Start" at bounding box center [1362, 365] width 400 height 747
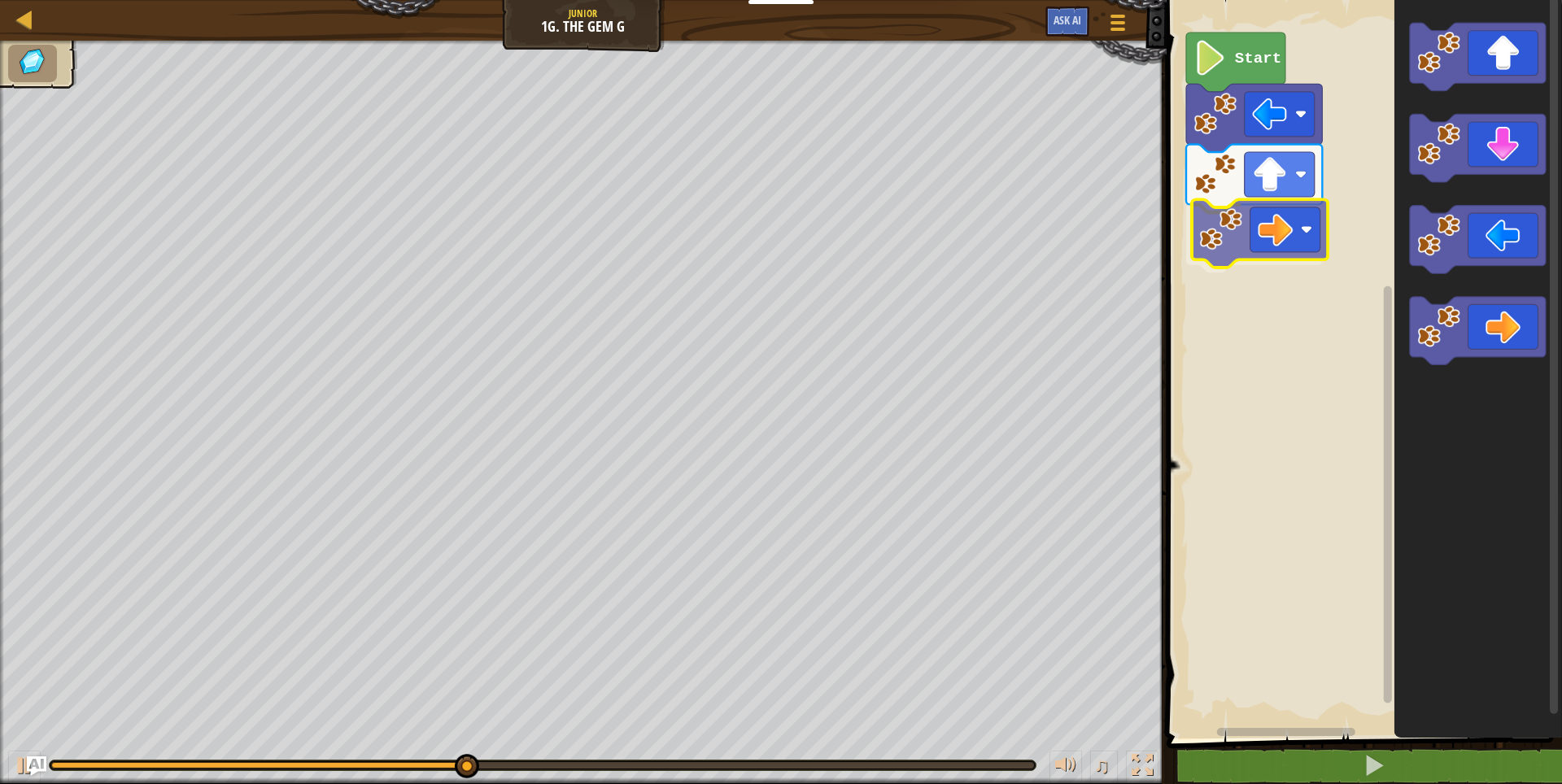
click at [1285, 230] on div "Start" at bounding box center [1362, 365] width 400 height 747
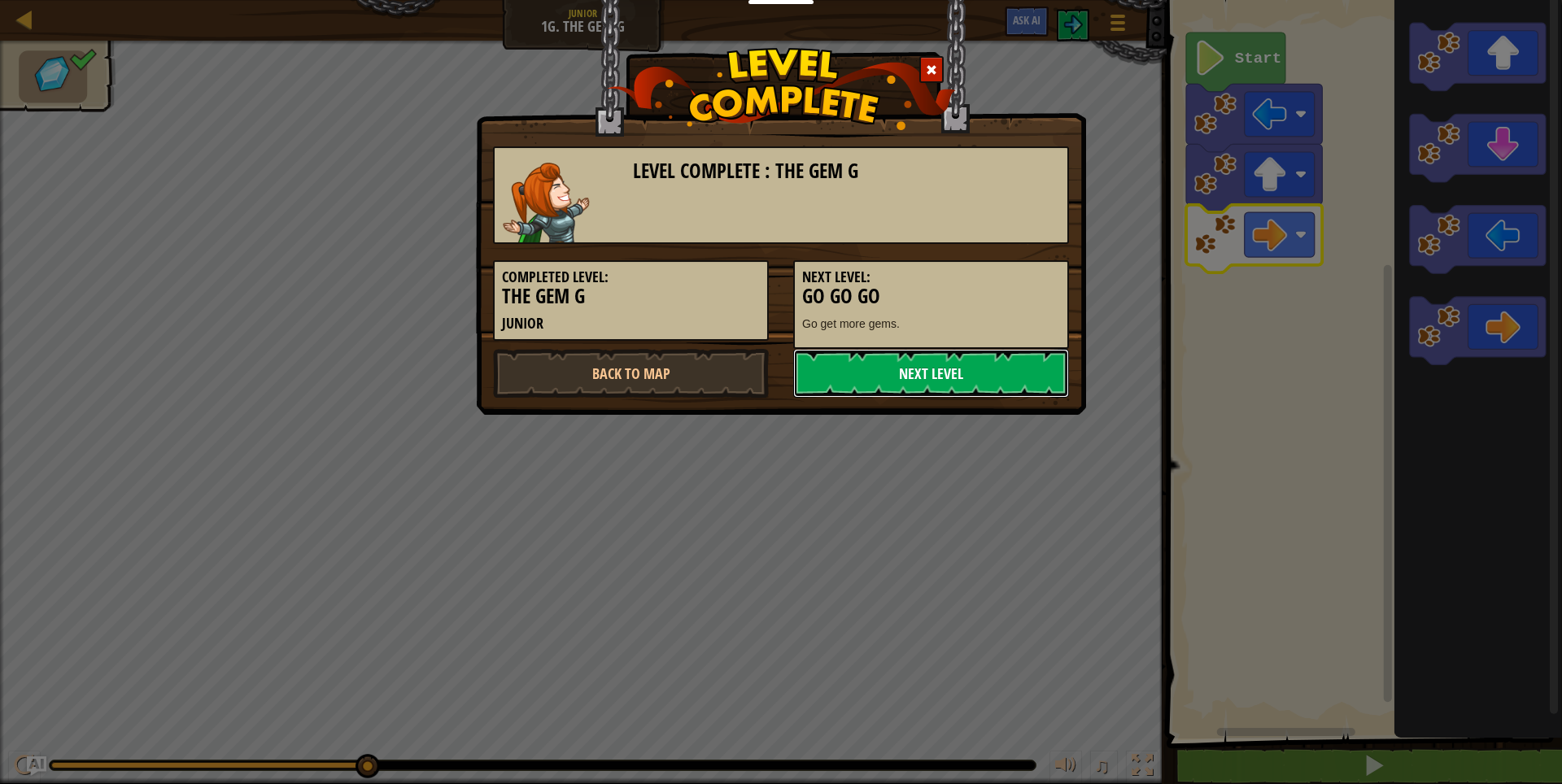
click at [851, 362] on link "Next Level" at bounding box center [931, 373] width 276 height 49
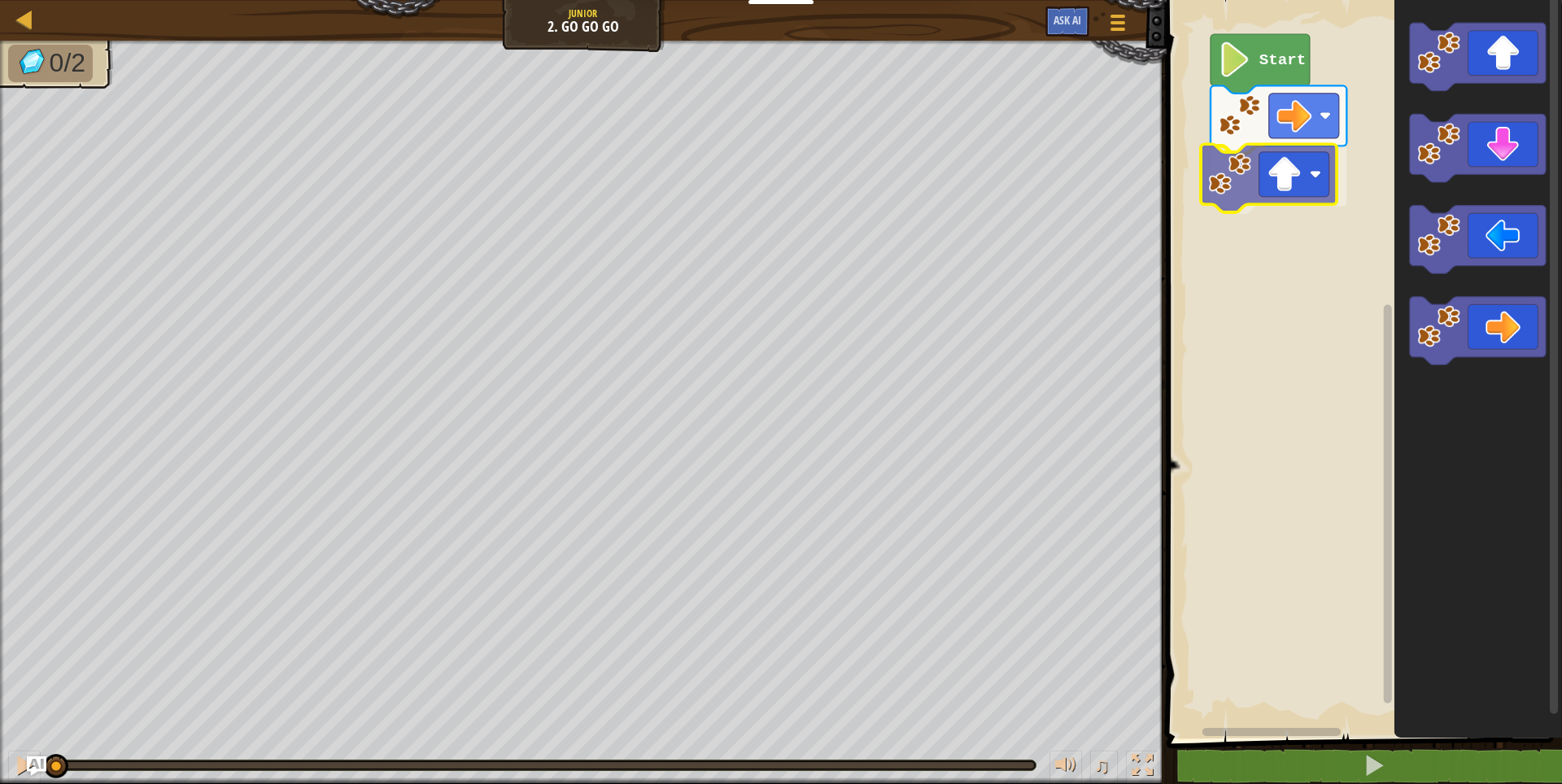
click at [1291, 193] on div "Start" at bounding box center [1362, 365] width 400 height 747
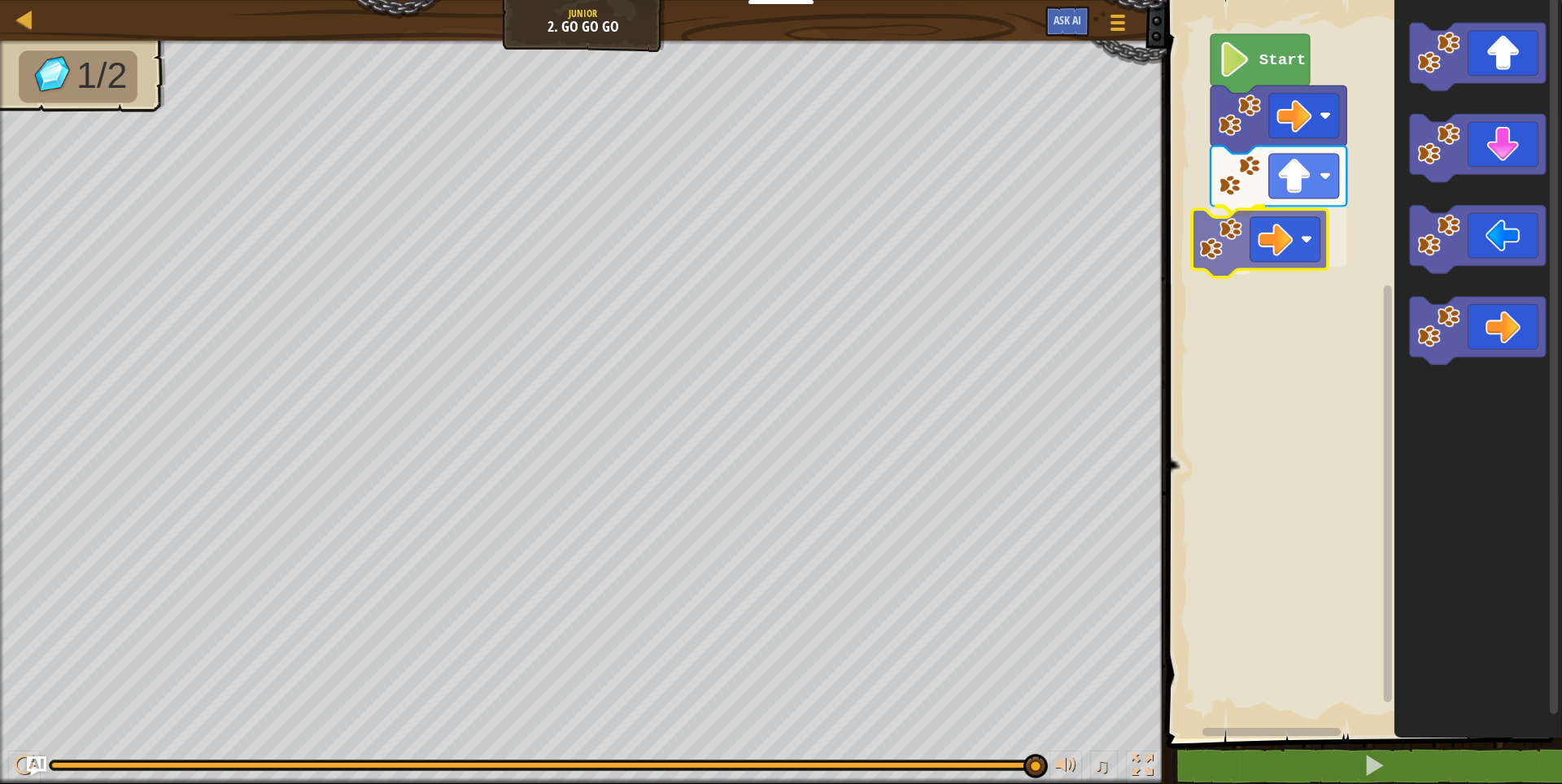
click at [1280, 241] on div "Start" at bounding box center [1362, 365] width 400 height 747
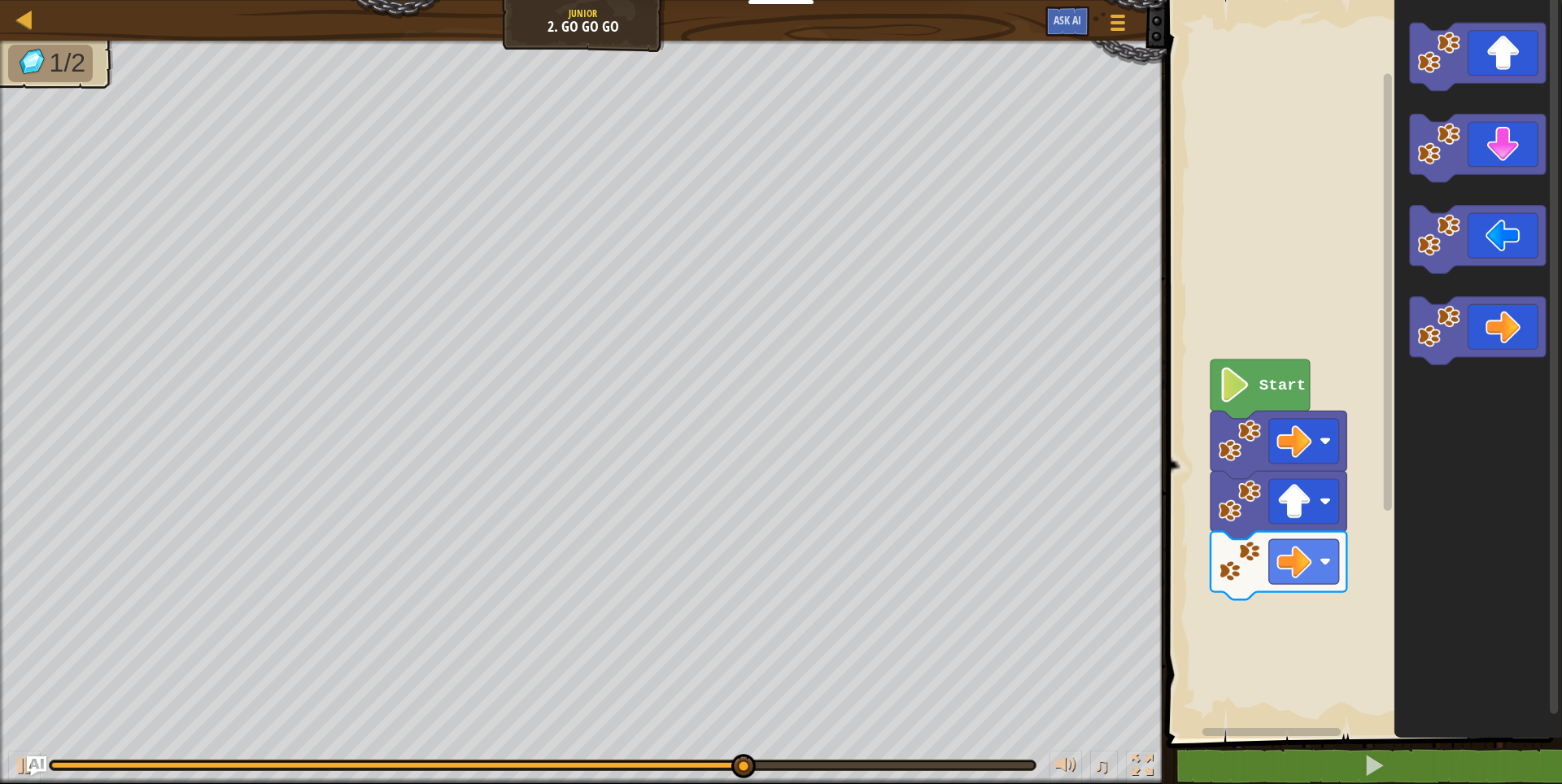
click at [1359, 509] on div "Start" at bounding box center [1362, 365] width 400 height 747
click at [1401, 491] on icon "Blockly Workspace" at bounding box center [1478, 365] width 168 height 747
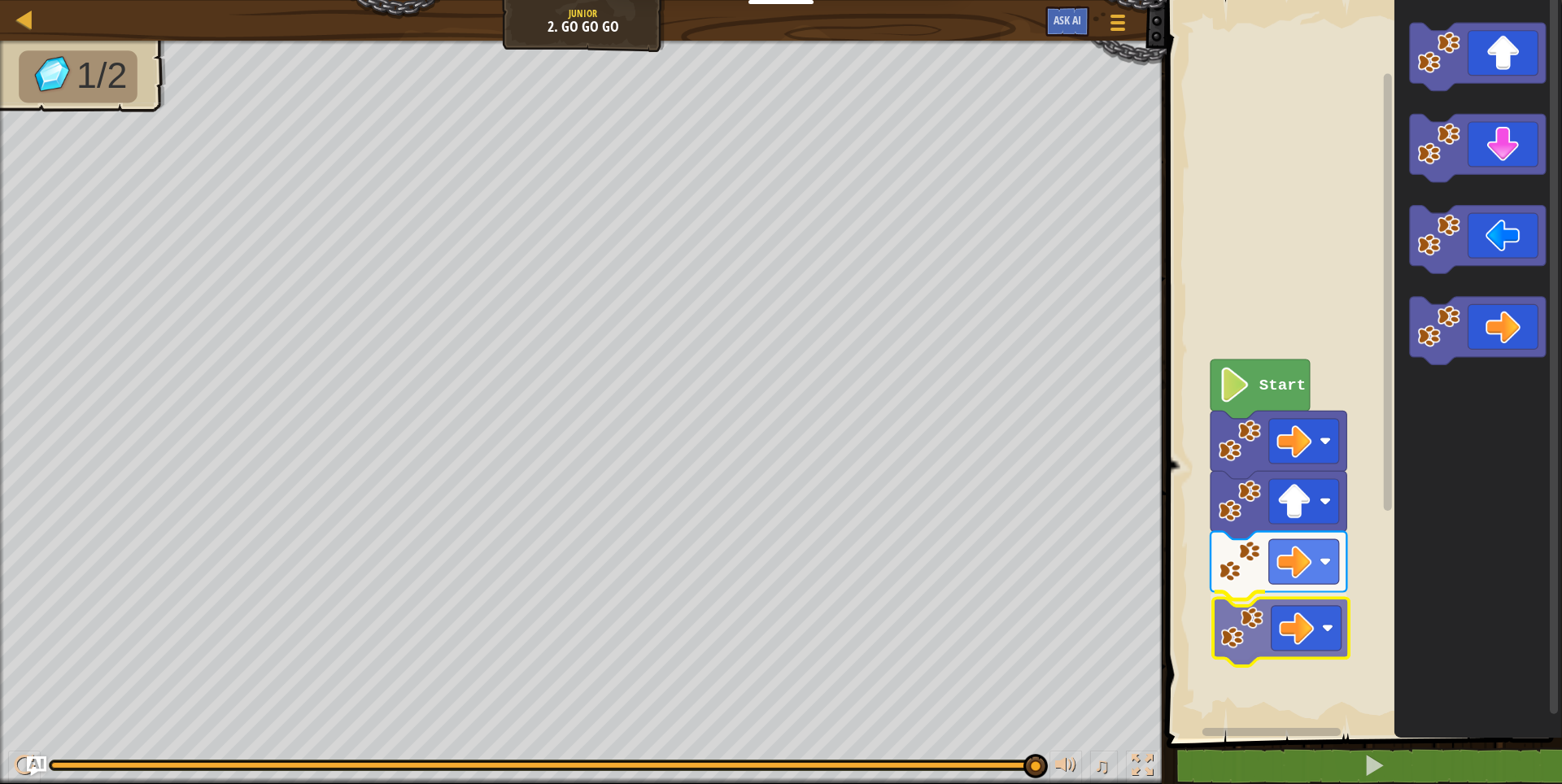
click at [1334, 633] on div "Start" at bounding box center [1362, 365] width 400 height 747
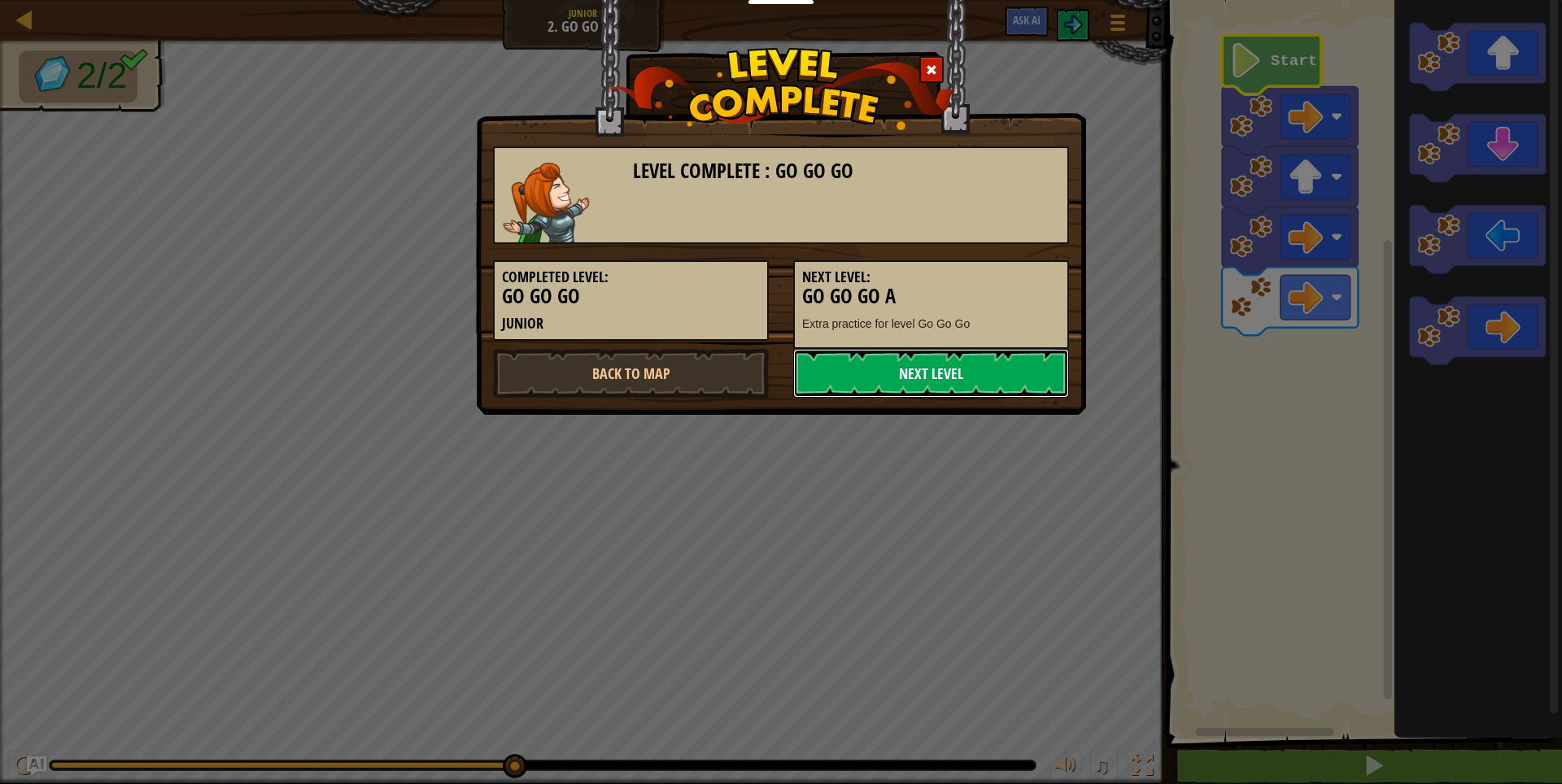
click at [968, 375] on link "Next Level" at bounding box center [931, 373] width 276 height 49
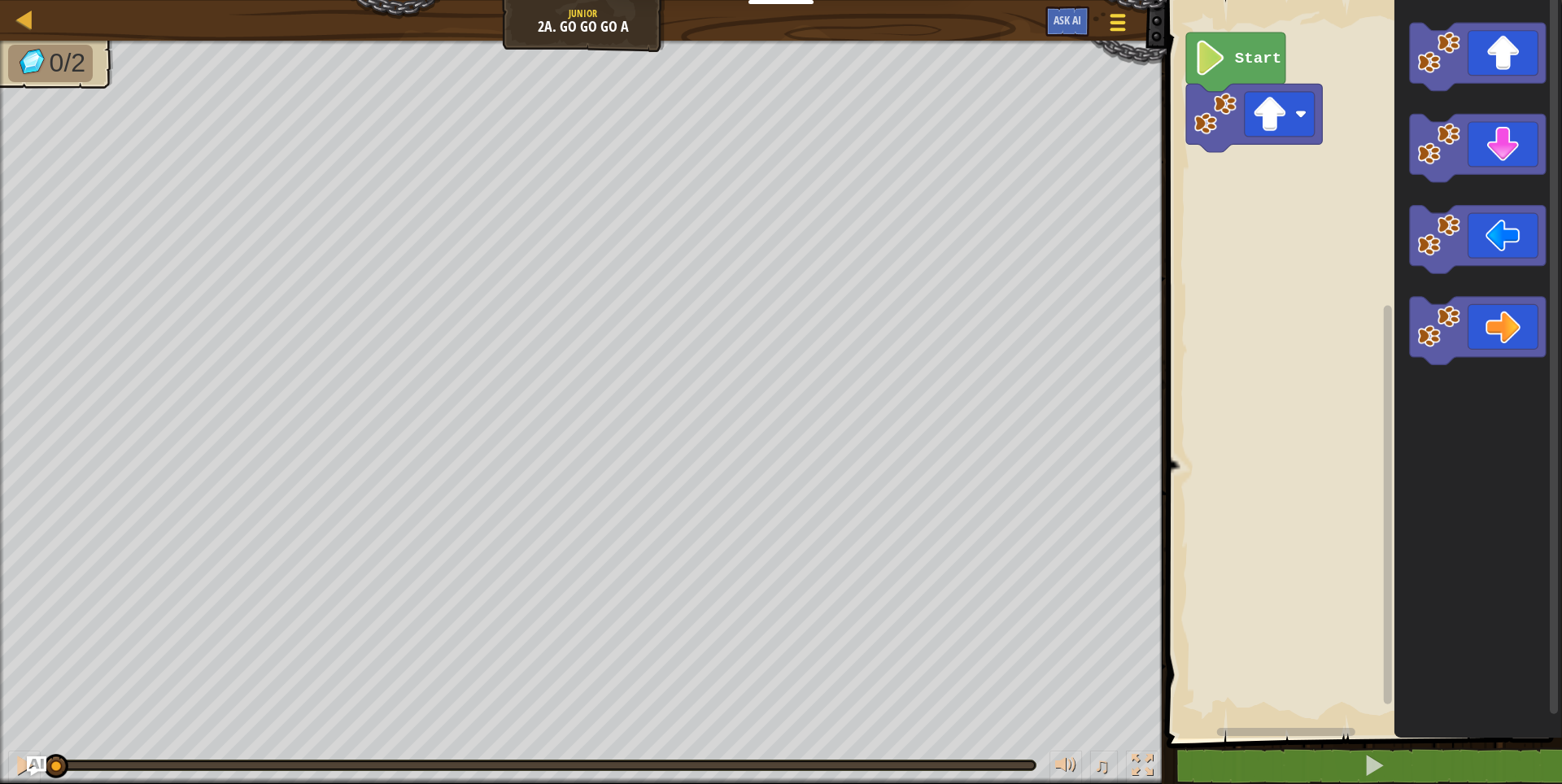
click at [1110, 27] on div at bounding box center [1117, 22] width 22 height 24
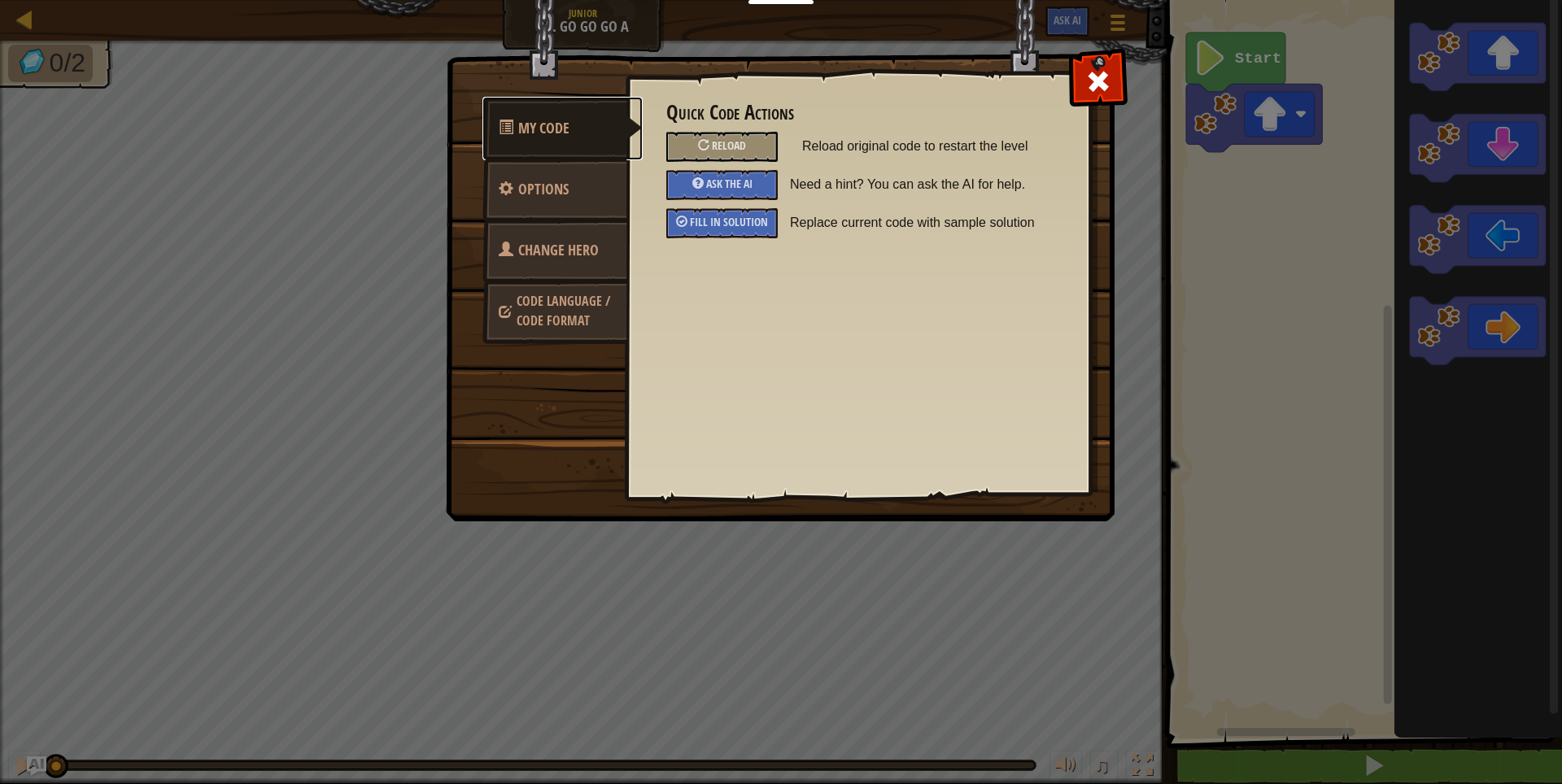
click at [517, 128] on link "My Code" at bounding box center [562, 128] width 160 height 63
click at [1108, 85] on span at bounding box center [1098, 81] width 26 height 26
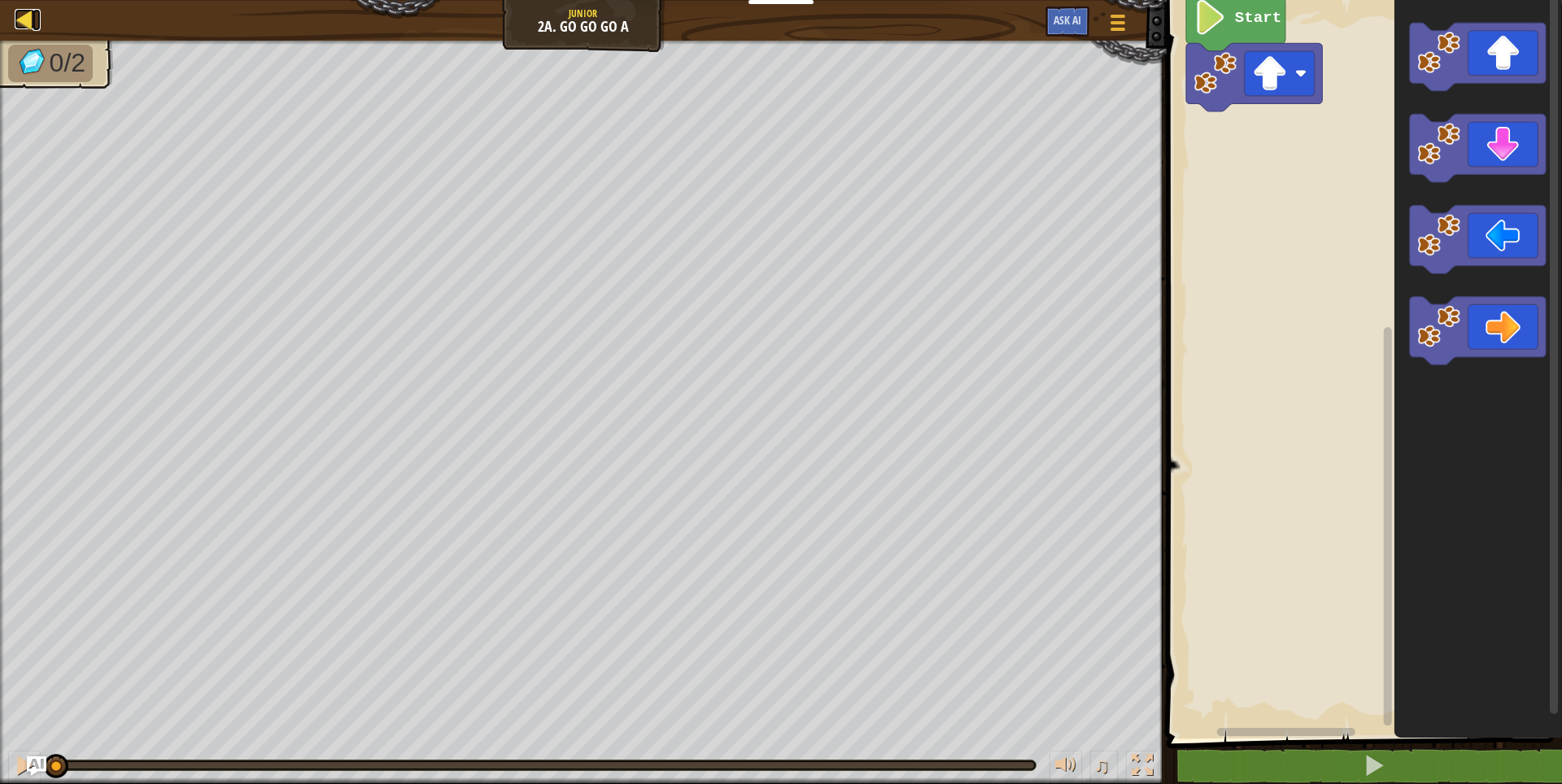
click at [20, 17] on div at bounding box center [24, 18] width 20 height 20
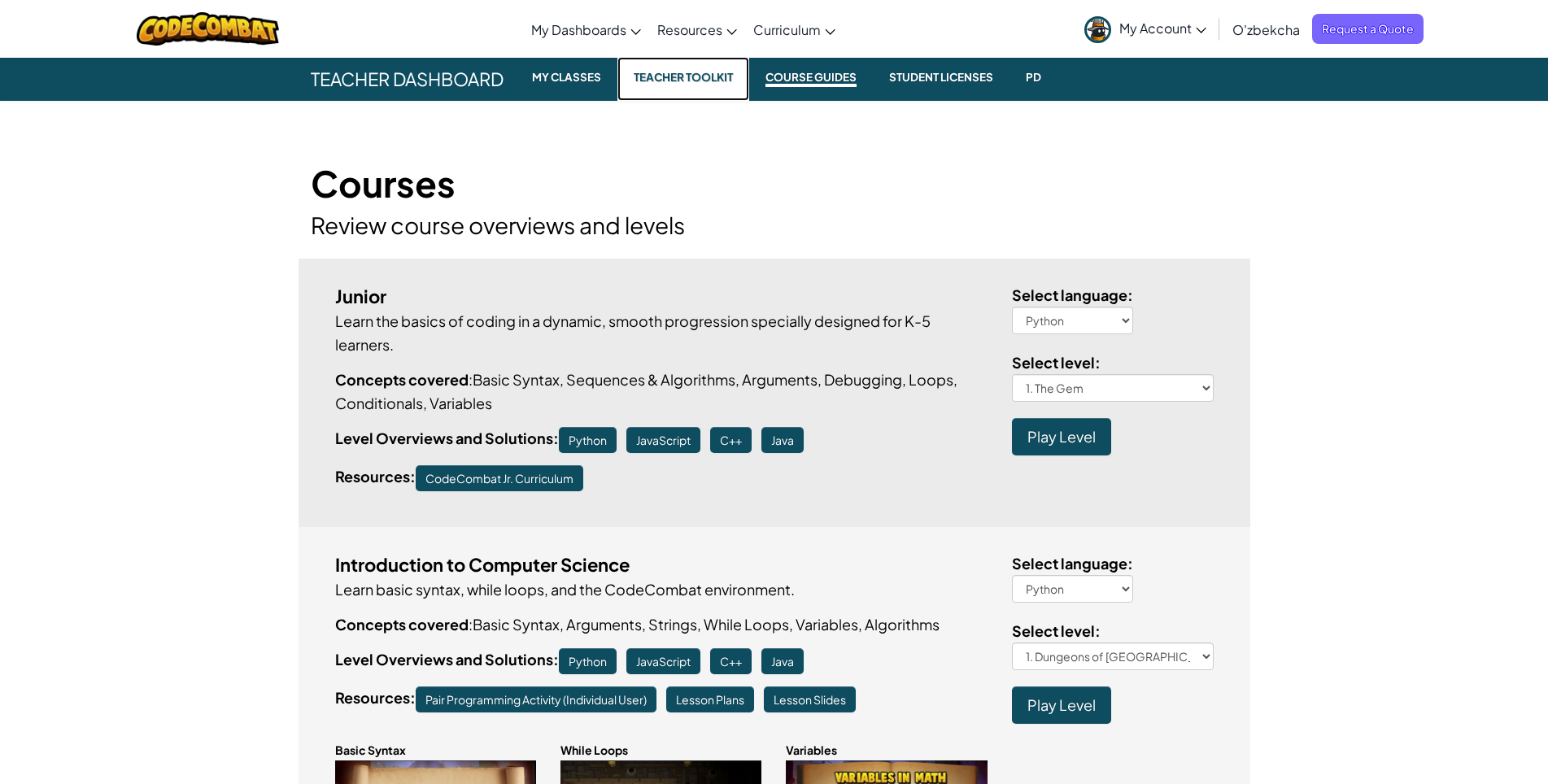
click at [700, 78] on small "Teacher Toolkit" at bounding box center [682, 77] width 112 height 19
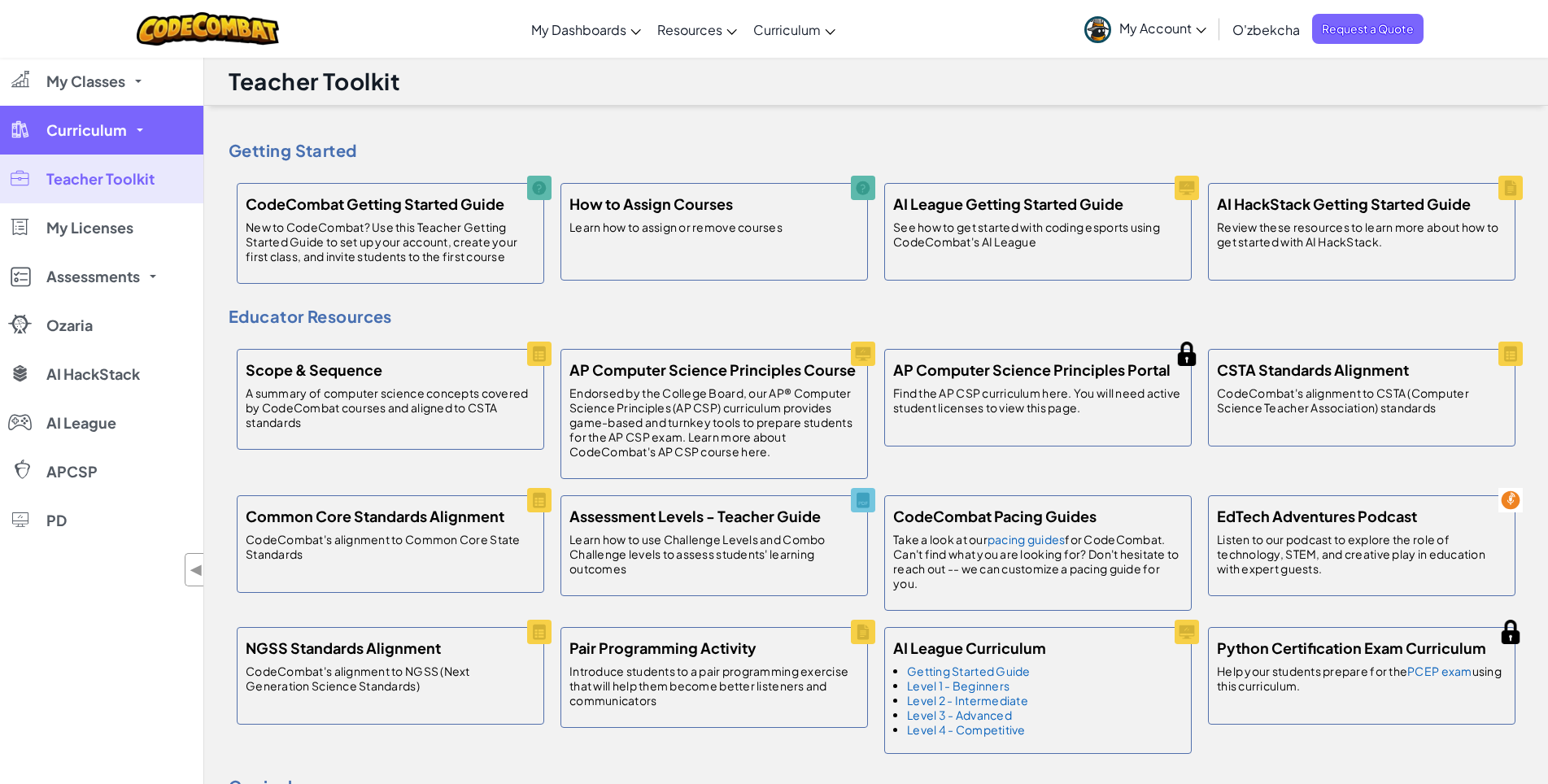
click at [146, 131] on link "Curriculum" at bounding box center [102, 129] width 203 height 49
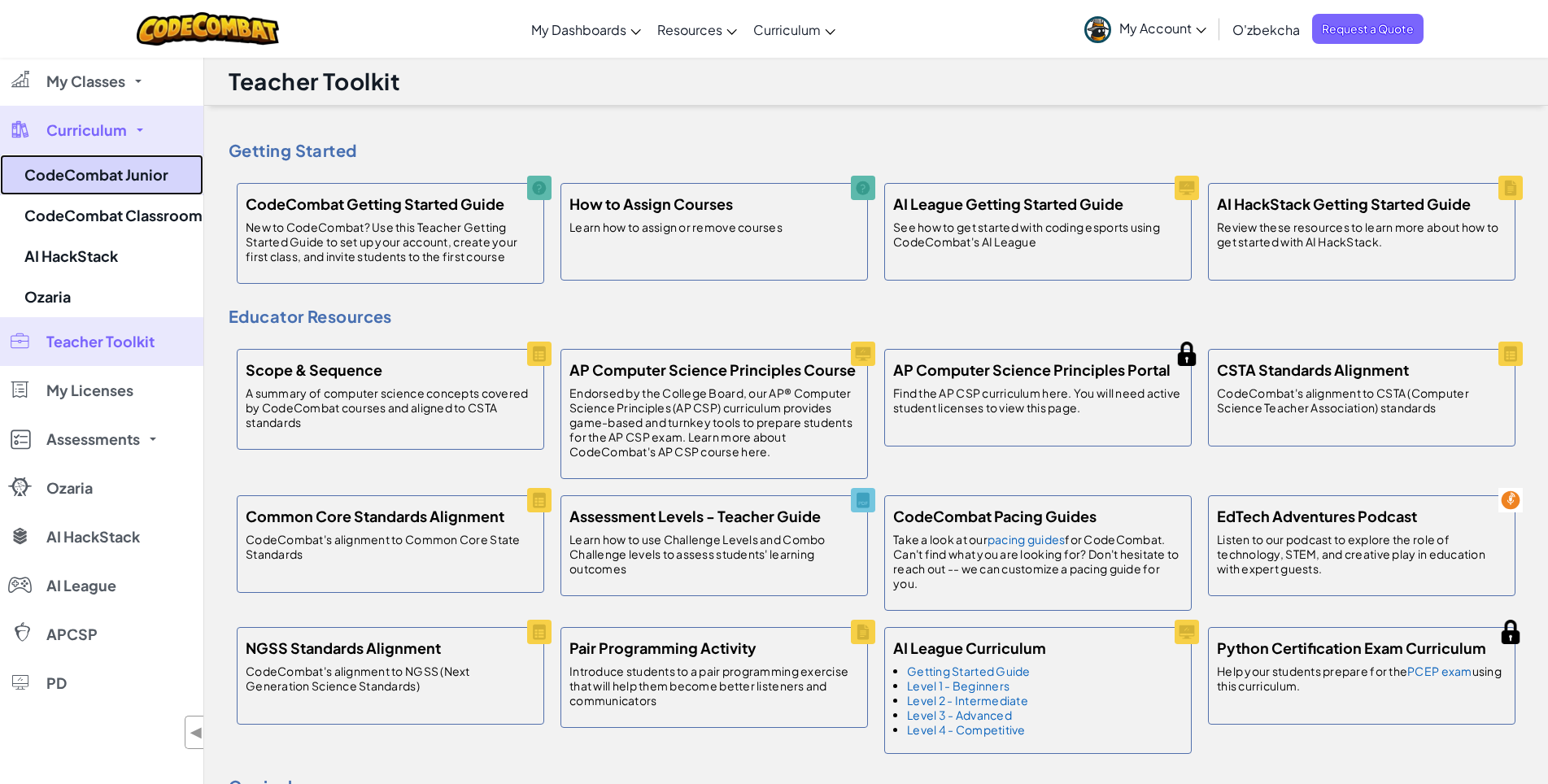
click at [144, 173] on link "CodeCombat Junior" at bounding box center [102, 174] width 203 height 40
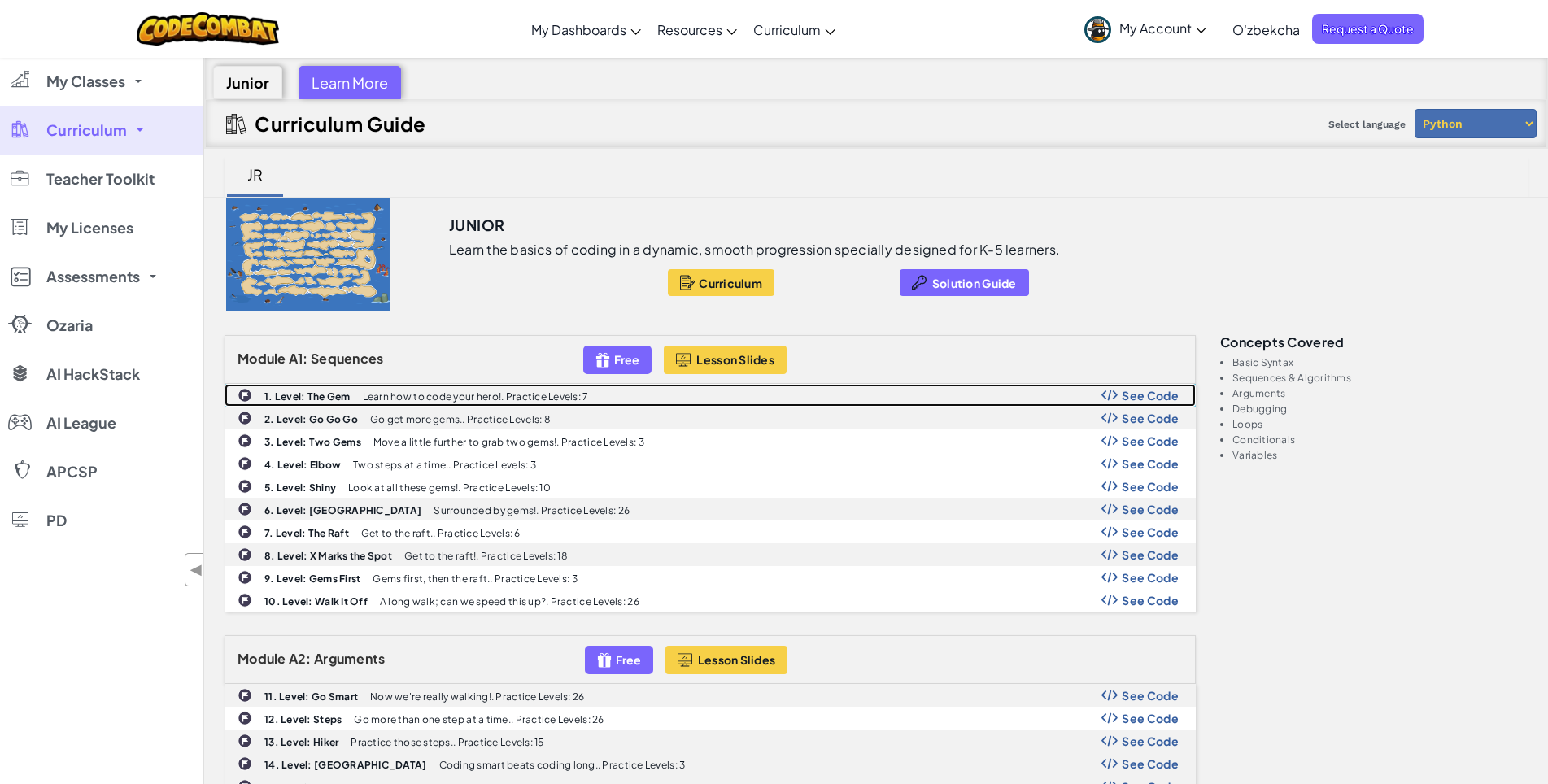
click at [519, 404] on div "1. Level: The Gem Learn how to code your hero!. Practice Levels: 7 See Code" at bounding box center [709, 395] width 969 height 21
